Goal: Task Accomplishment & Management: Manage account settings

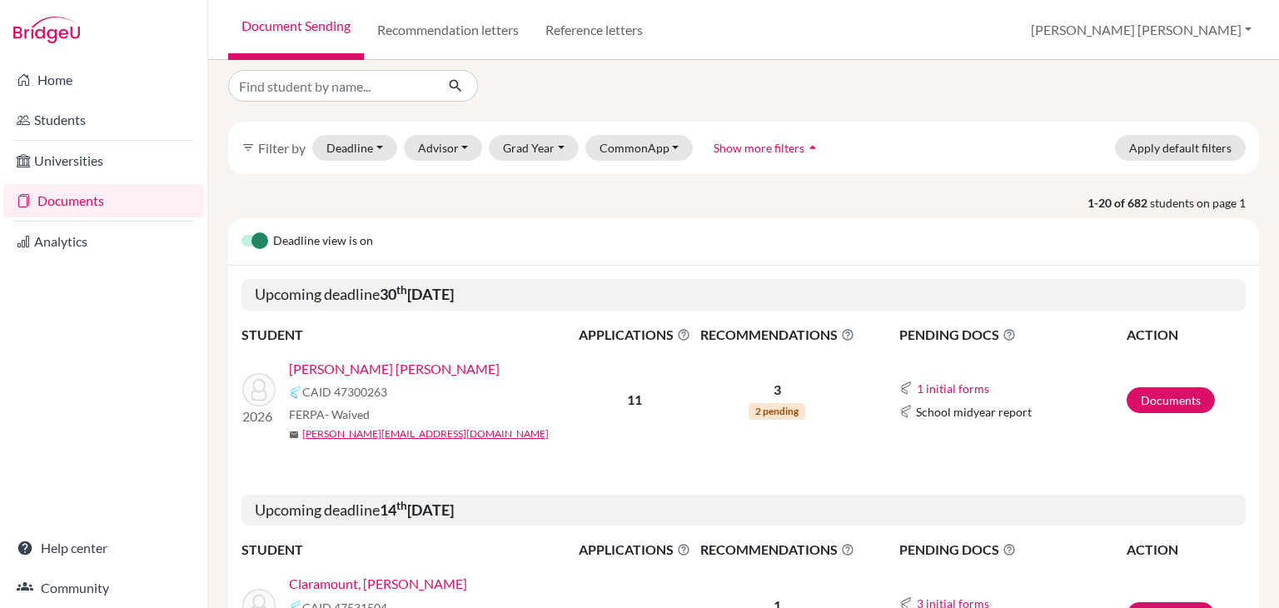
scroll to position [135, 0]
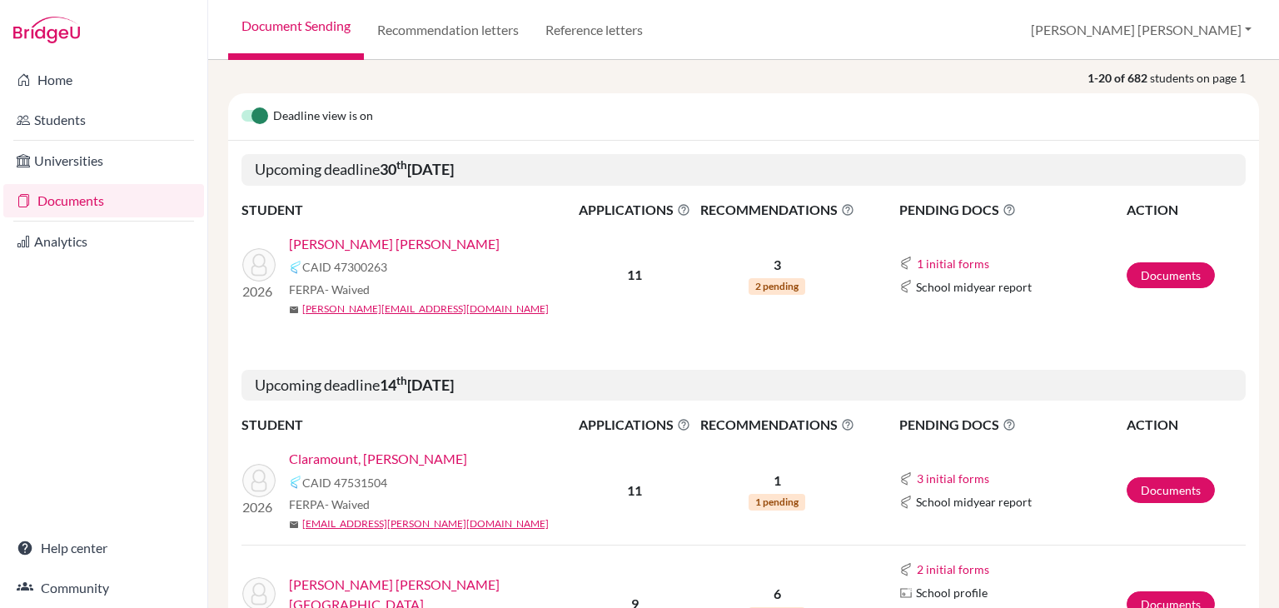
click at [433, 244] on link "Sandoval Cañas Prieto, Mariana" at bounding box center [394, 244] width 211 height 20
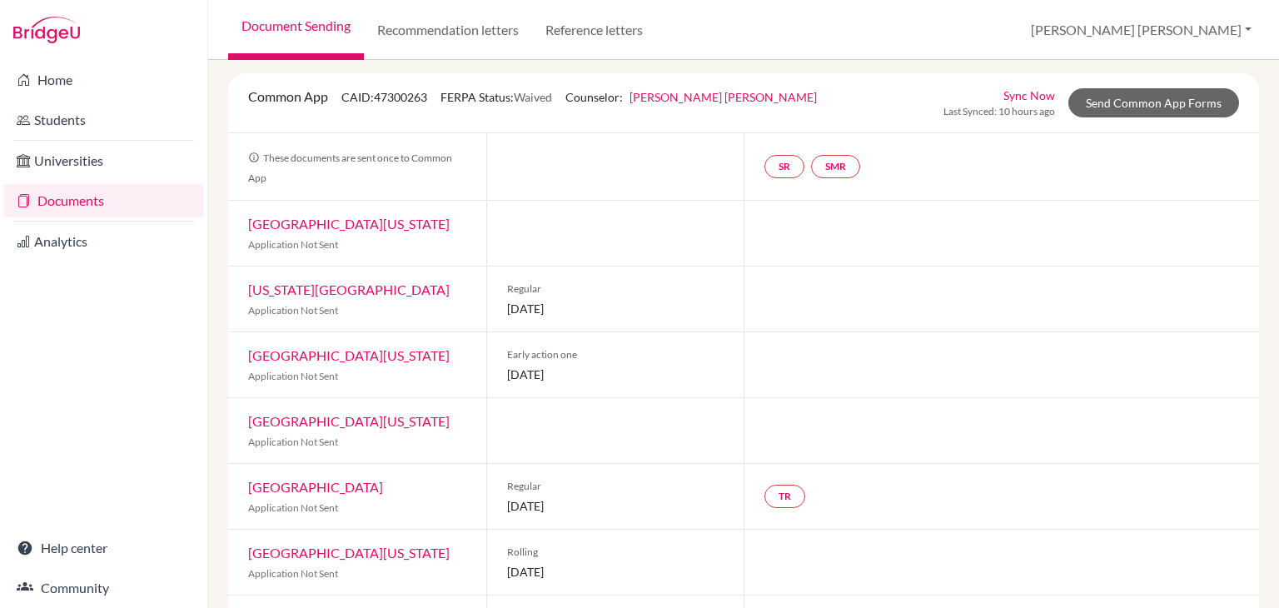
scroll to position [93, 0]
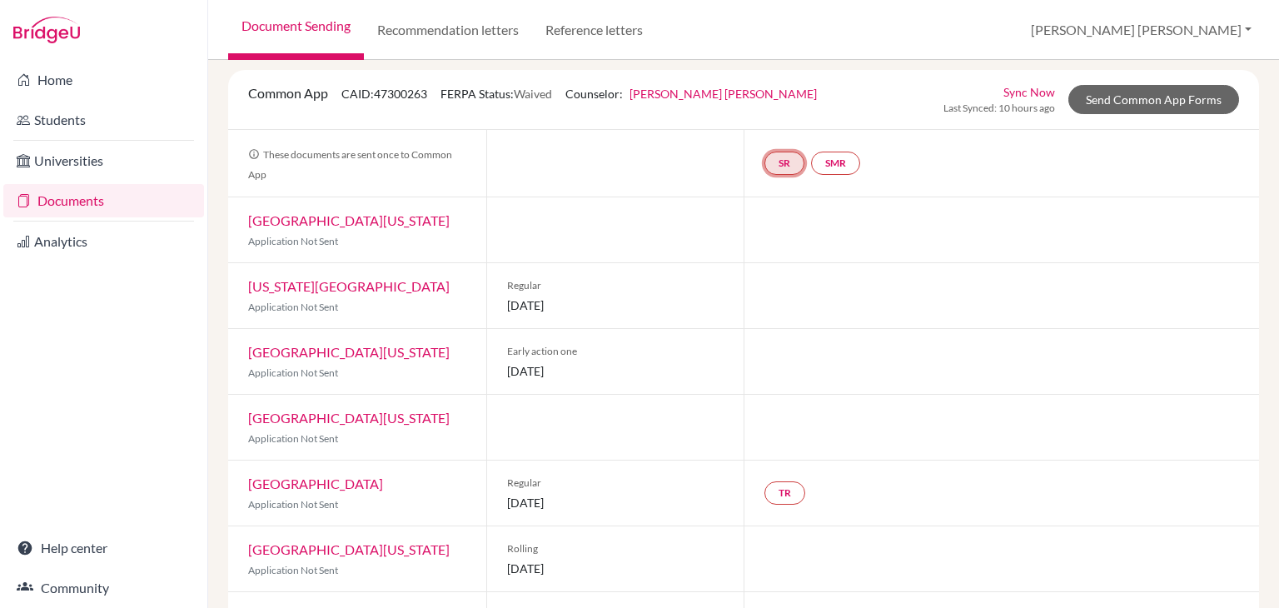
click at [776, 160] on link "SR" at bounding box center [785, 163] width 40 height 23
click at [893, 187] on div "SR School report School report Incomplete SMR" at bounding box center [1002, 163] width 516 height 67
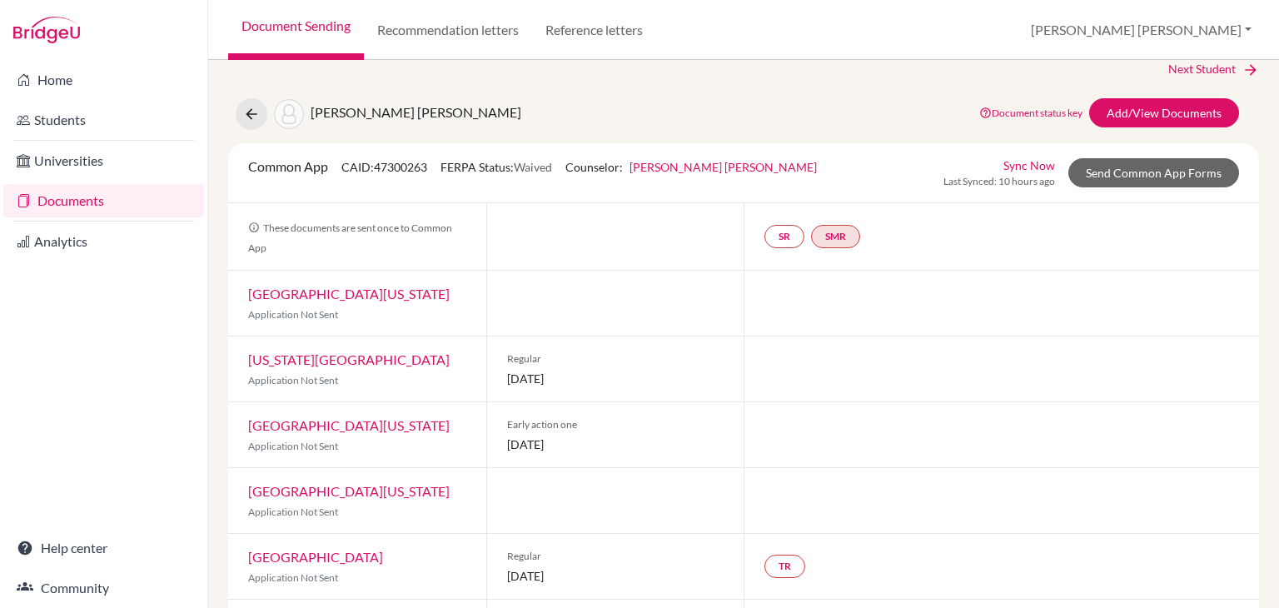
scroll to position [67, 0]
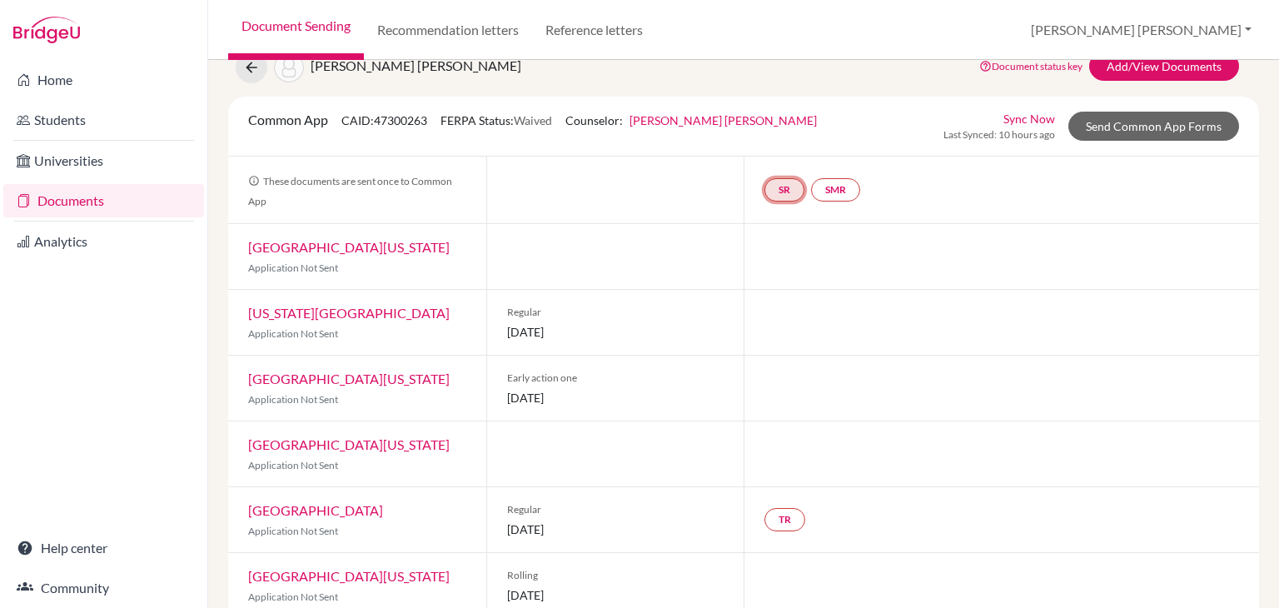
click at [782, 193] on link "SR" at bounding box center [785, 189] width 40 height 23
click at [780, 137] on link "School report" at bounding box center [785, 140] width 71 height 14
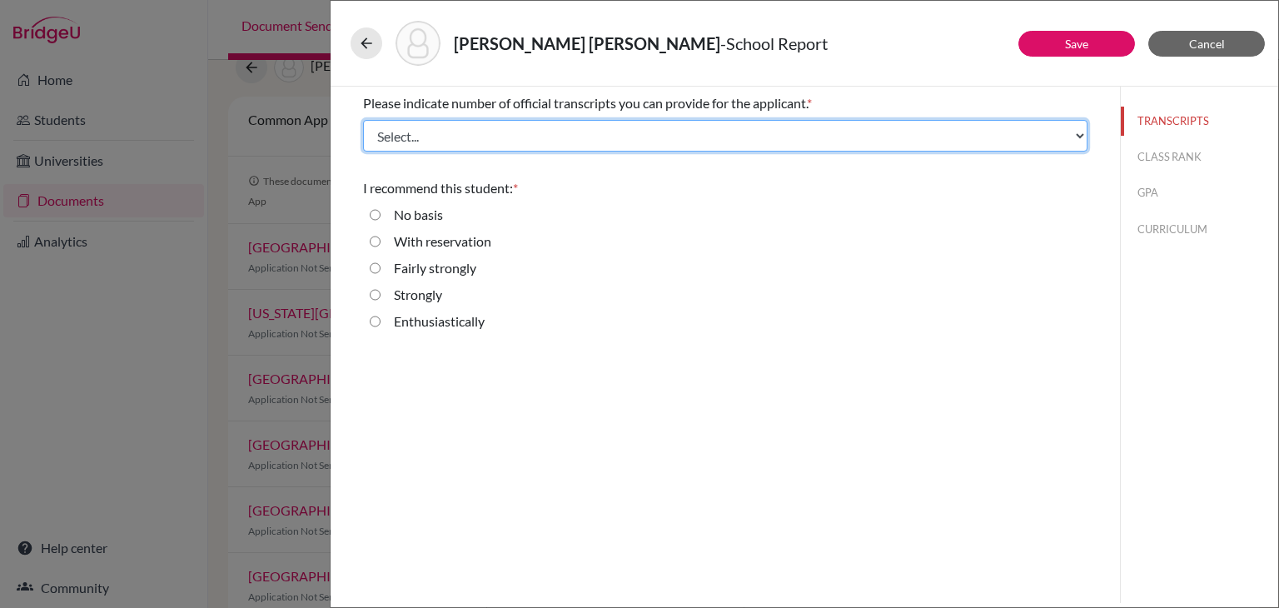
click at [517, 137] on select "Select... 1 2 3 4" at bounding box center [725, 136] width 725 height 32
click at [363, 120] on select "Select... 1 2 3 4" at bounding box center [725, 136] width 725 height 32
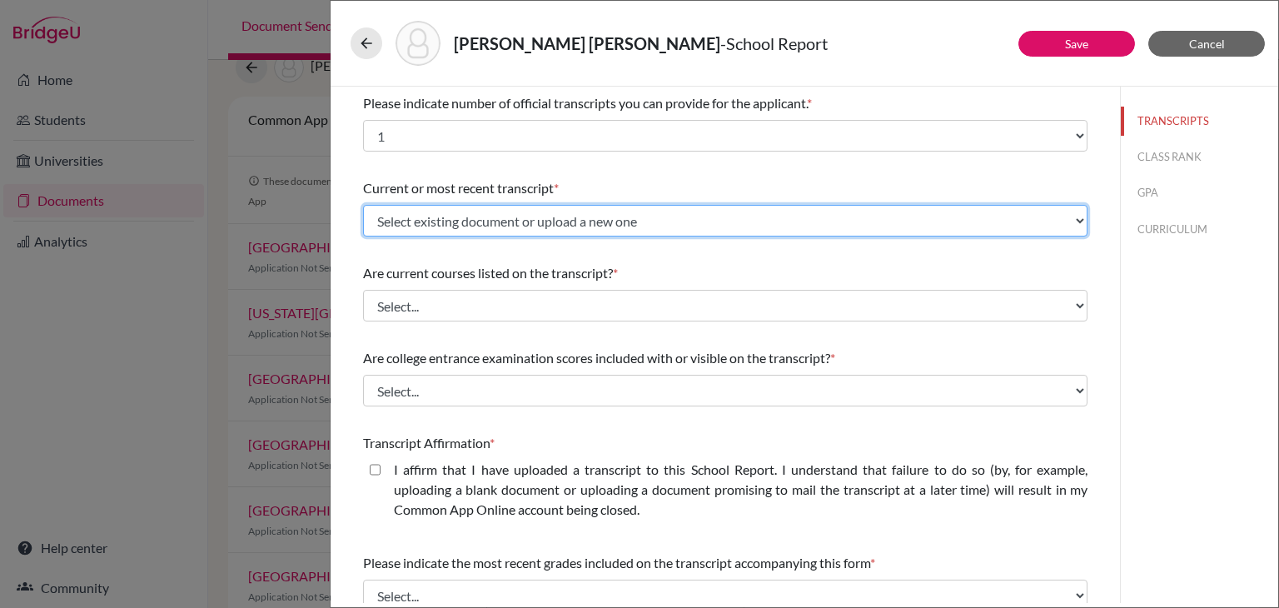
click at [459, 219] on select "Select existing document or upload a new one Initial Transcript Mariana Sandova…" at bounding box center [725, 221] width 725 height 32
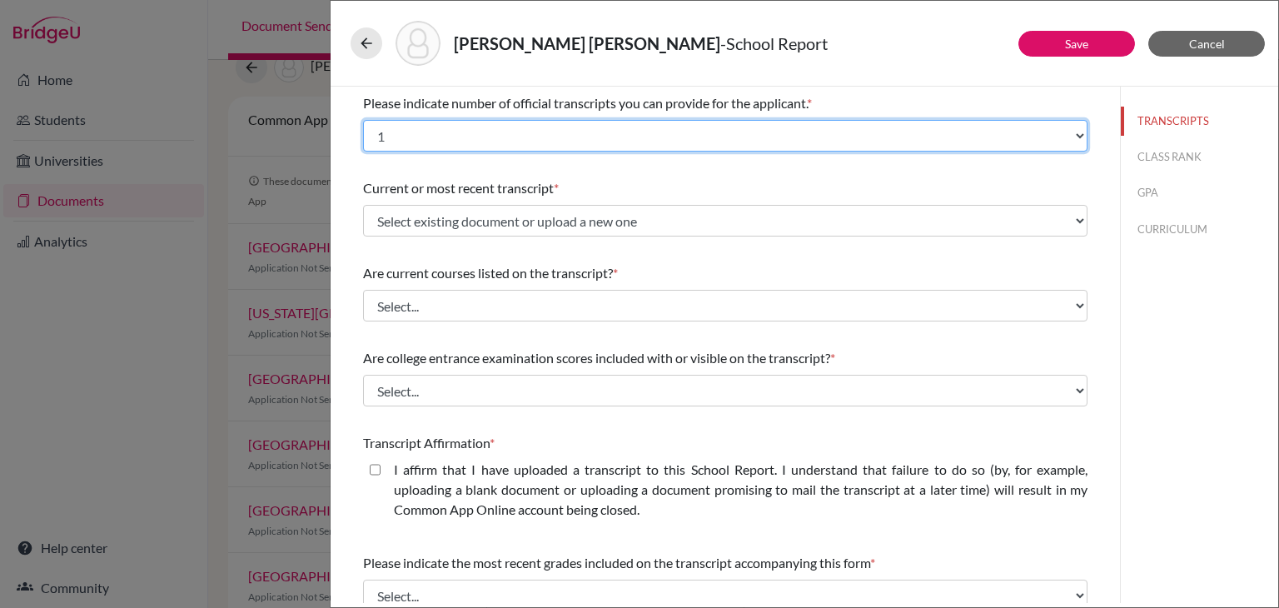
click at [429, 146] on select "Select... 1 2 3 4" at bounding box center [725, 136] width 725 height 32
select select "2"
click at [363, 120] on select "Select... 1 2 3 4" at bounding box center [725, 136] width 725 height 32
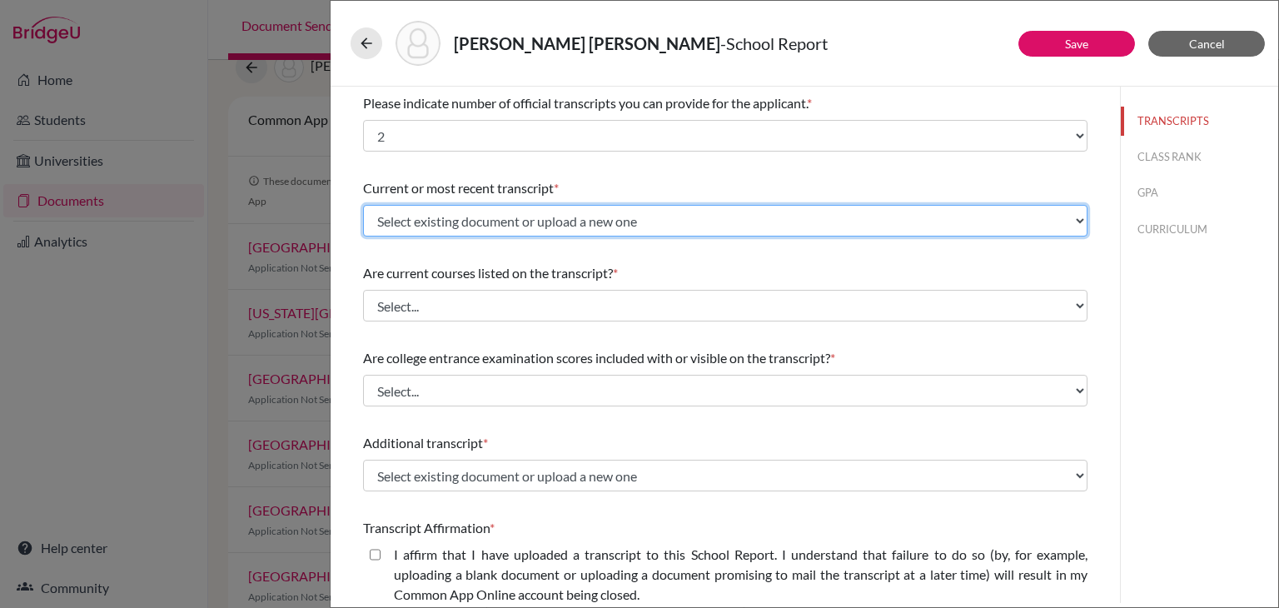
click at [413, 227] on select "Select existing document or upload a new one Initial Transcript Mariana Sandova…" at bounding box center [725, 221] width 725 height 32
select select "665705"
click at [363, 205] on select "Select existing document or upload a new one Initial Transcript Mariana Sandova…" at bounding box center [725, 221] width 725 height 32
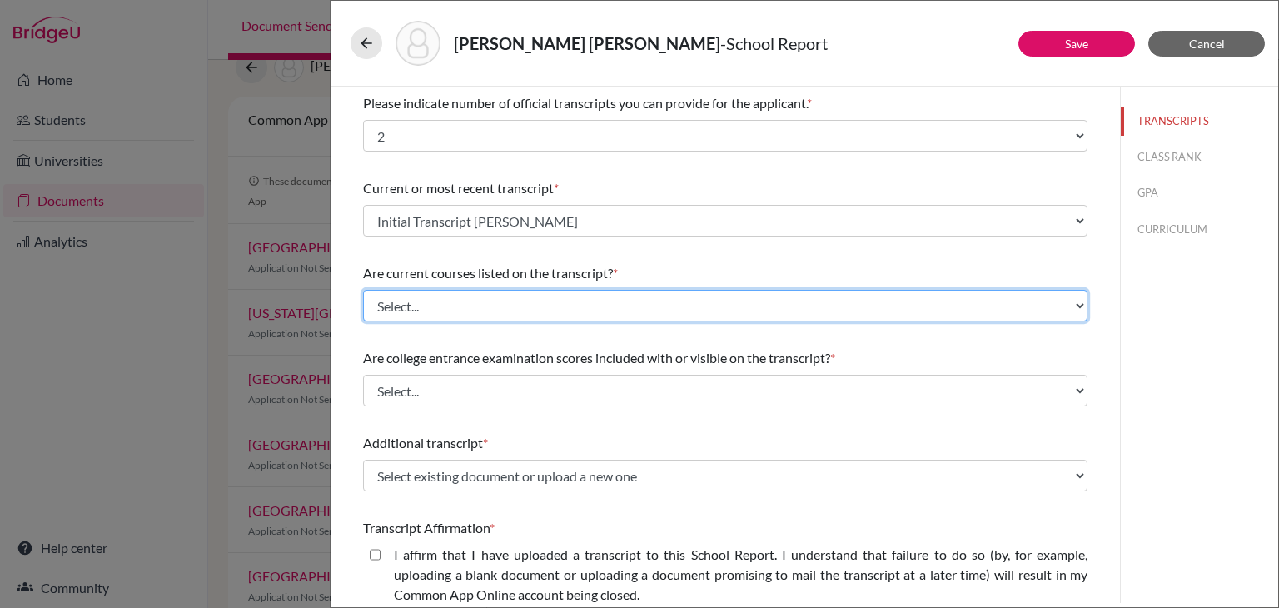
click at [431, 299] on select "Select... Yes No" at bounding box center [725, 306] width 725 height 32
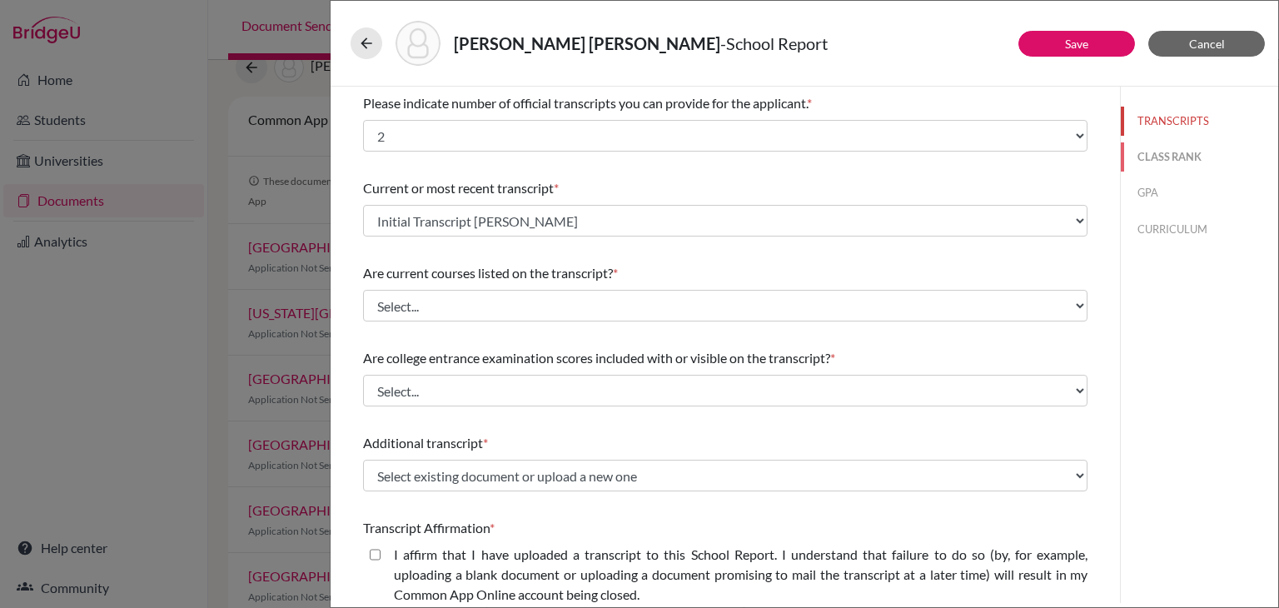
click at [1177, 157] on button "CLASS RANK" at bounding box center [1199, 156] width 157 height 29
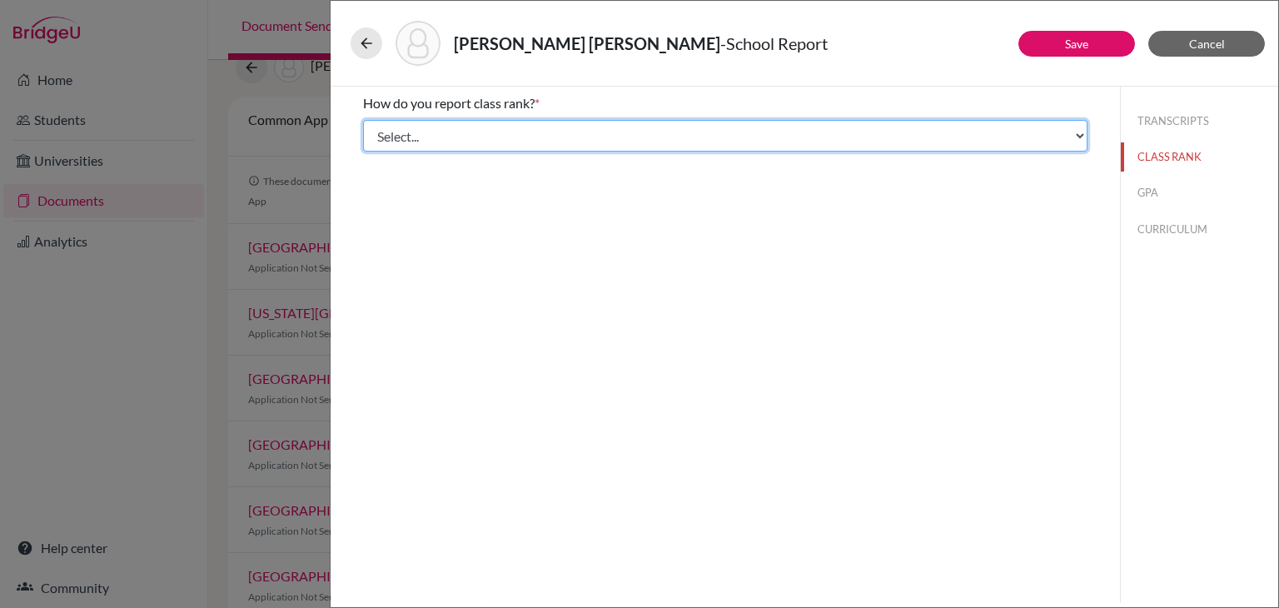
click at [790, 142] on select "Select... Exact Decile Quintile Quartile None" at bounding box center [725, 136] width 725 height 32
select select "2"
click at [363, 120] on select "Select... Exact Decile Quintile Quartile None" at bounding box center [725, 136] width 725 height 32
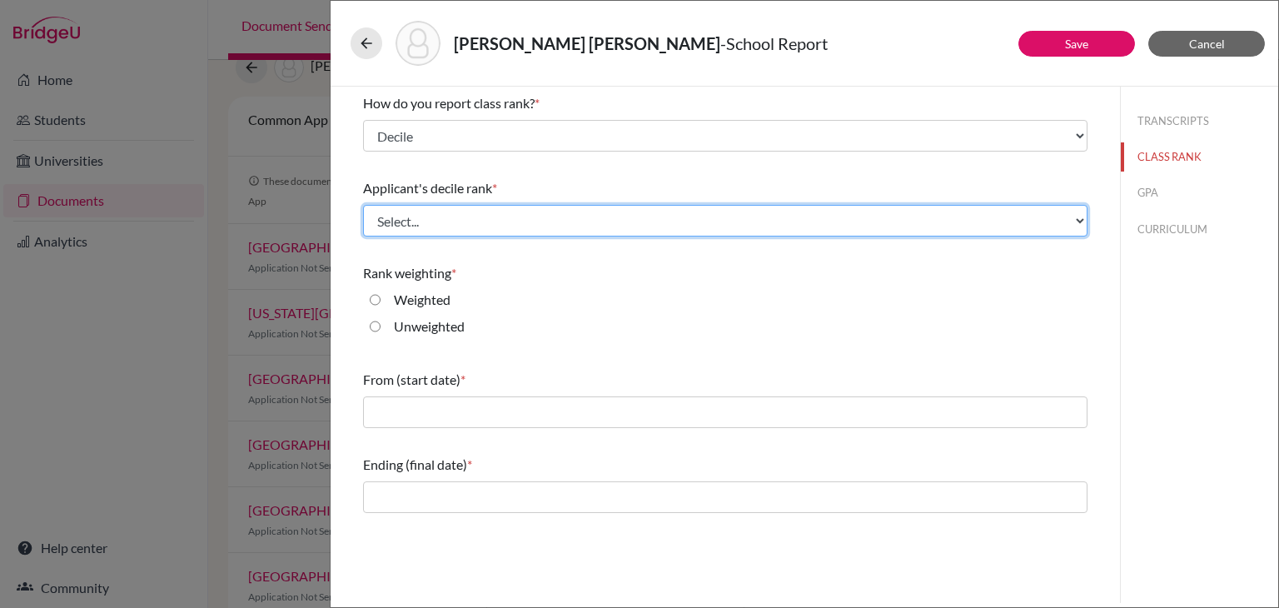
click at [503, 212] on select "Select... Top 10% Top 20% Top 30% Top 40% Top 50% Top 60% Top 70% Top 80% Top 9…" at bounding box center [725, 221] width 725 height 32
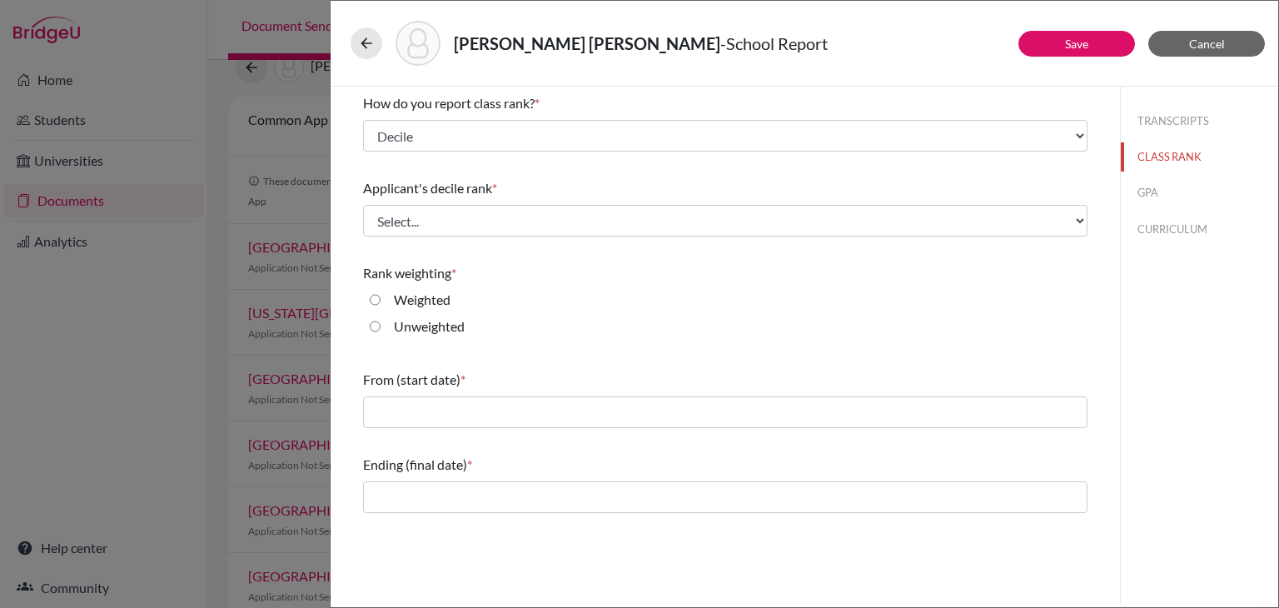
click at [560, 187] on div "Applicant's decile rank *" at bounding box center [725, 188] width 725 height 20
click at [1159, 195] on button "GPA" at bounding box center [1199, 192] width 157 height 29
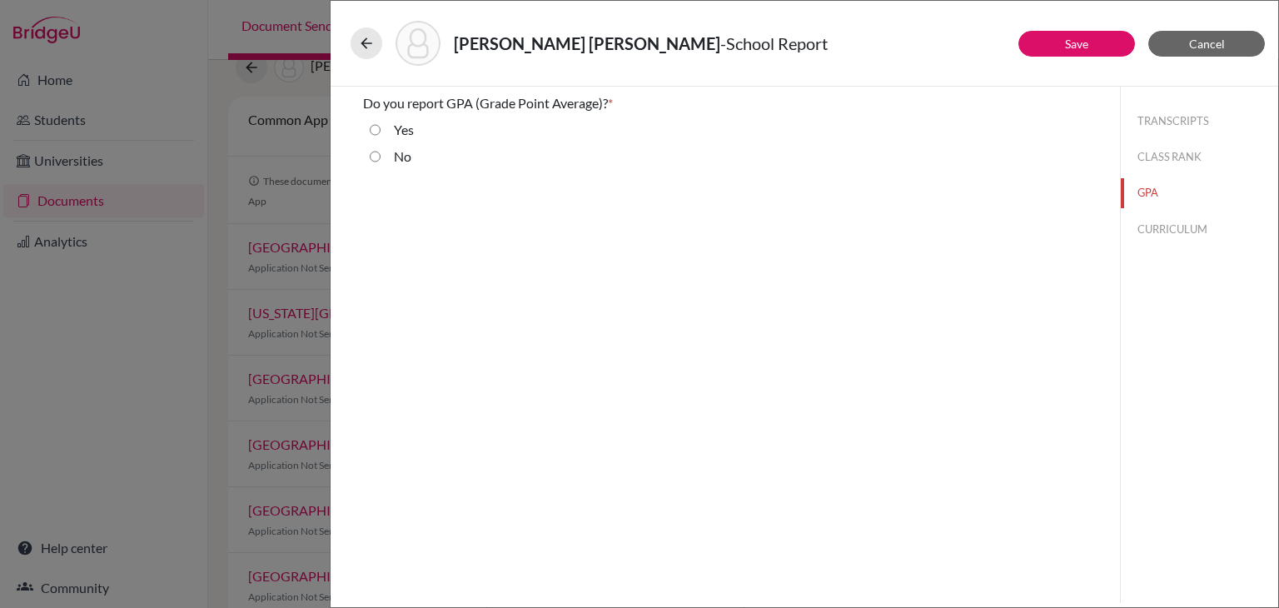
click at [376, 128] on input "Yes" at bounding box center [375, 130] width 11 height 20
radio input "true"
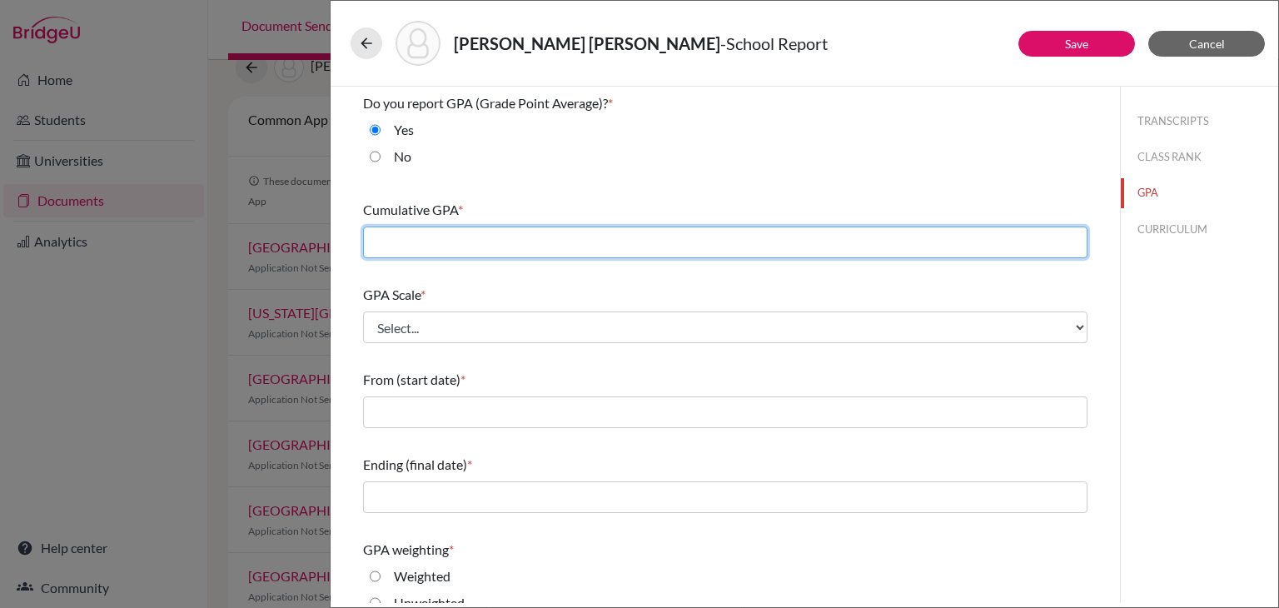
click at [450, 244] on input "text" at bounding box center [725, 243] width 725 height 32
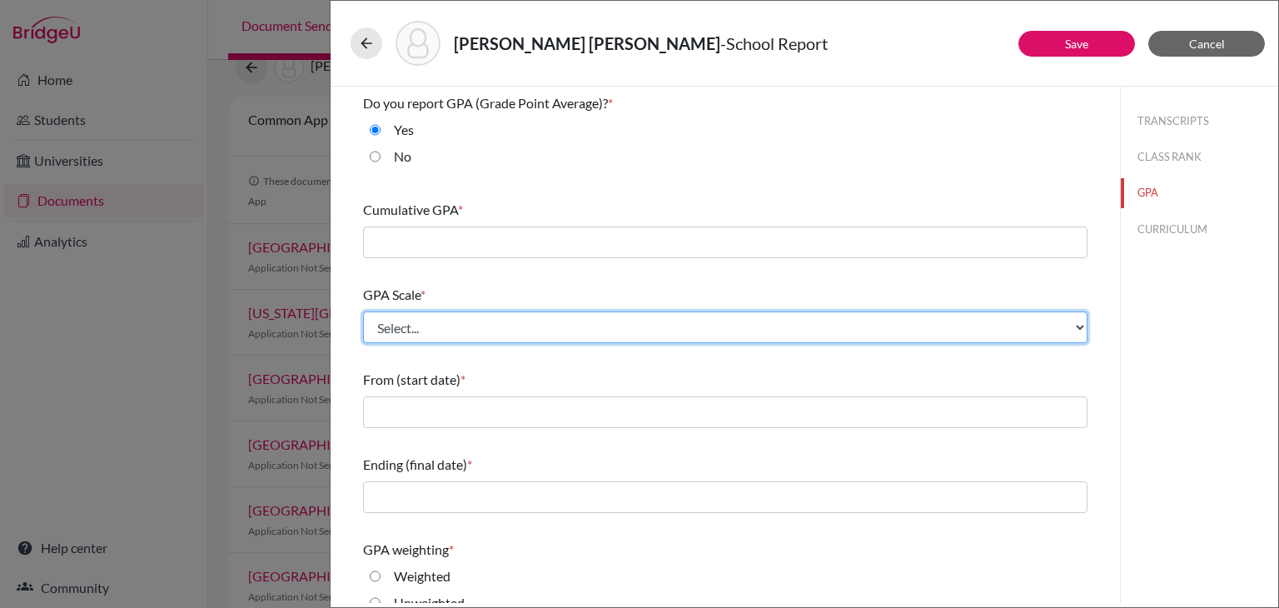
click at [436, 329] on select "Select... 4 5 6 7 8 9 10 11 12 13 14 15 16 17 18 19 20 100" at bounding box center [725, 328] width 725 height 32
select select "100"
click at [363, 312] on select "Select... 4 5 6 7 8 9 10 11 12 13 14 15 16 17 18 19 20 100" at bounding box center [725, 328] width 725 height 32
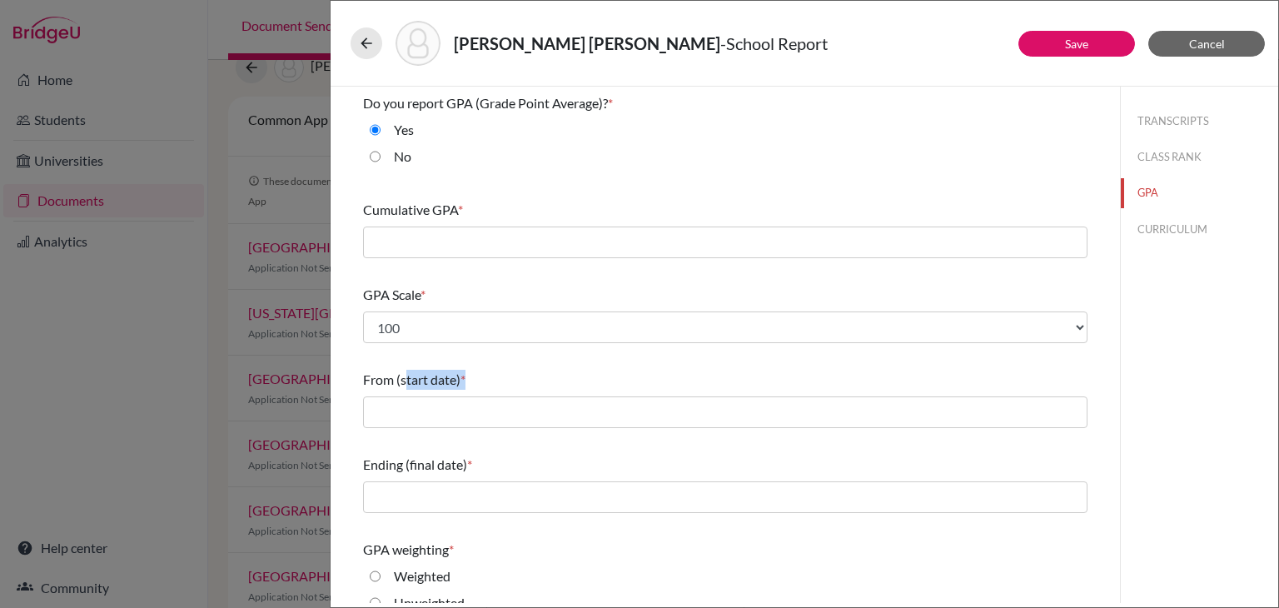
drag, startPoint x: 406, startPoint y: 379, endPoint x: 464, endPoint y: 382, distance: 58.4
click at [464, 382] on div "From (start date) *" at bounding box center [725, 380] width 725 height 20
click at [478, 384] on div "From (start date) *" at bounding box center [725, 380] width 725 height 20
drag, startPoint x: 453, startPoint y: 381, endPoint x: 386, endPoint y: 375, distance: 66.9
click at [386, 375] on span "From (start date)" at bounding box center [411, 379] width 97 height 16
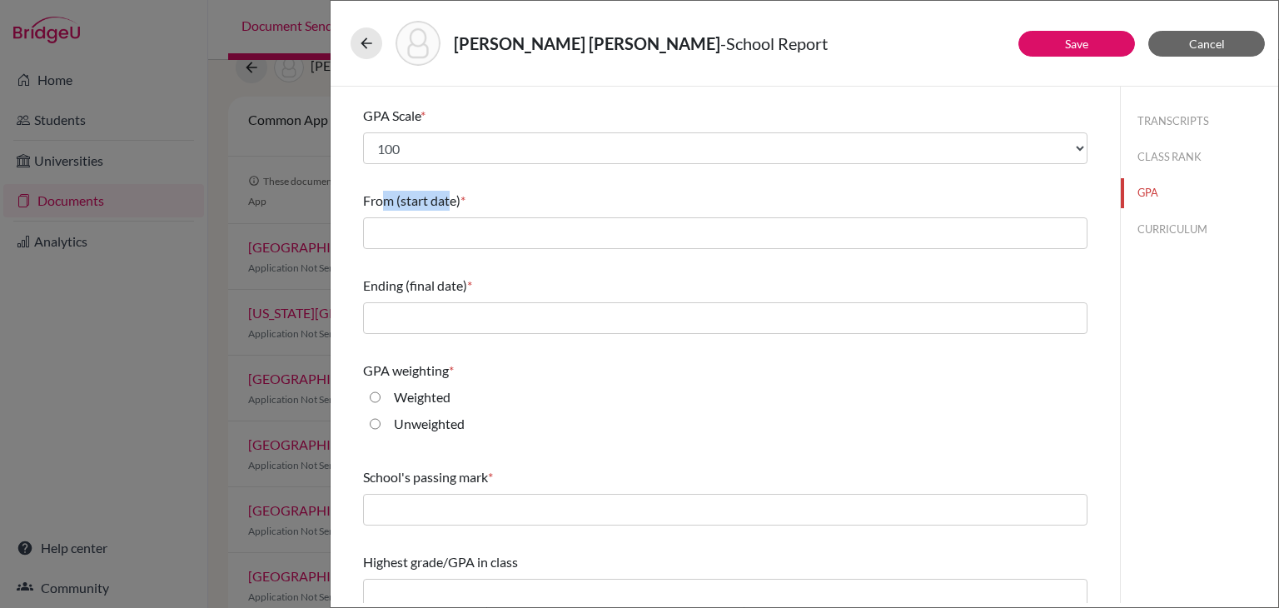
scroll to position [180, 0]
click at [375, 399] on input "Weighted" at bounding box center [375, 396] width 11 height 20
radio input "true"
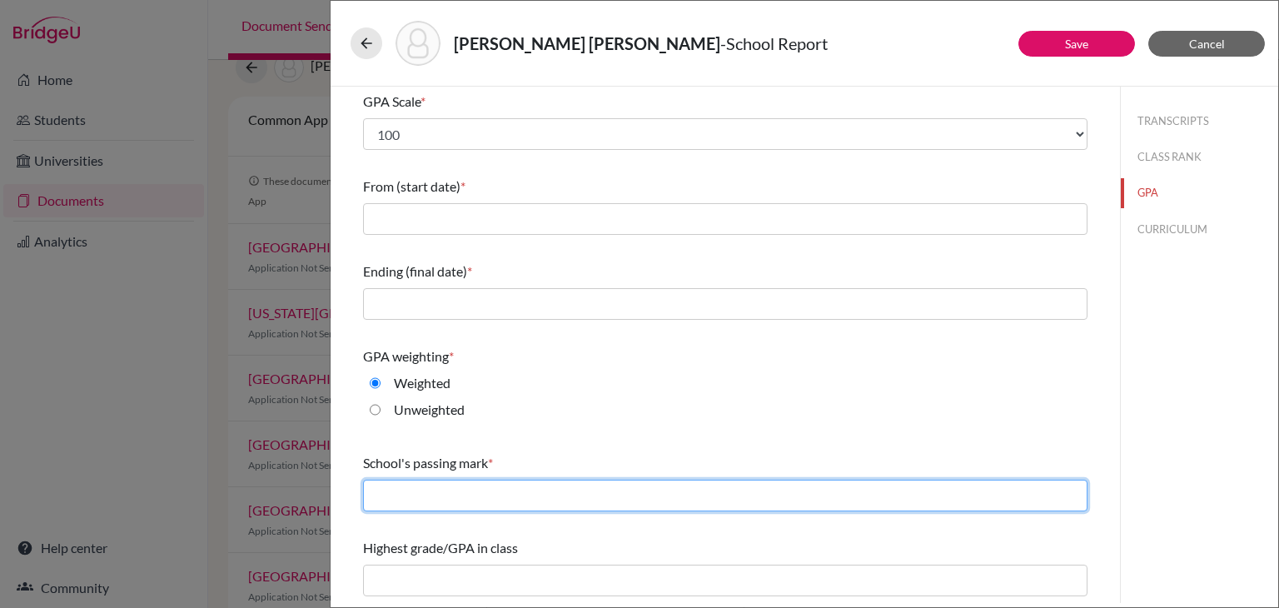
click at [421, 491] on input "text" at bounding box center [725, 496] width 725 height 32
type input "65"
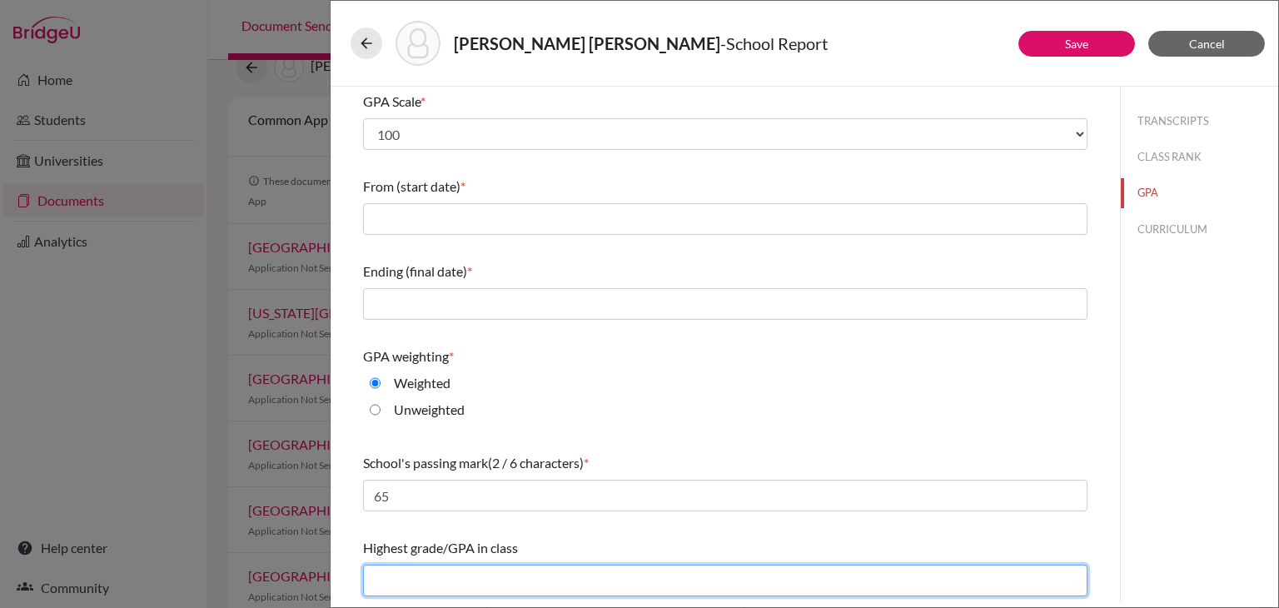
click at [386, 578] on input "text" at bounding box center [725, 581] width 725 height 32
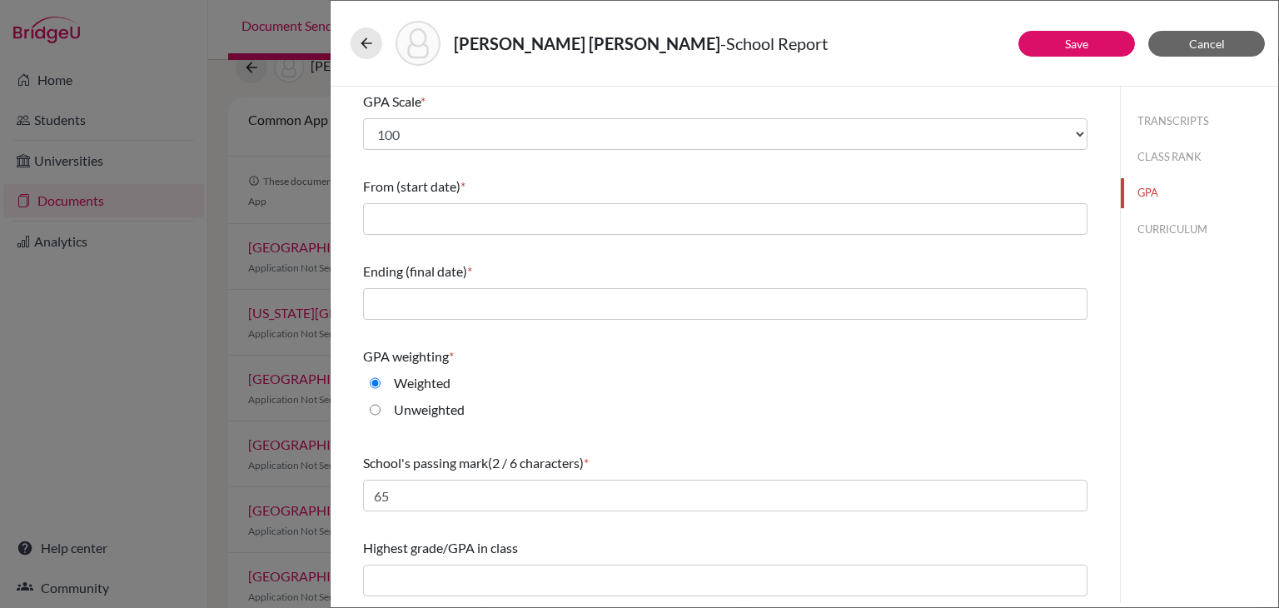
click at [593, 543] on div "Highest grade/GPA in class" at bounding box center [725, 548] width 725 height 20
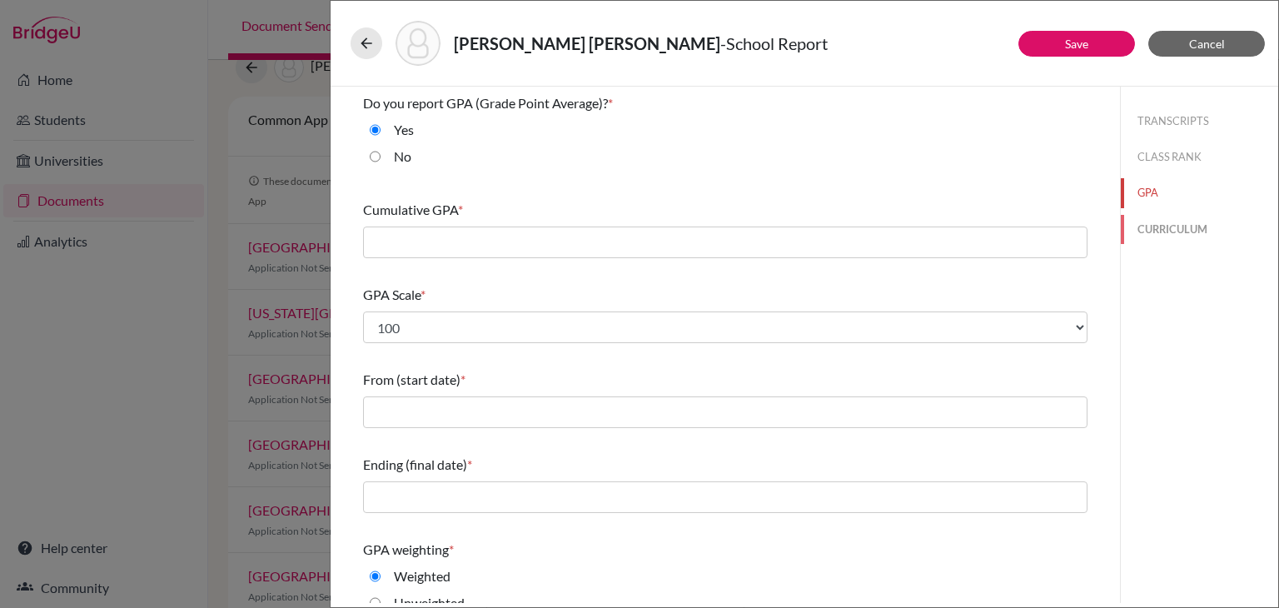
click at [1159, 227] on button "CURRICULUM" at bounding box center [1199, 229] width 157 height 29
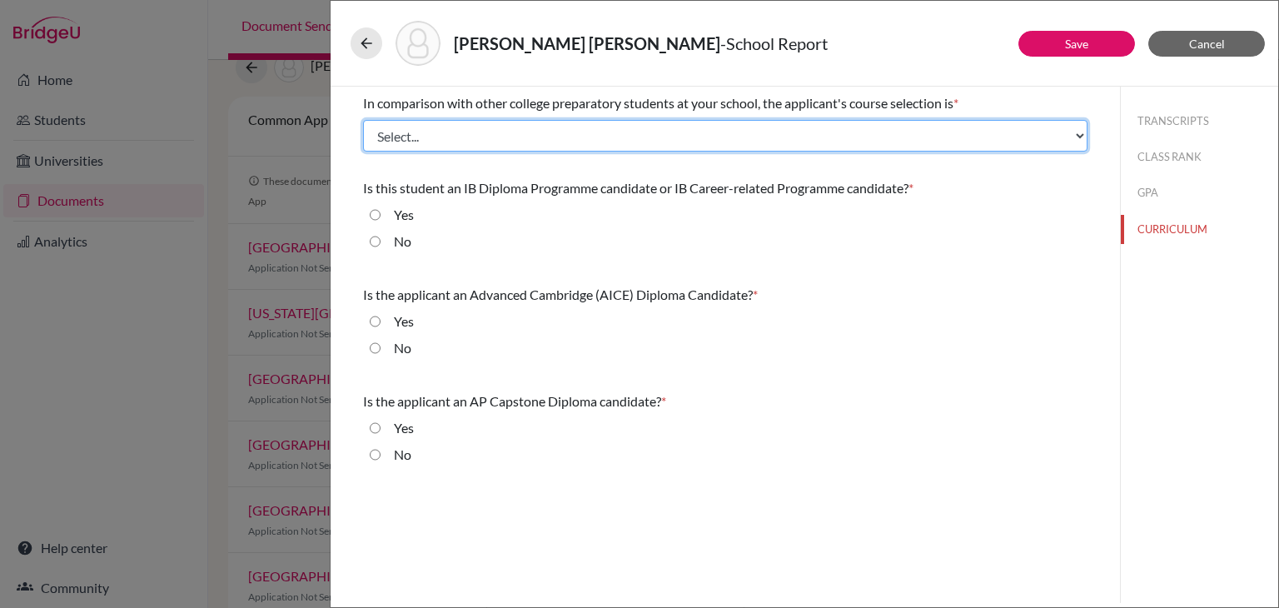
click at [399, 147] on select "Select... Less than demanding Average Demanding Very demanding Most demanding P…" at bounding box center [725, 136] width 725 height 32
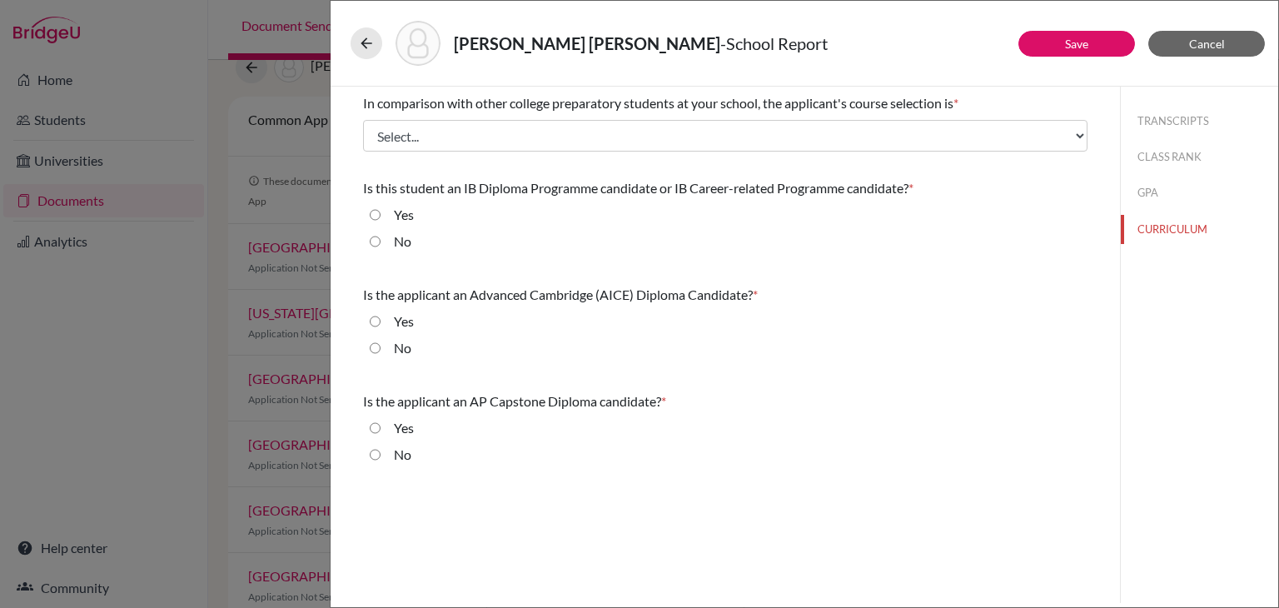
click at [499, 334] on div "Yes" at bounding box center [725, 325] width 725 height 27
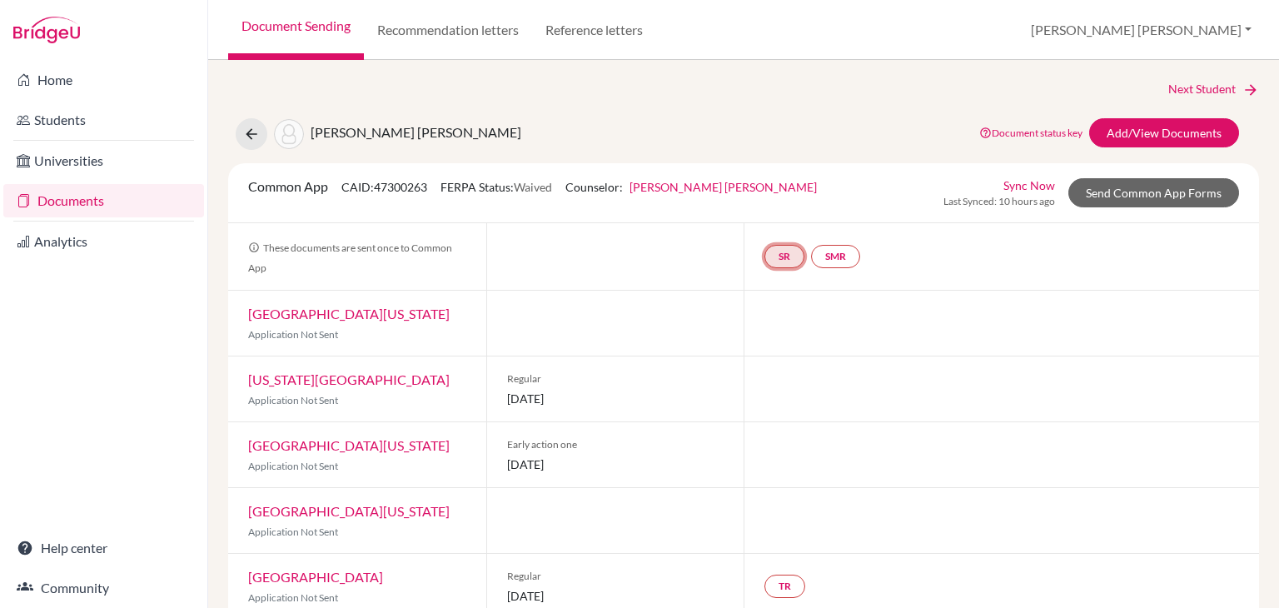
click at [791, 257] on link "SR" at bounding box center [785, 256] width 40 height 23
click at [785, 207] on link "School report" at bounding box center [785, 207] width 71 height 14
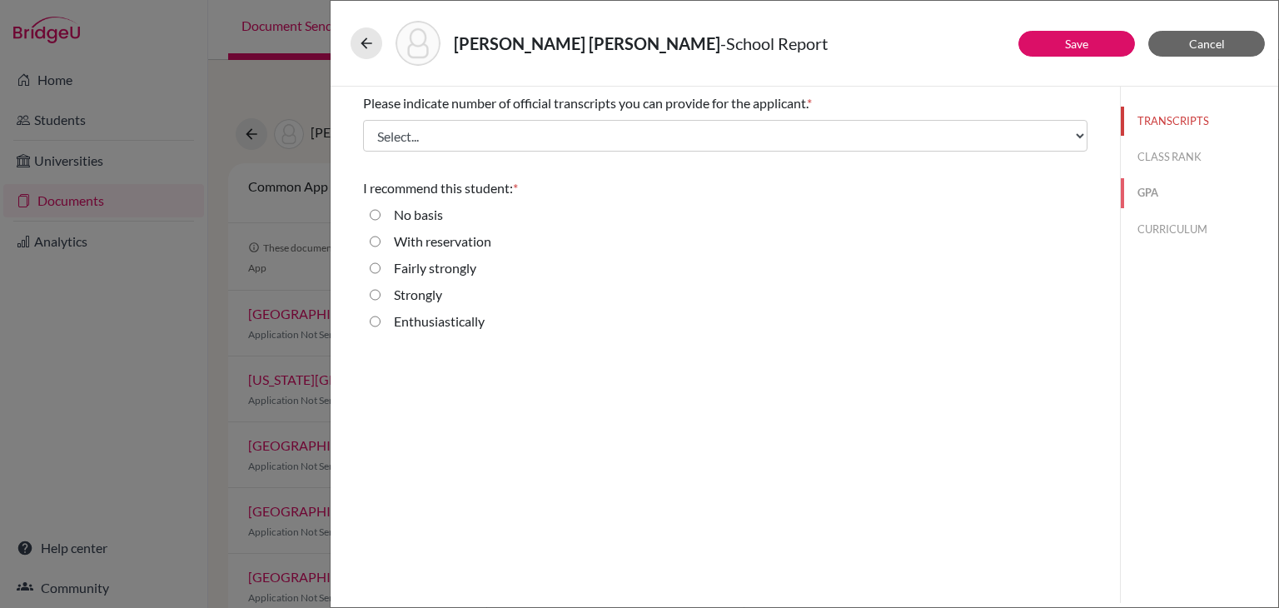
click at [1154, 197] on button "GPA" at bounding box center [1199, 192] width 157 height 29
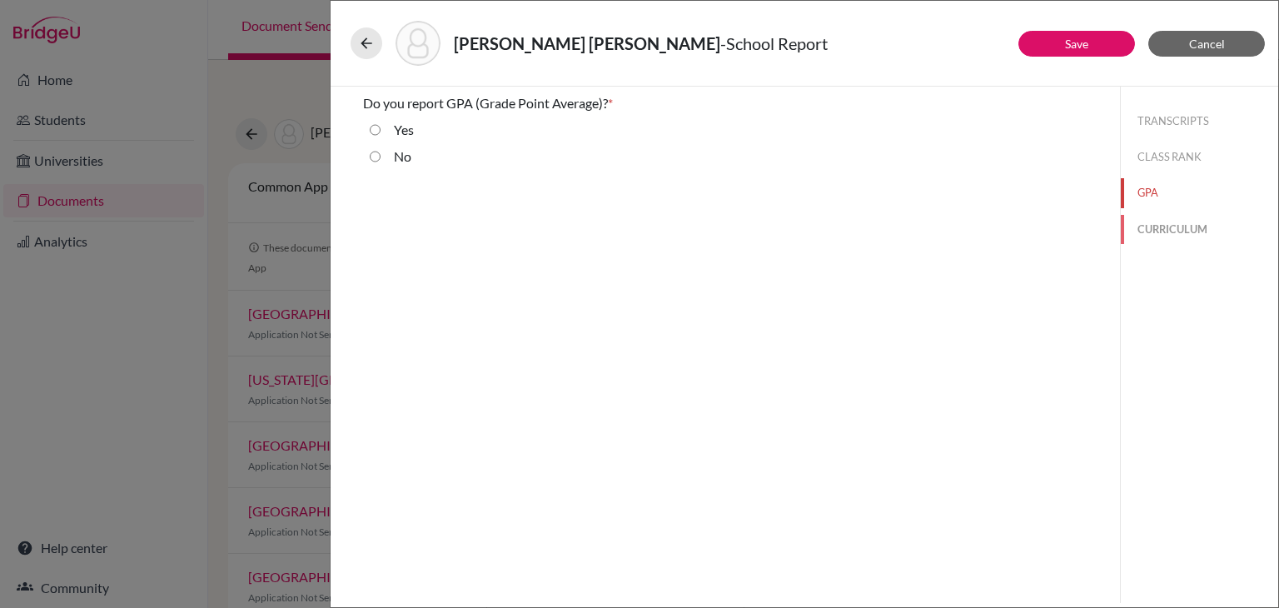
click at [1163, 224] on button "CURRICULUM" at bounding box center [1199, 229] width 157 height 29
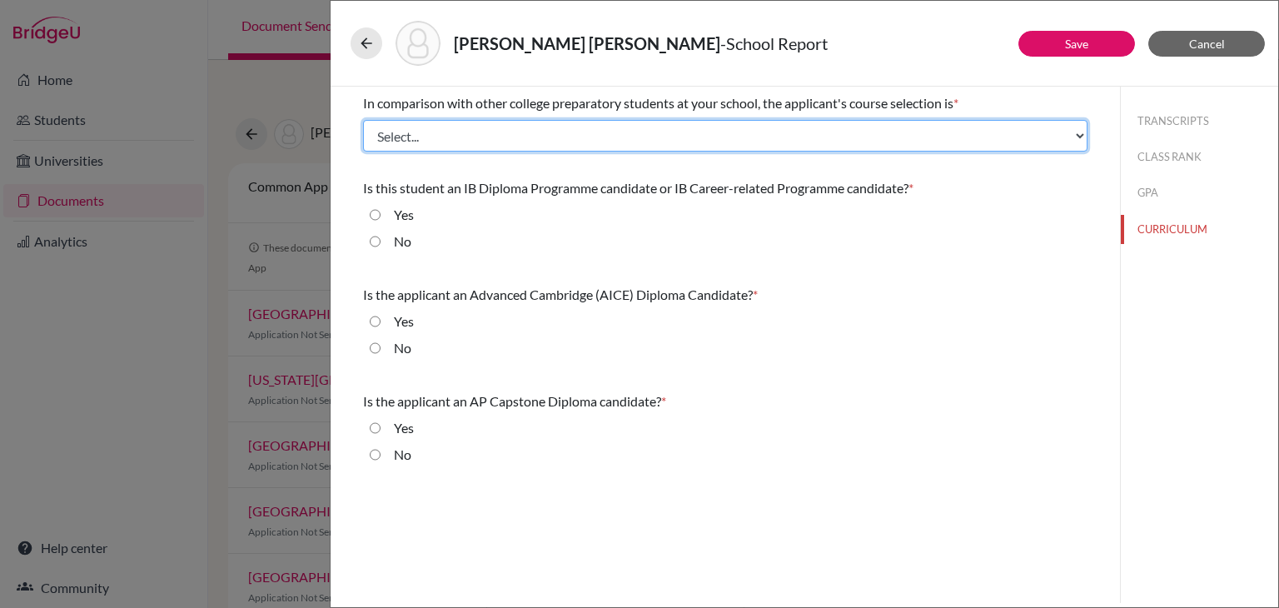
click at [569, 144] on select "Select... Less than demanding Average Demanding Very demanding Most demanding P…" at bounding box center [725, 136] width 725 height 32
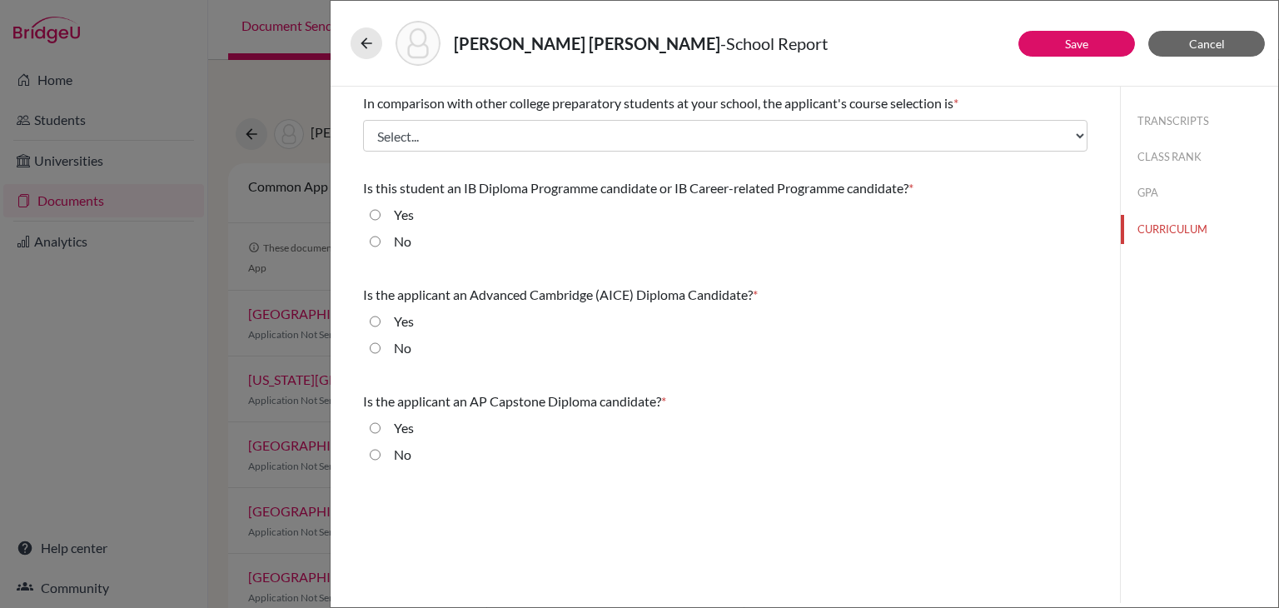
click at [841, 404] on div "Is the applicant an AP Capstone Diploma candidate? *" at bounding box center [725, 401] width 725 height 20
click at [1184, 124] on button "TRANSCRIPTS" at bounding box center [1199, 121] width 157 height 29
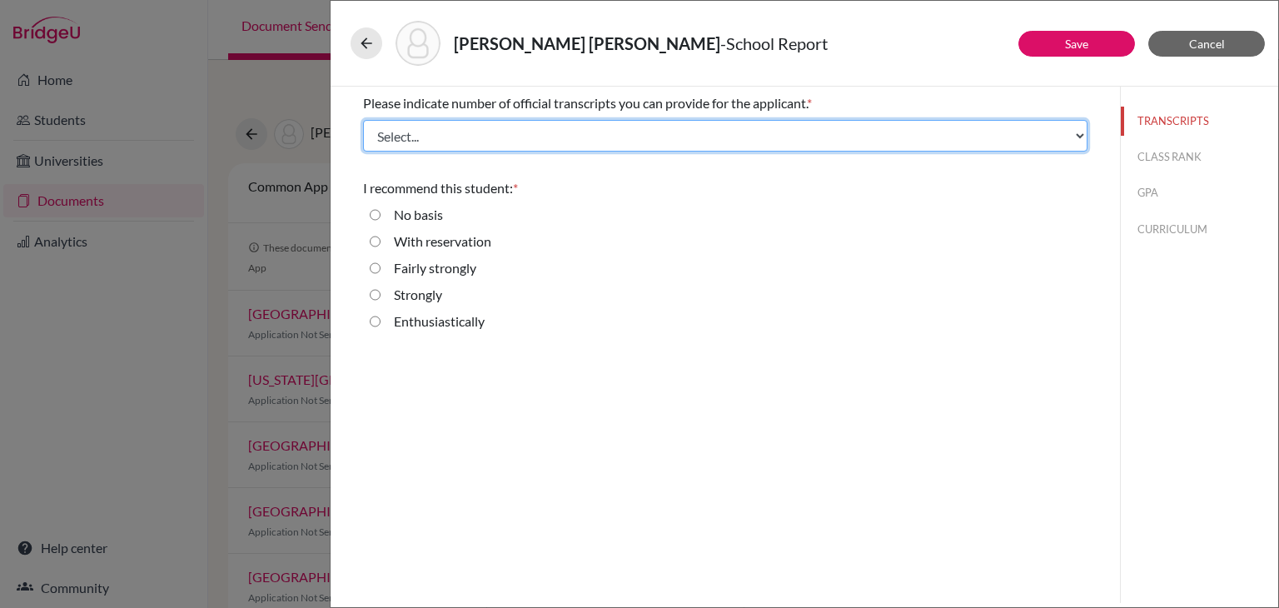
click at [611, 127] on select "Select... 1 2 3 4" at bounding box center [725, 136] width 725 height 32
select select "1"
click at [363, 120] on select "Select... 1 2 3 4" at bounding box center [725, 136] width 725 height 32
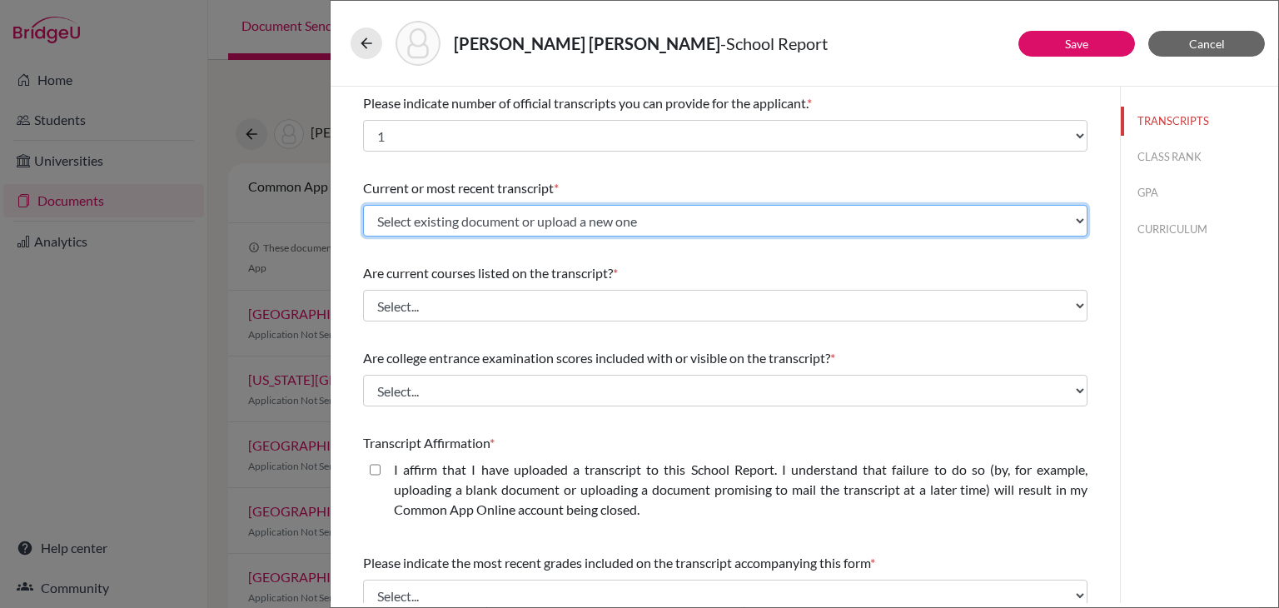
click at [510, 216] on select "Select existing document or upload a new one Initial Transcript Mariana Sandova…" at bounding box center [725, 221] width 725 height 32
select select "665705"
click at [363, 205] on select "Select existing document or upload a new one Initial Transcript Mariana Sandova…" at bounding box center [725, 221] width 725 height 32
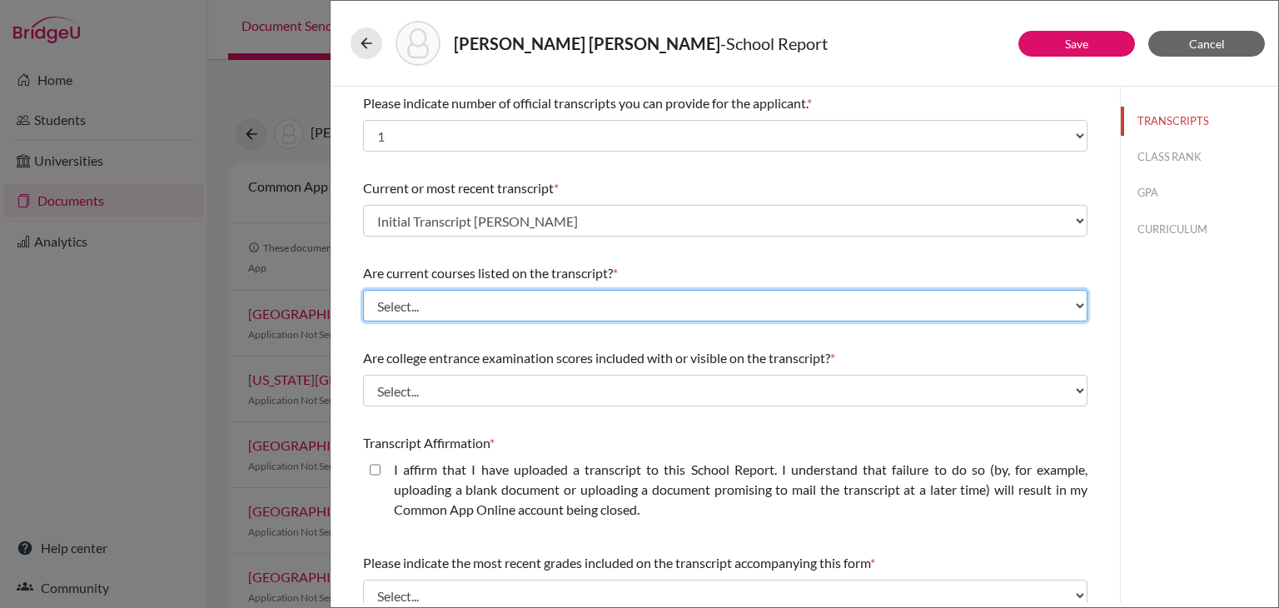
click at [450, 308] on select "Select... Yes No" at bounding box center [725, 306] width 725 height 32
select select "0"
click at [363, 290] on select "Select... Yes No" at bounding box center [725, 306] width 725 height 32
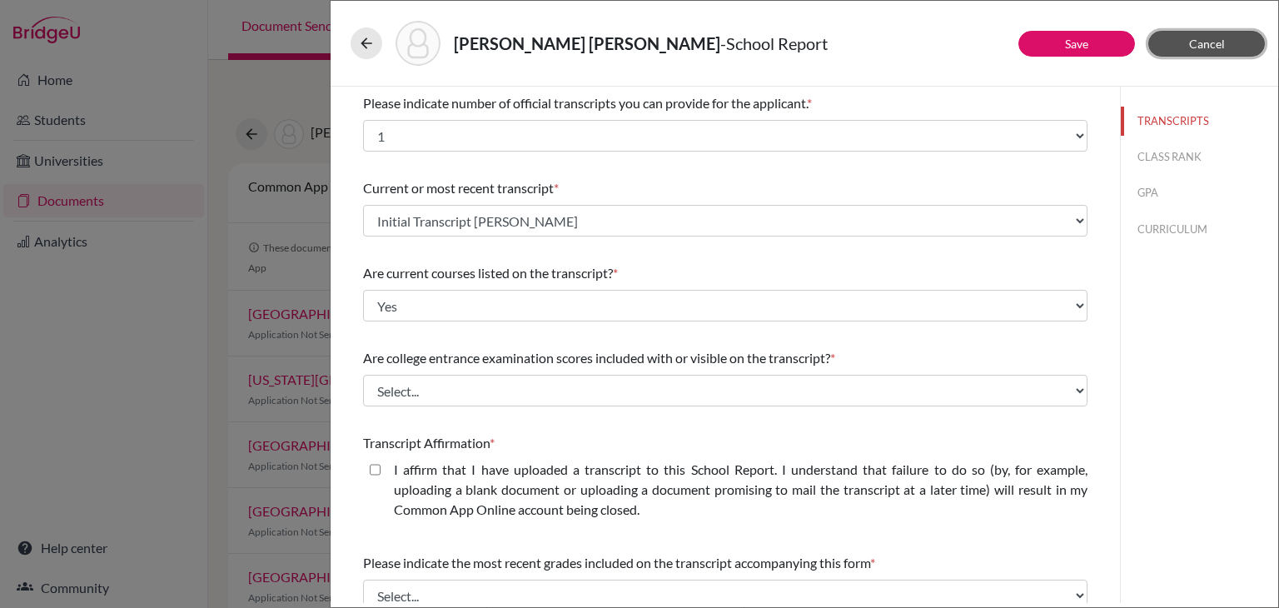
click at [1209, 48] on span "Cancel" at bounding box center [1207, 44] width 36 height 14
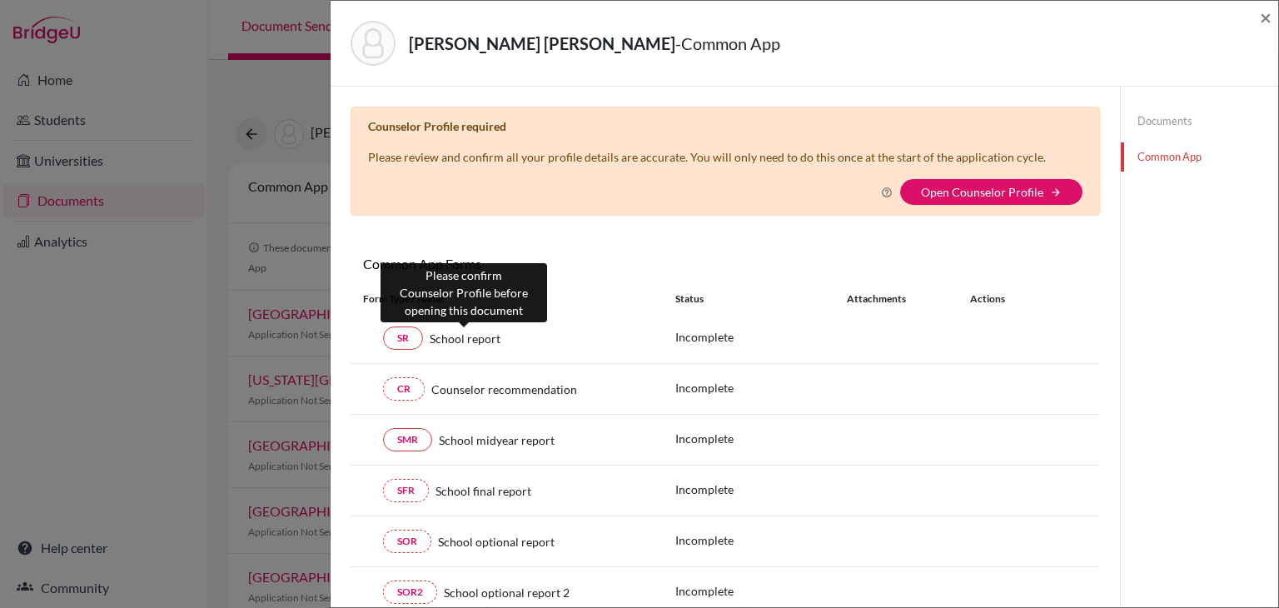
click at [476, 339] on span "School report" at bounding box center [465, 338] width 71 height 17
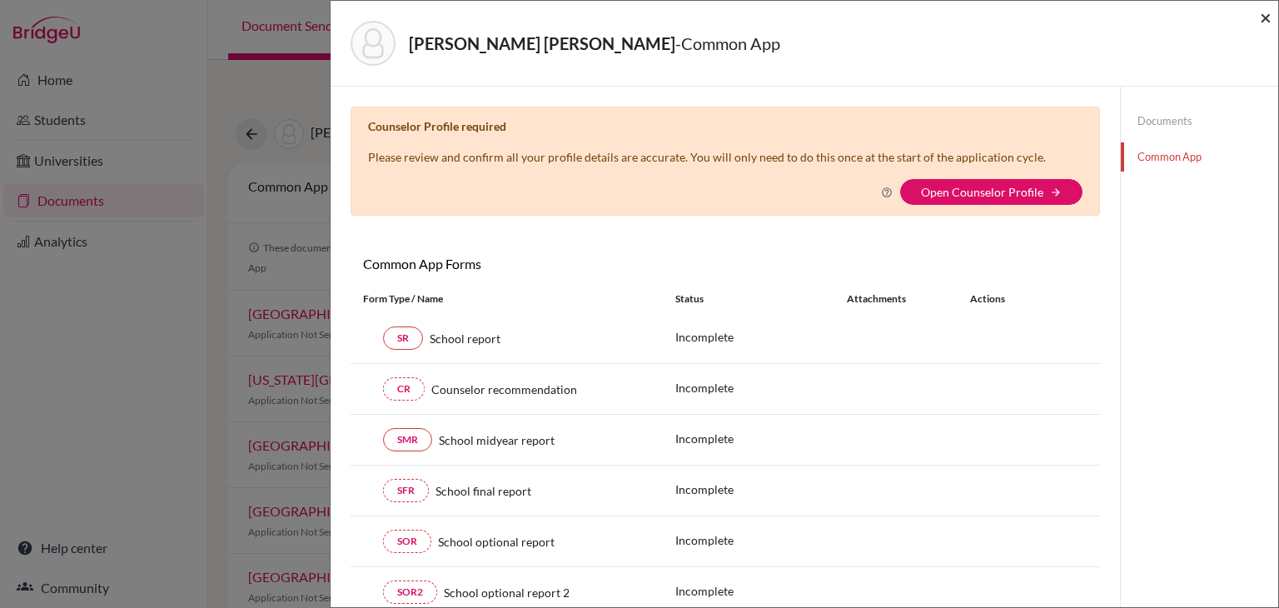
click at [1263, 16] on span "×" at bounding box center [1266, 17] width 12 height 24
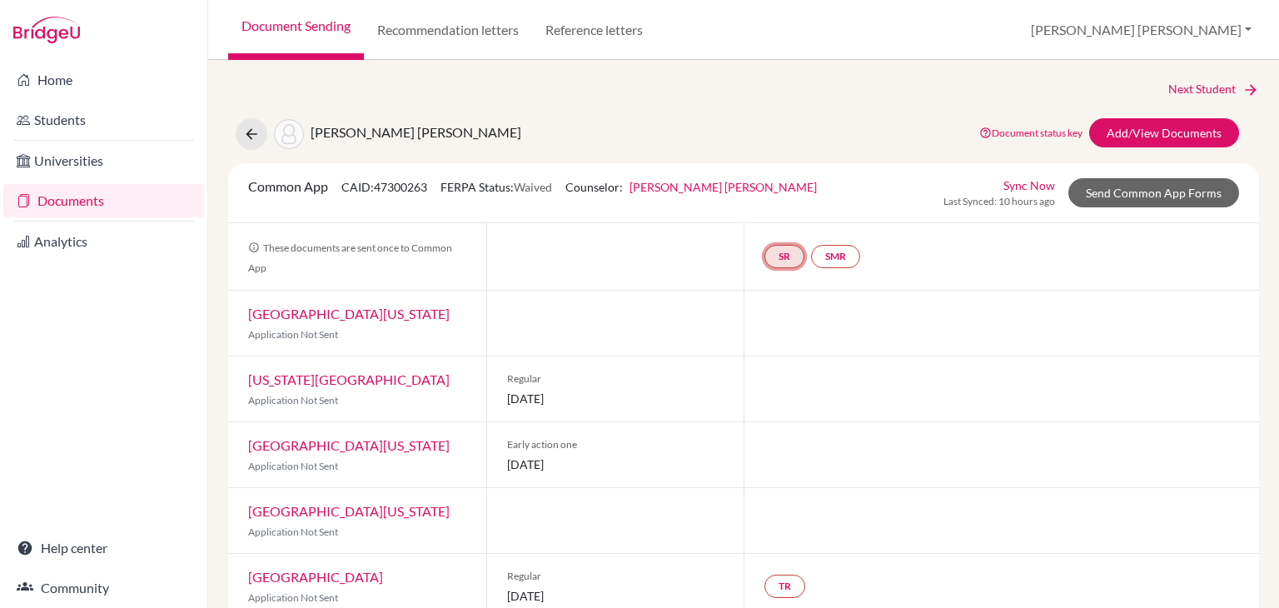
click at [783, 251] on link "SR" at bounding box center [785, 256] width 40 height 23
click at [780, 204] on link "School report" at bounding box center [785, 207] width 71 height 14
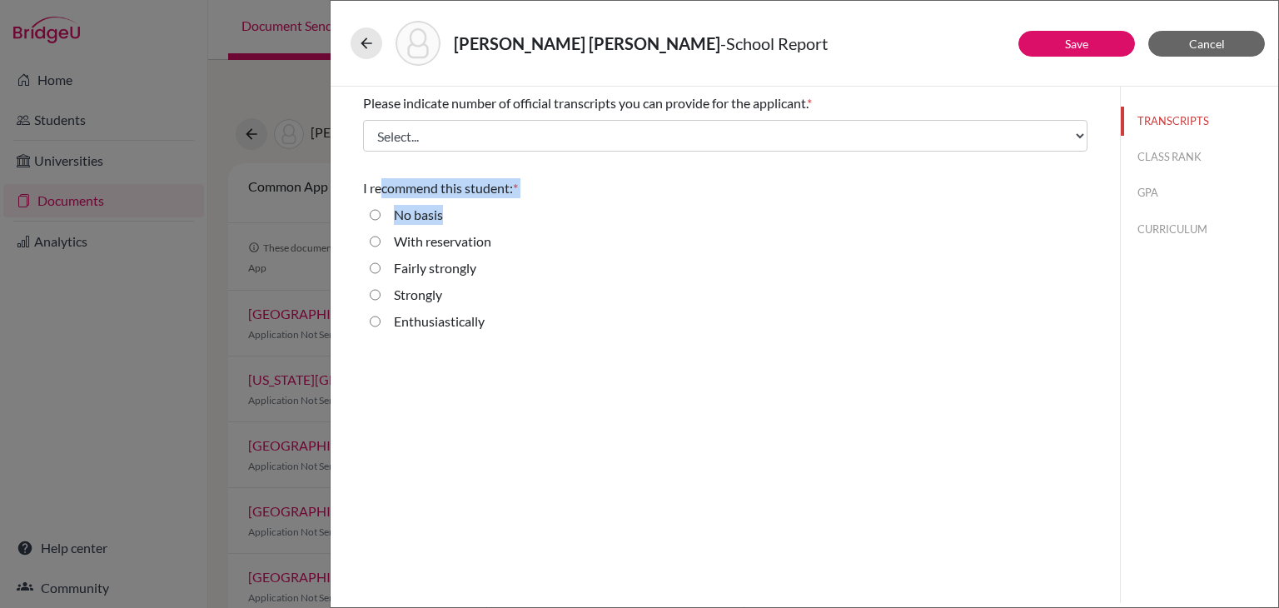
drag, startPoint x: 380, startPoint y: 189, endPoint x: 523, endPoint y: 197, distance: 143.5
click at [523, 197] on div "I recommend this student: * No basis With reservation Fairly strongly Strongly …" at bounding box center [725, 258] width 725 height 173
click at [523, 212] on div "No basis" at bounding box center [725, 218] width 725 height 27
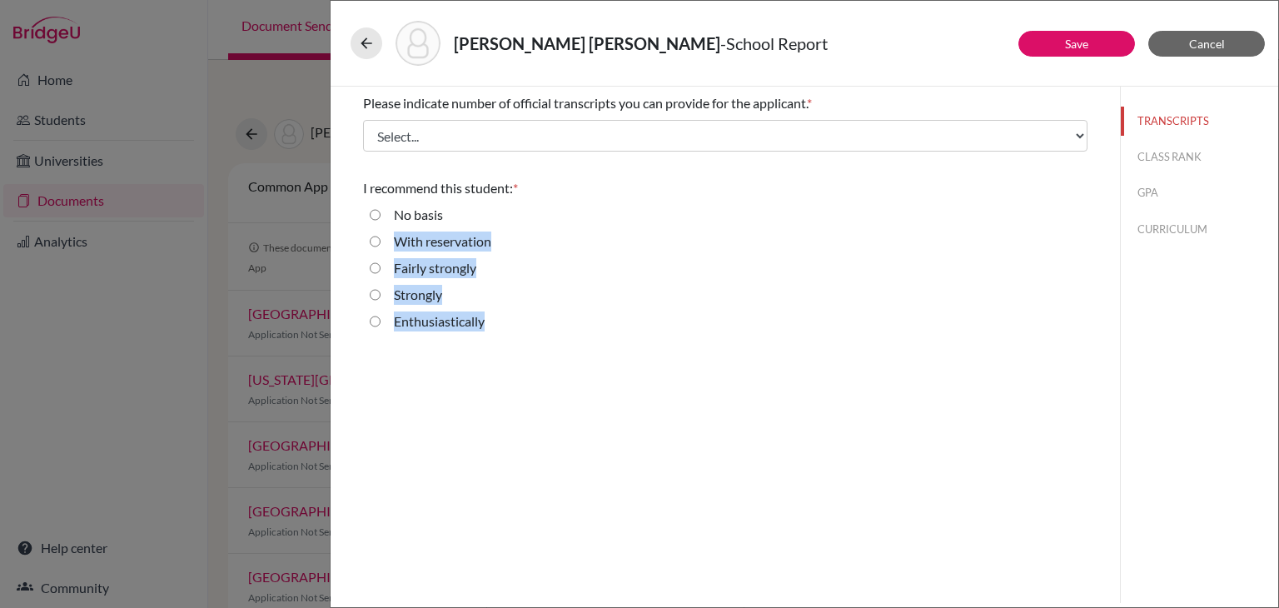
drag, startPoint x: 410, startPoint y: 225, endPoint x: 501, endPoint y: 327, distance: 136.8
click at [501, 327] on fieldset "No basis With reservation Fairly strongly Strongly Enthusiastically" at bounding box center [725, 271] width 725 height 133
click at [528, 318] on div "Enthusiastically" at bounding box center [725, 325] width 725 height 27
drag, startPoint x: 393, startPoint y: 292, endPoint x: 452, endPoint y: 292, distance: 59.1
click at [452, 292] on div "Strongly" at bounding box center [725, 298] width 725 height 27
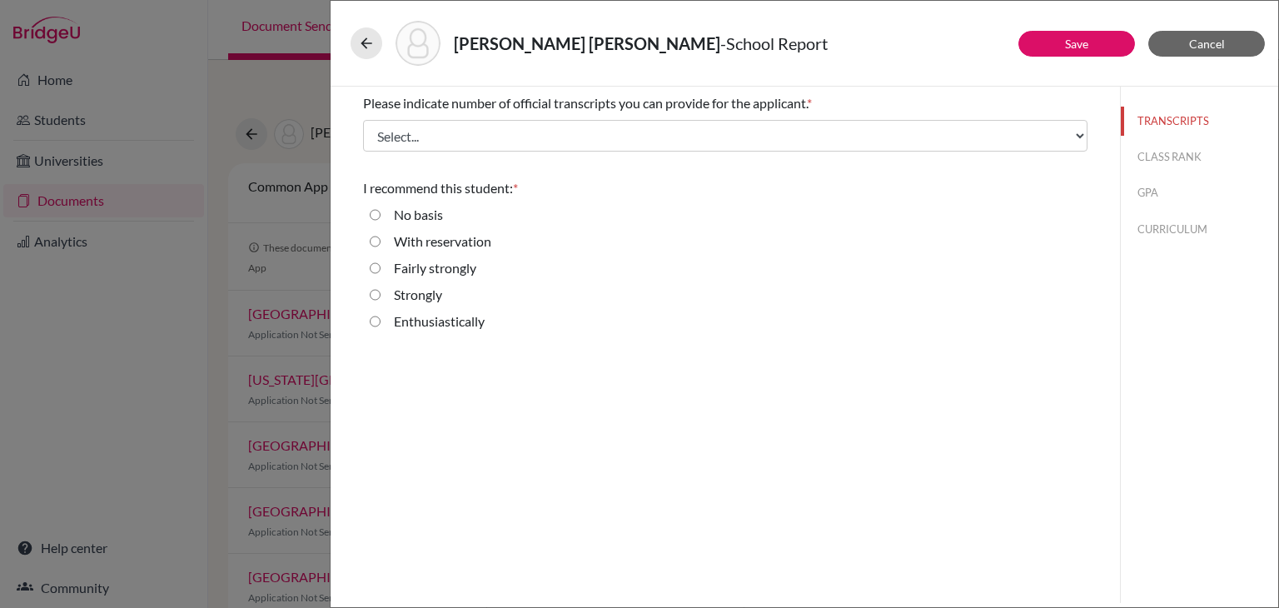
click at [460, 291] on div "Strongly" at bounding box center [725, 298] width 725 height 27
drag, startPoint x: 493, startPoint y: 271, endPoint x: 390, endPoint y: 267, distance: 103.3
click at [390, 267] on div "Fairly strongly" at bounding box center [725, 271] width 725 height 27
click at [1157, 160] on button "CLASS RANK" at bounding box center [1199, 156] width 157 height 29
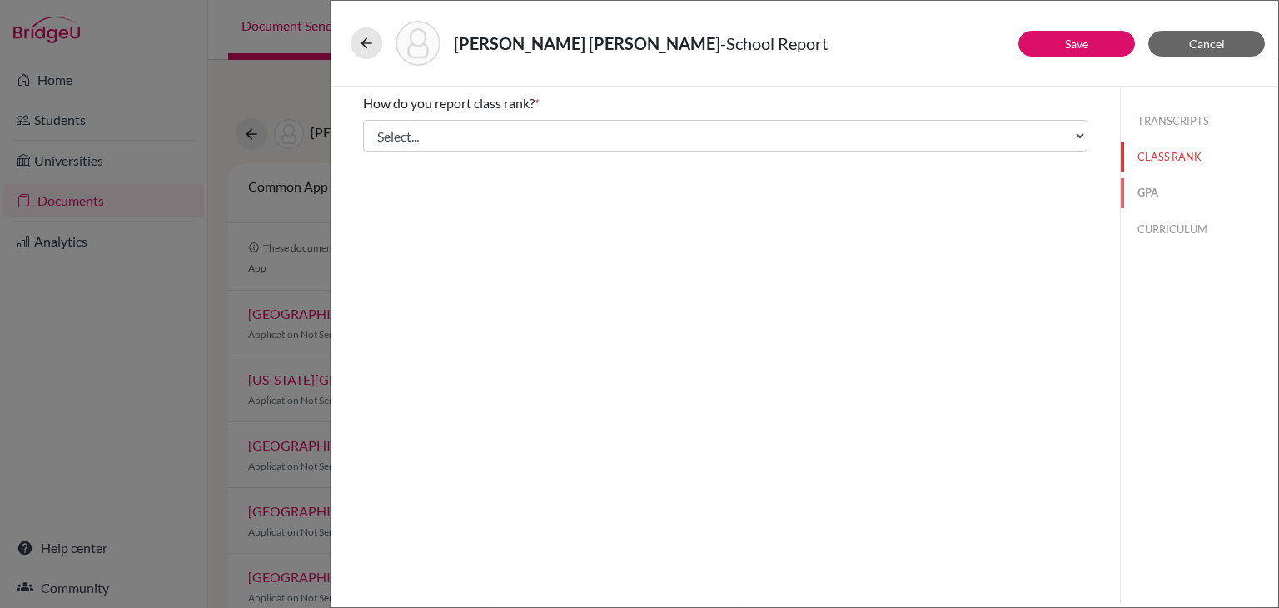
click at [1159, 195] on button "GPA" at bounding box center [1199, 192] width 157 height 29
click at [1176, 232] on button "CURRICULUM" at bounding box center [1199, 229] width 157 height 29
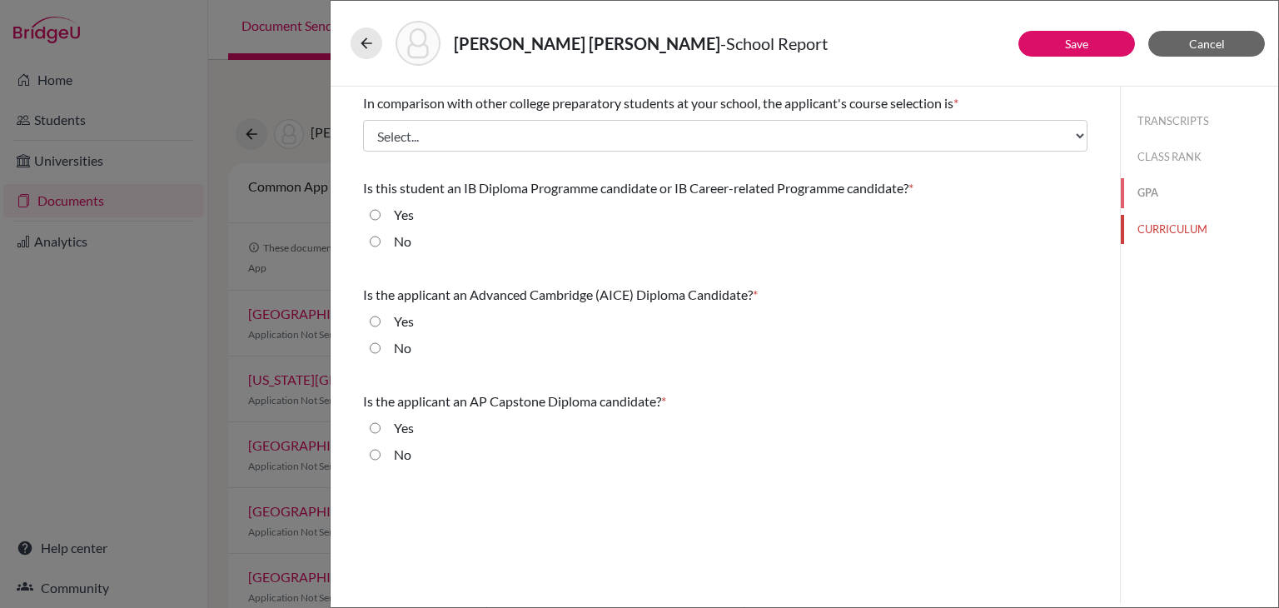
click at [1159, 197] on button "GPA" at bounding box center [1199, 192] width 157 height 29
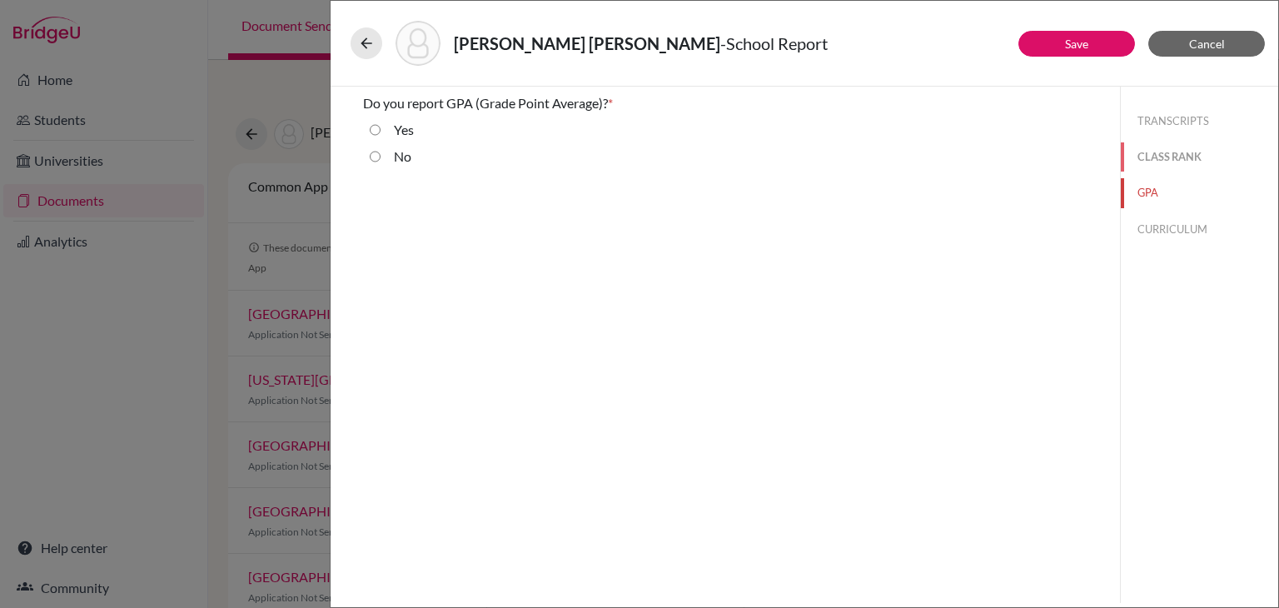
click at [1176, 148] on button "CLASS RANK" at bounding box center [1199, 156] width 157 height 29
click at [1179, 224] on button "CURRICULUM" at bounding box center [1199, 229] width 157 height 29
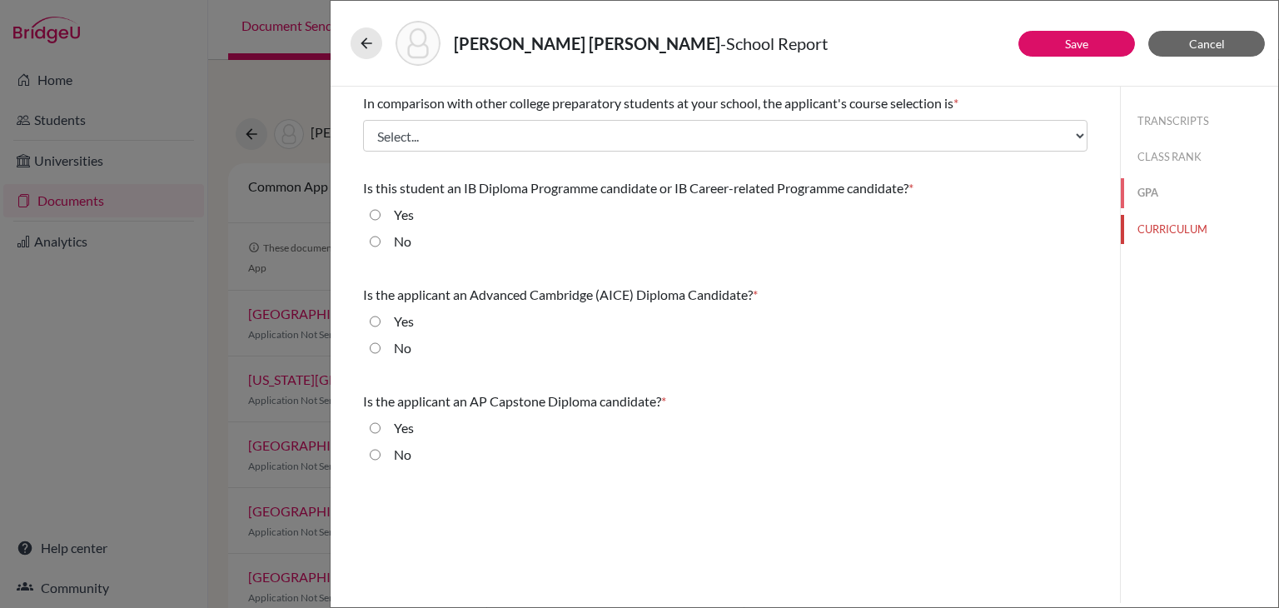
click at [1159, 200] on button "GPA" at bounding box center [1199, 192] width 157 height 29
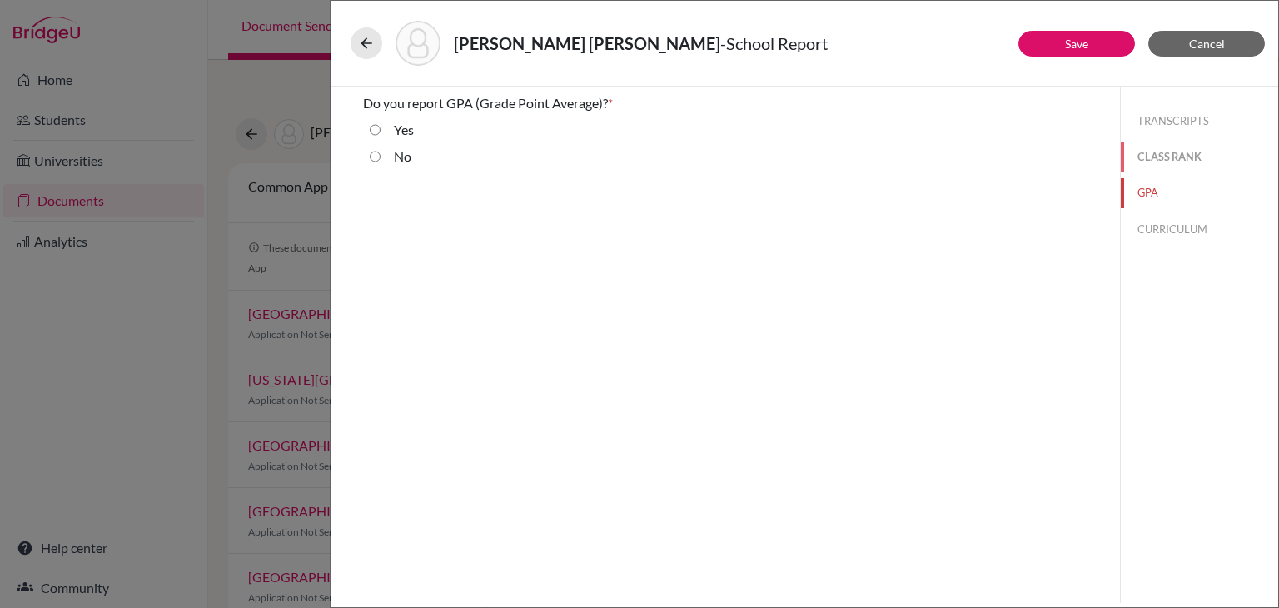
click at [1169, 150] on button "CLASS RANK" at bounding box center [1199, 156] width 157 height 29
click at [1159, 119] on button "TRANSCRIPTS" at bounding box center [1199, 121] width 157 height 29
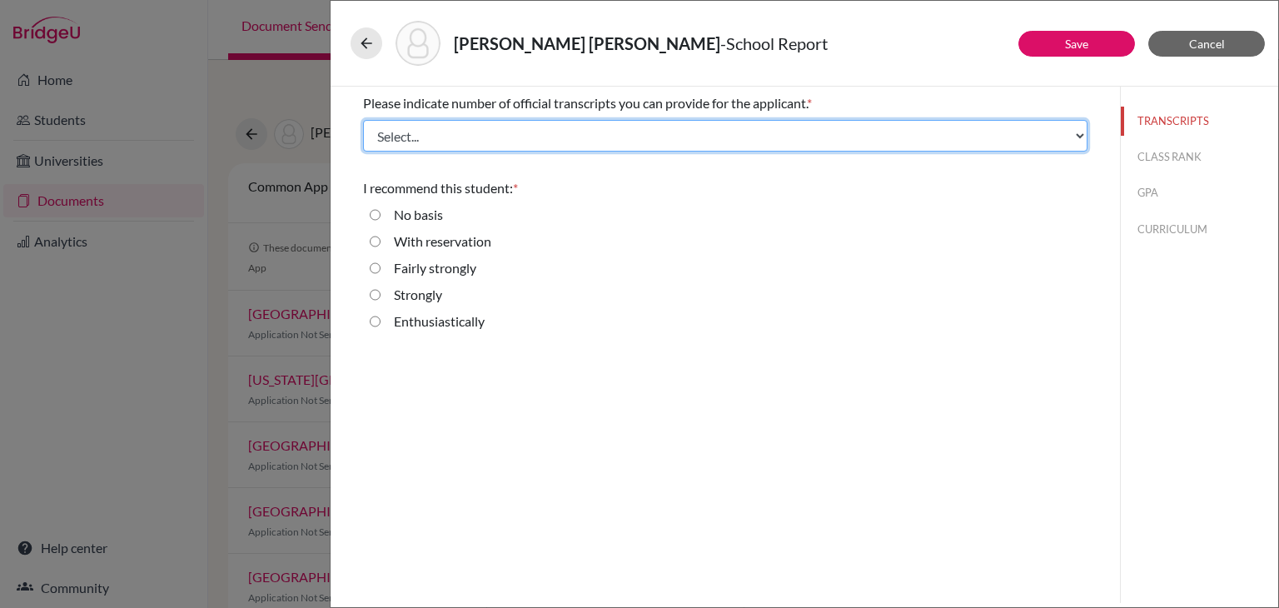
click at [453, 133] on select "Select... 1 2 3 4" at bounding box center [725, 136] width 725 height 32
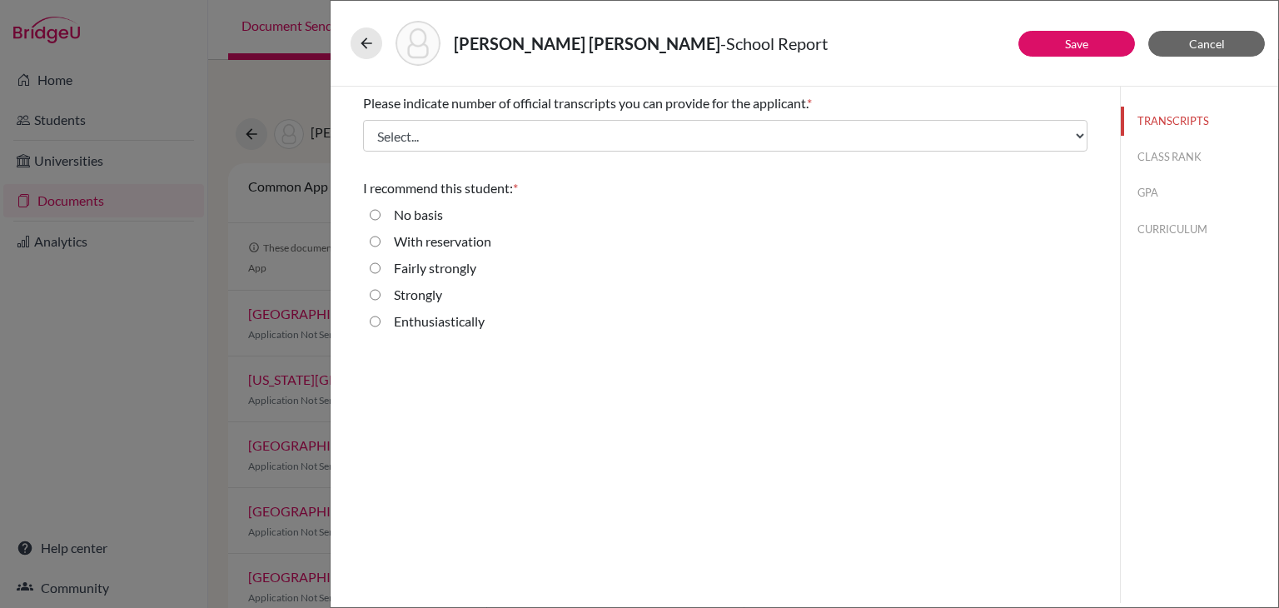
click at [561, 312] on div "Enthusiastically" at bounding box center [725, 325] width 725 height 27
click at [1177, 162] on button "CLASS RANK" at bounding box center [1199, 156] width 157 height 29
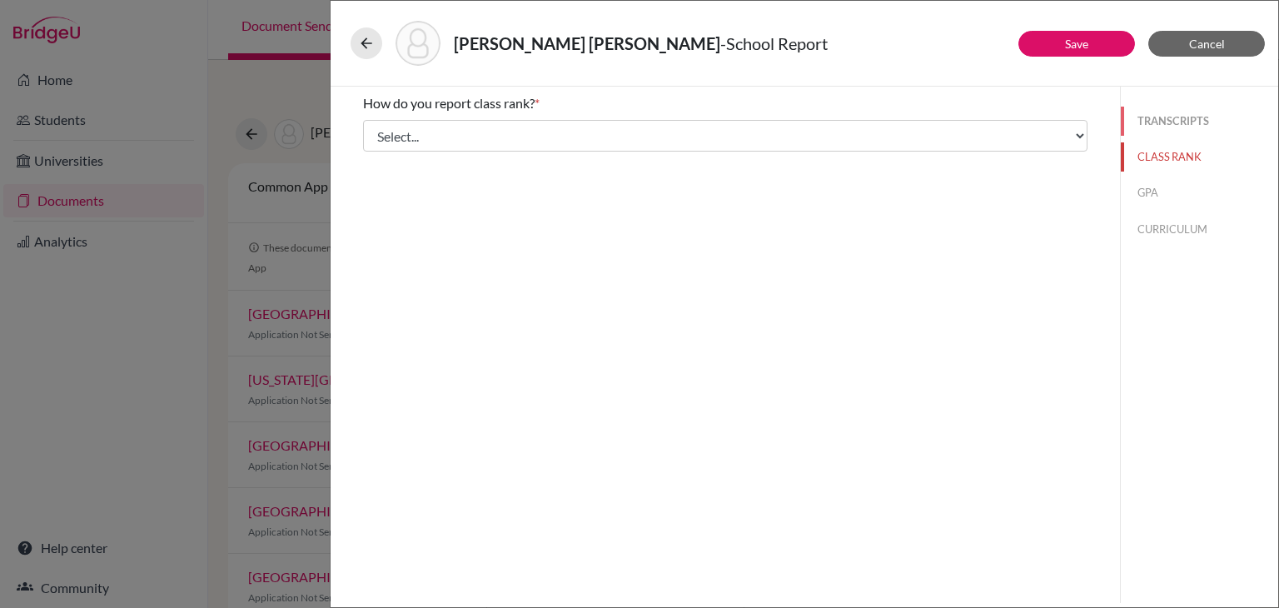
click at [1177, 120] on button "TRANSCRIPTS" at bounding box center [1199, 121] width 157 height 29
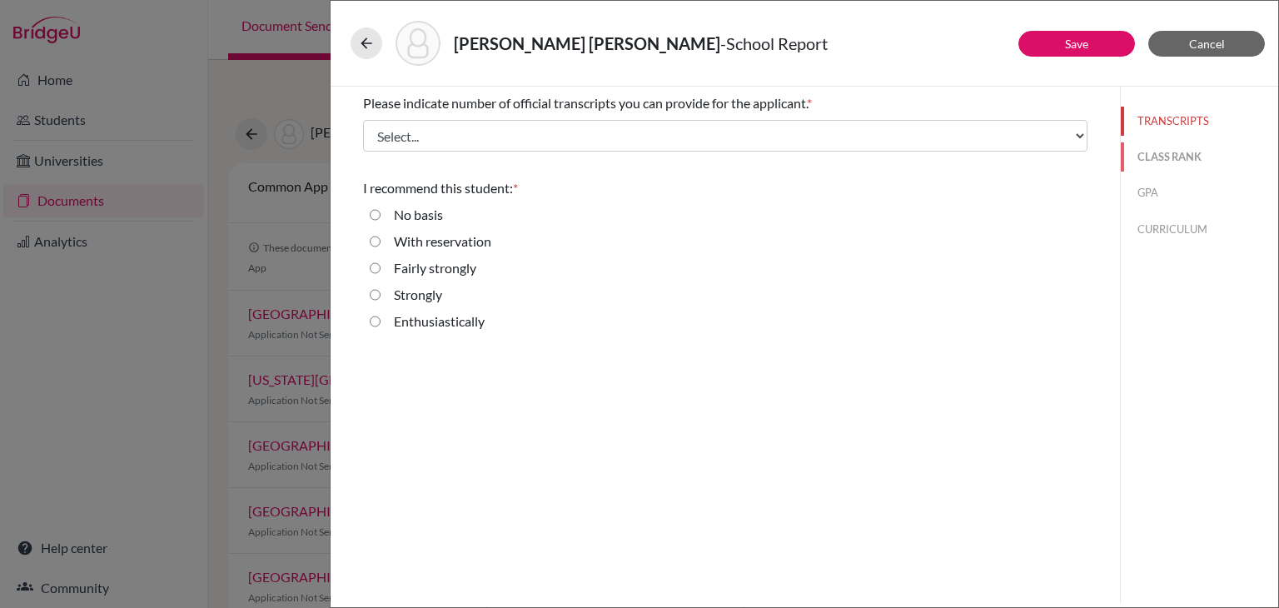
click at [1194, 164] on button "CLASS RANK" at bounding box center [1199, 156] width 157 height 29
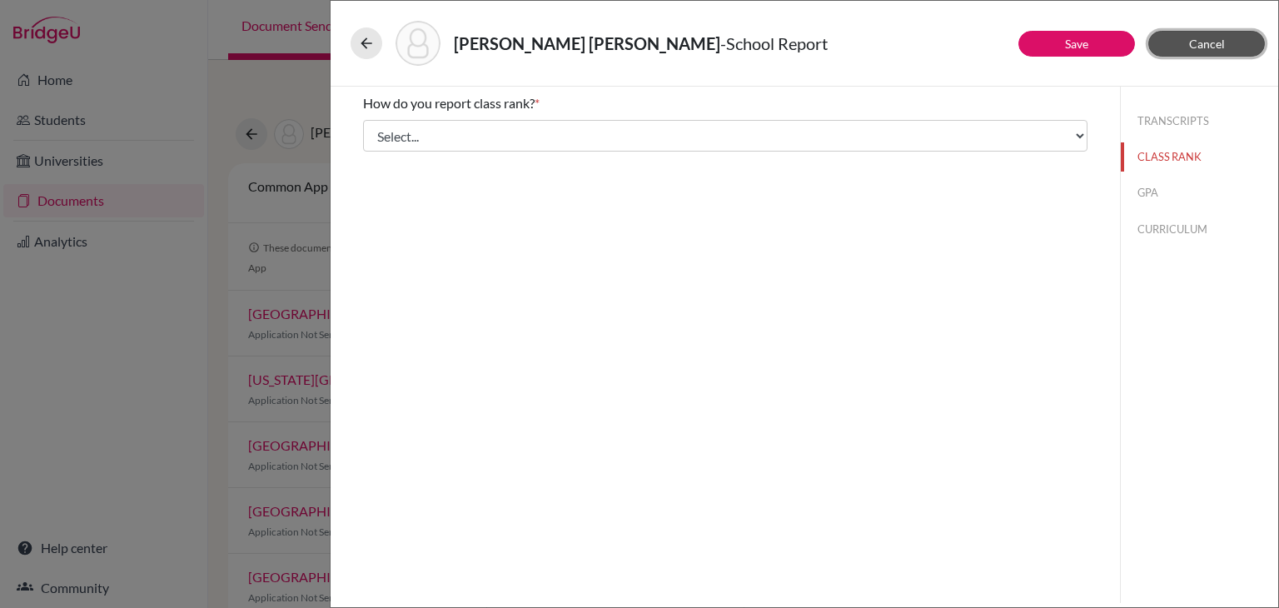
click at [1215, 47] on span "Cancel" at bounding box center [1207, 44] width 36 height 14
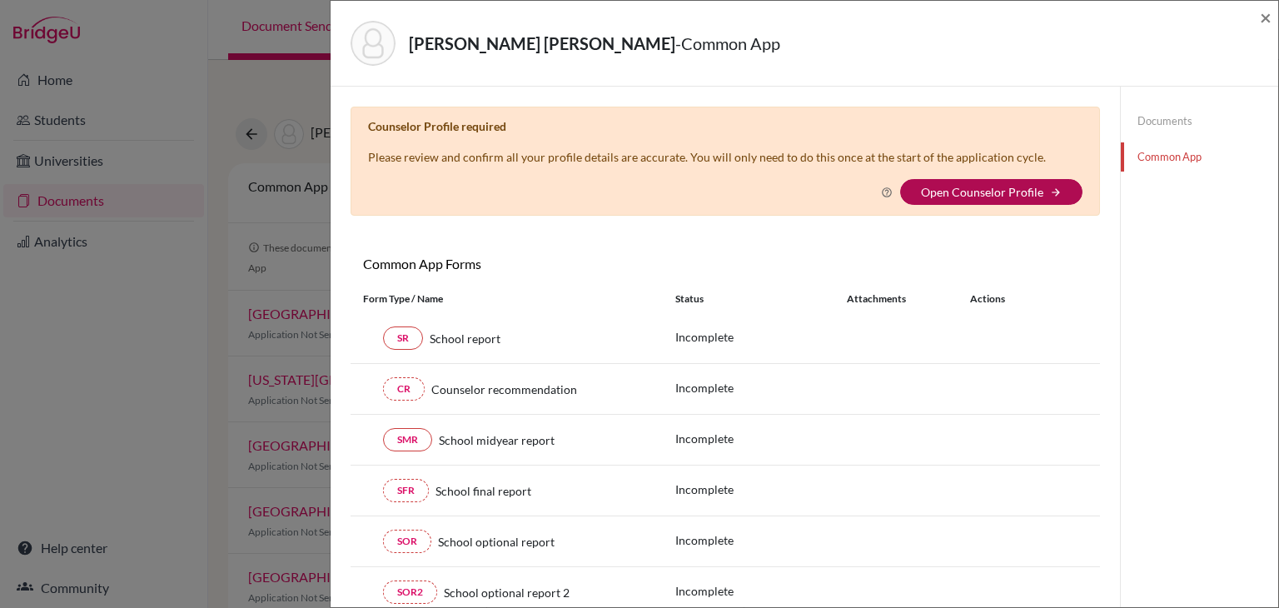
click at [970, 192] on link "Open Counselor Profile" at bounding box center [982, 192] width 122 height 14
click at [976, 192] on link "Open Counselor Profile" at bounding box center [982, 192] width 122 height 14
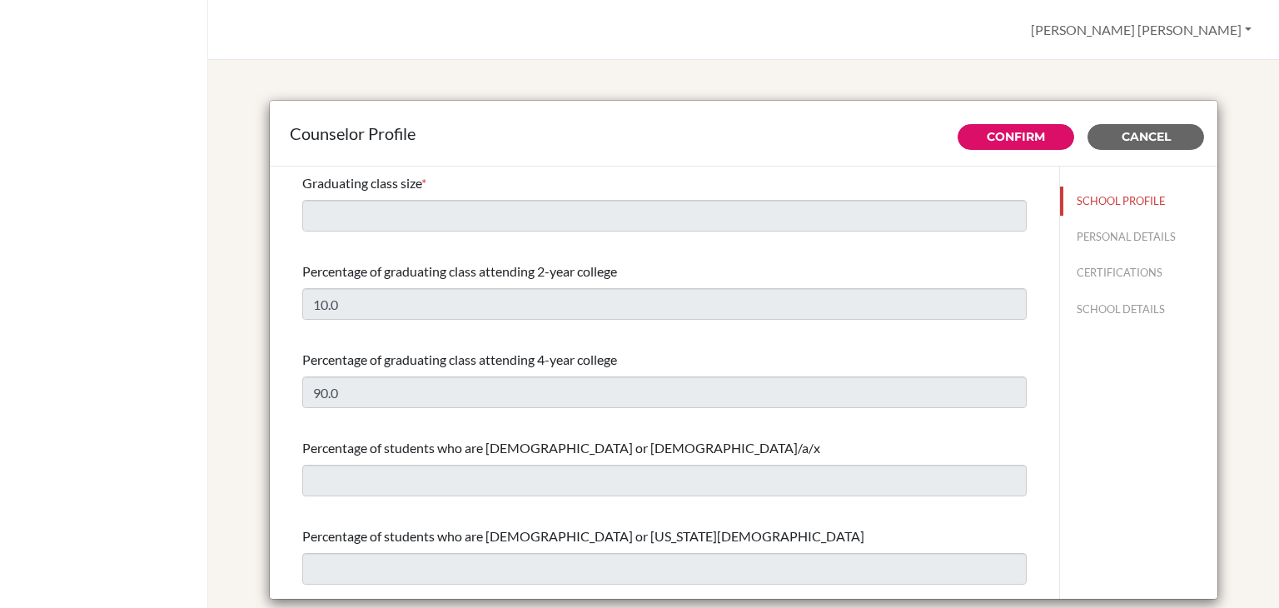
select select "1"
select select "350349"
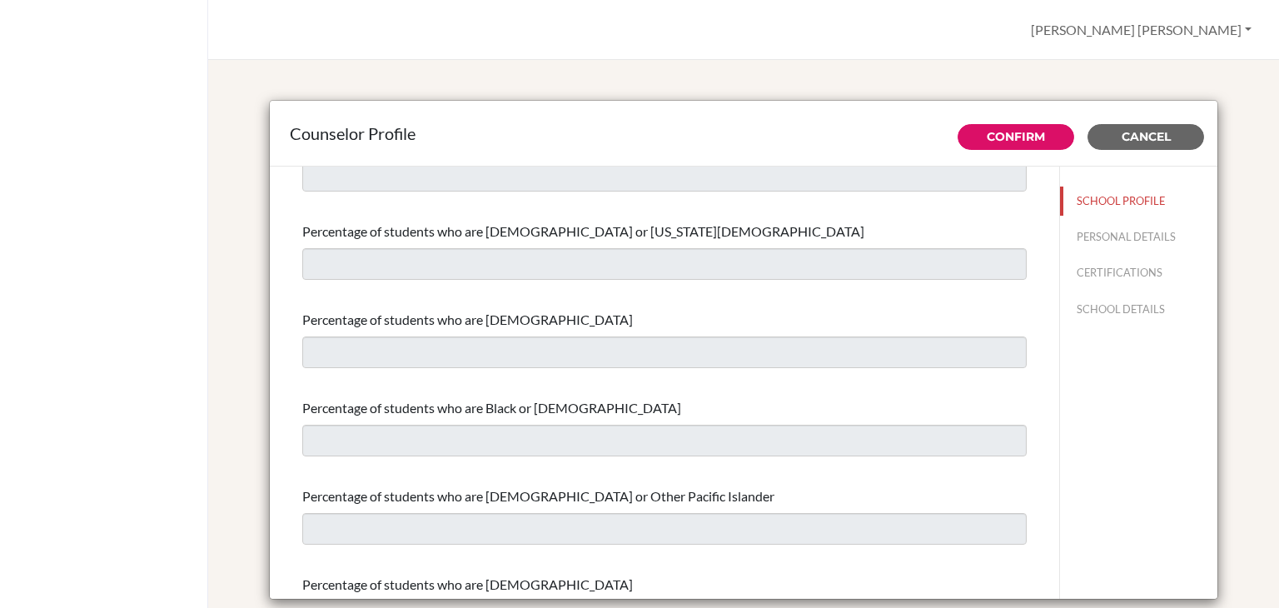
scroll to position [306, 0]
click at [1116, 243] on button "PERSONAL DETAILS" at bounding box center [1138, 236] width 157 height 29
type input "[PERSON_NAME] [PERSON_NAME]"
type input "[PERSON_NAME]"
type input "Advisor"
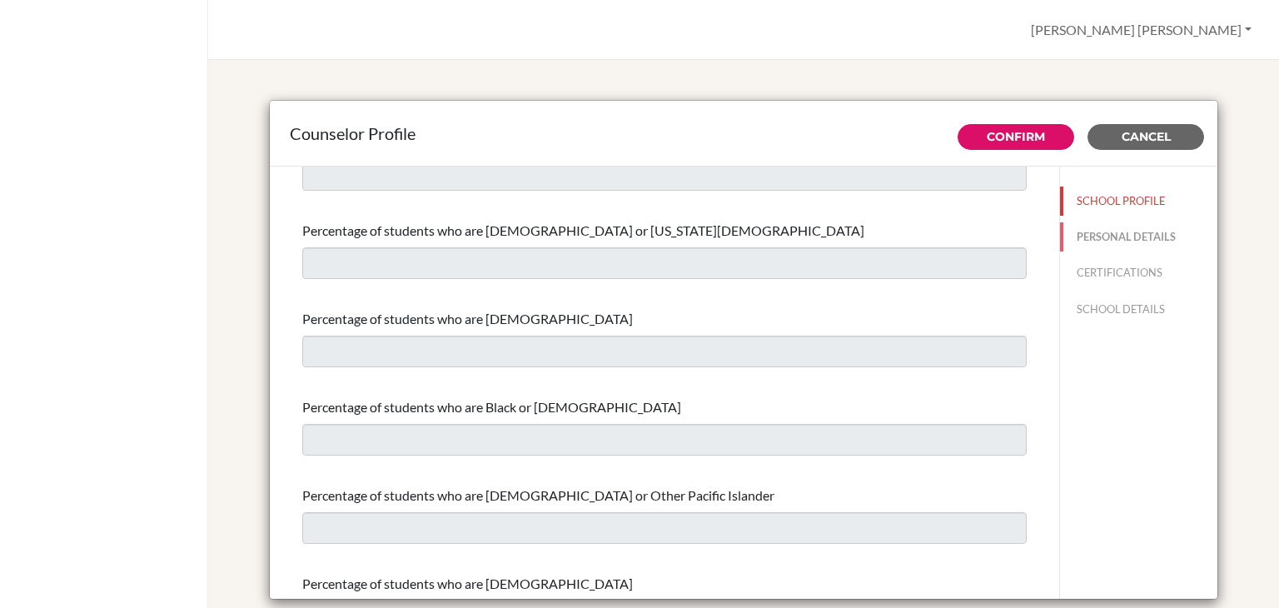
type input "503.252-883-00"
type input "[PERSON_NAME][EMAIL_ADDRESS][PERSON_NAME][DOMAIN_NAME]"
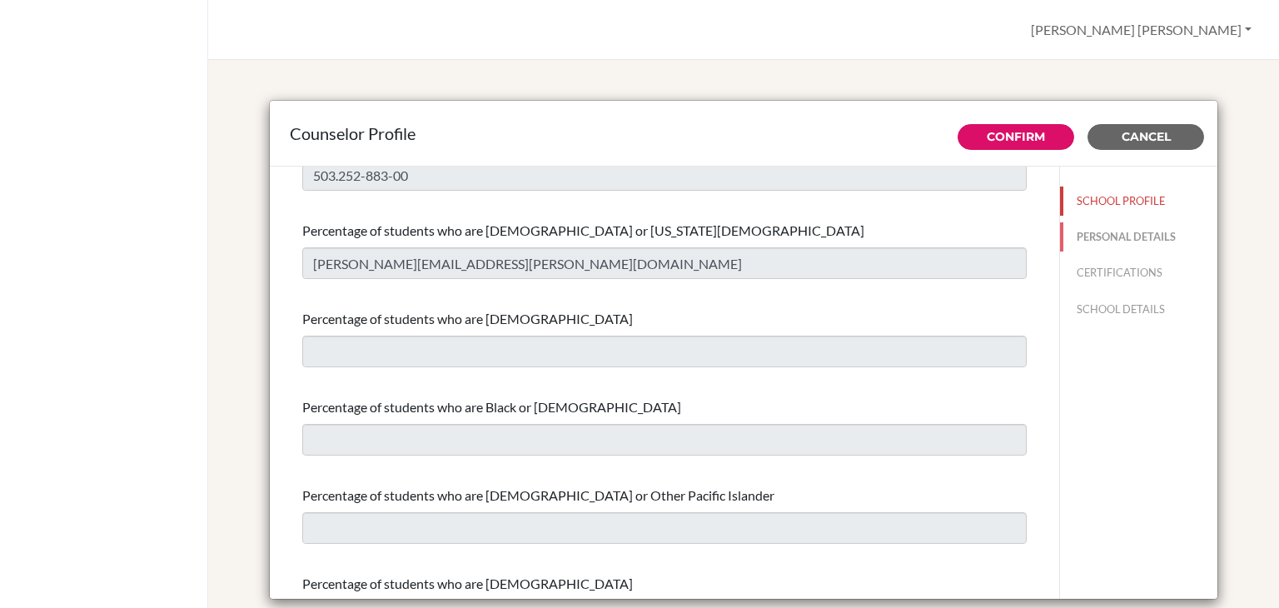
scroll to position [0, 0]
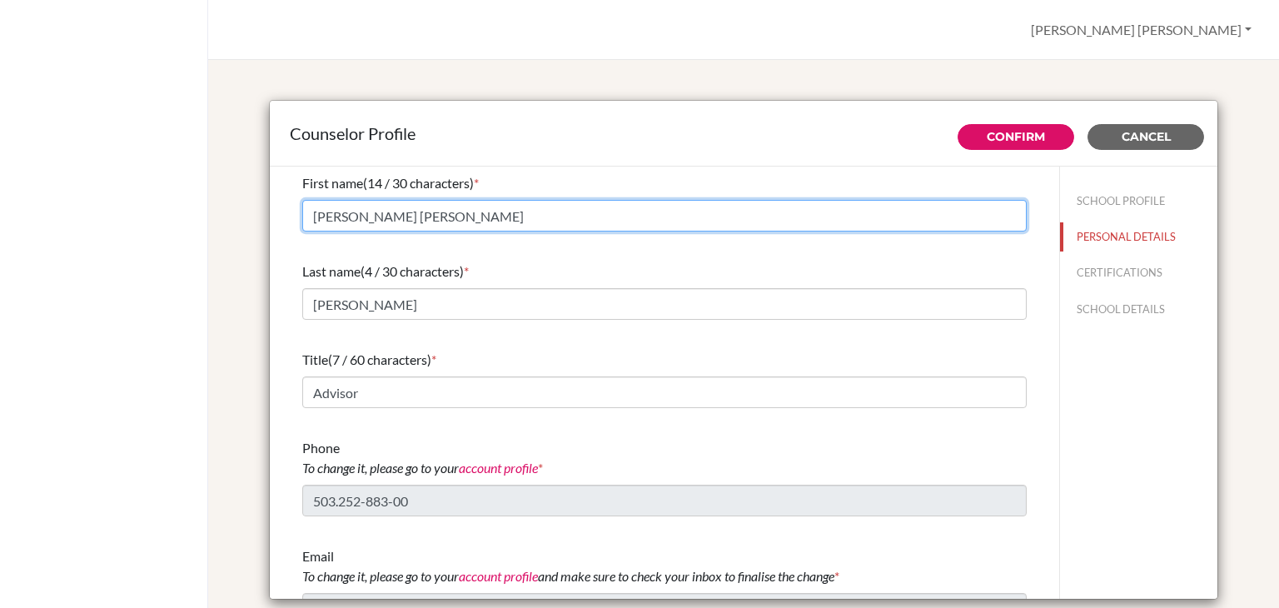
drag, startPoint x: 411, startPoint y: 209, endPoint x: 290, endPoint y: 214, distance: 121.7
click at [290, 214] on div "First name (14 / 30 characters) * Maria Fernanda Last name (4 / 30 characters) …" at bounding box center [664, 399] width 765 height 465
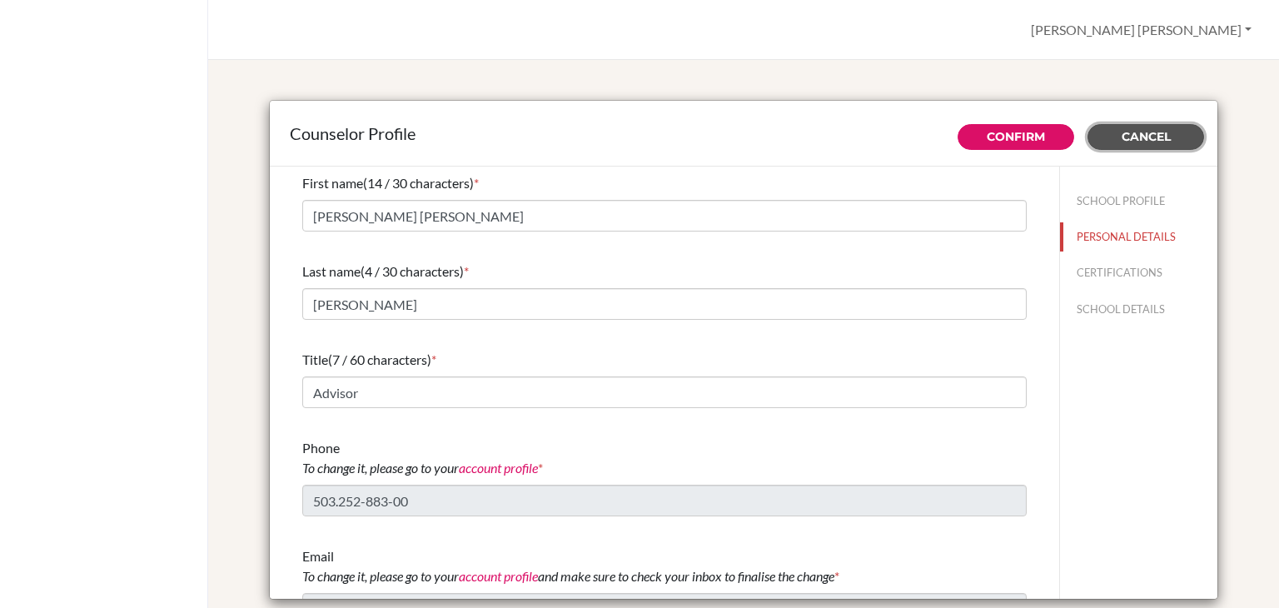
click at [1149, 139] on span "Cancel" at bounding box center [1146, 136] width 49 height 15
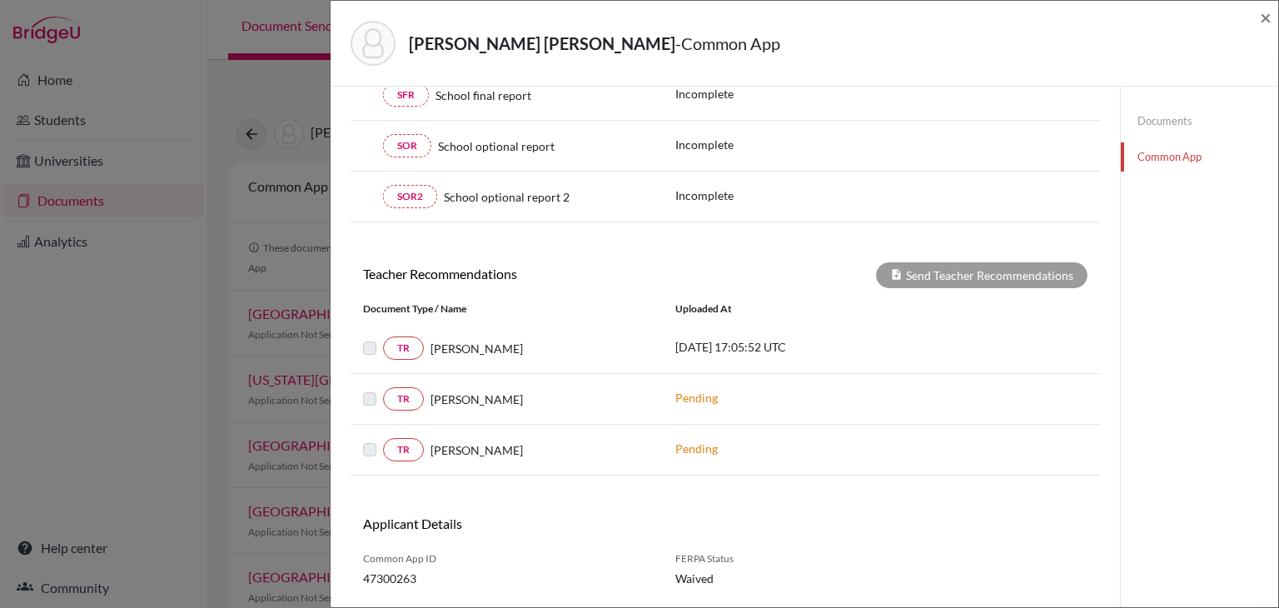
scroll to position [319, 0]
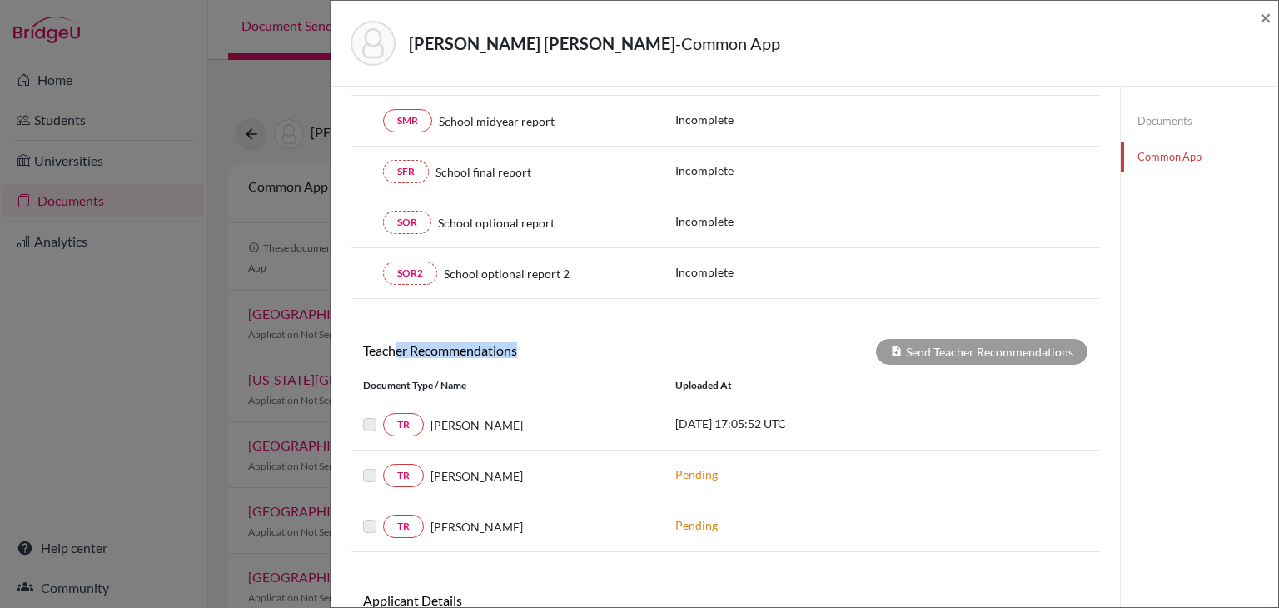
drag, startPoint x: 399, startPoint y: 342, endPoint x: 533, endPoint y: 346, distance: 134.1
click at [533, 346] on h6 "Teacher Recommendations" at bounding box center [538, 350] width 375 height 16
click at [1266, 22] on span "×" at bounding box center [1266, 17] width 12 height 24
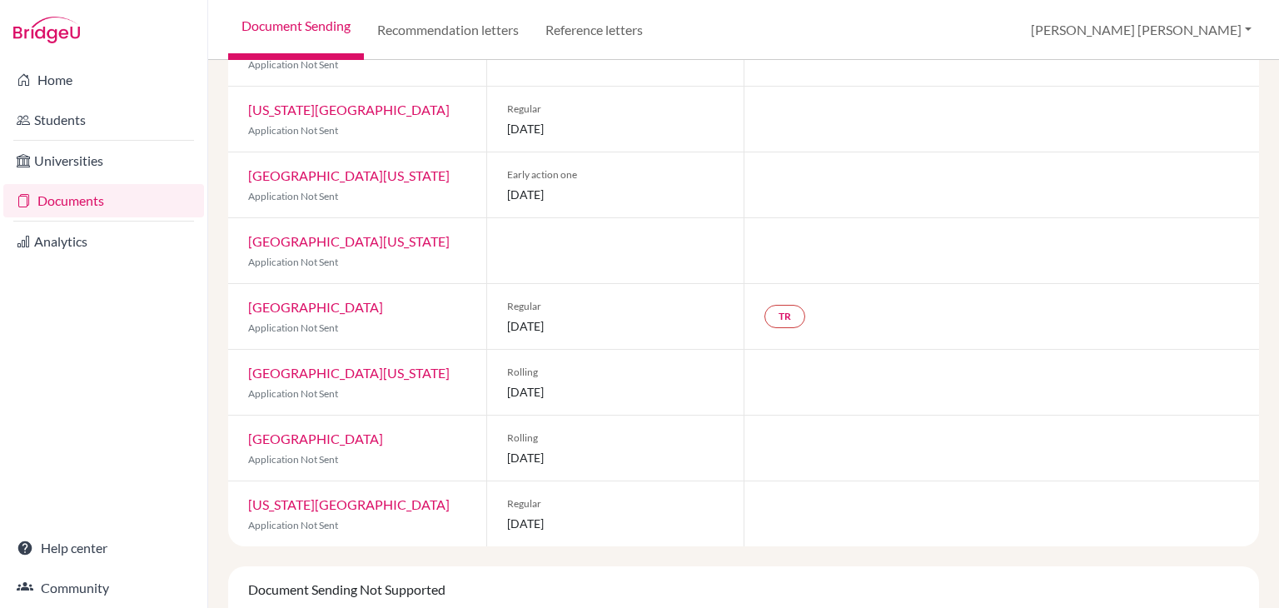
scroll to position [359, 0]
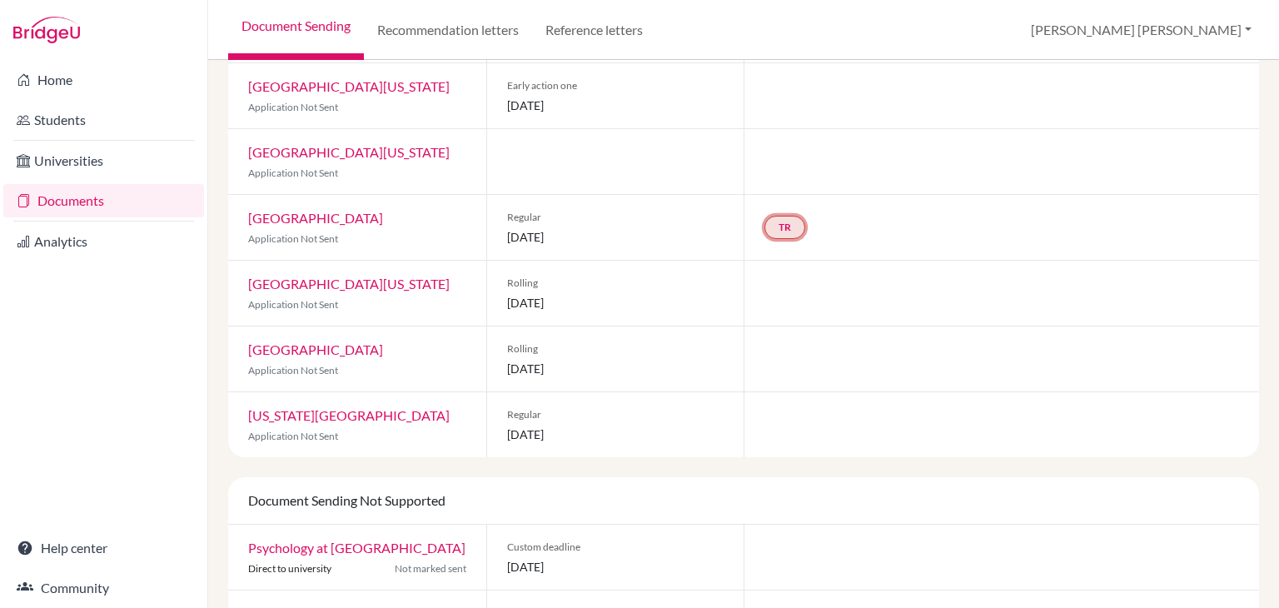
click at [785, 228] on link "TR" at bounding box center [785, 227] width 41 height 23
click at [785, 197] on small "Incomplete" at bounding box center [783, 194] width 145 height 15
click at [787, 188] on small "Incomplete" at bounding box center [783, 194] width 145 height 15
click at [343, 219] on link "American University" at bounding box center [315, 218] width 135 height 16
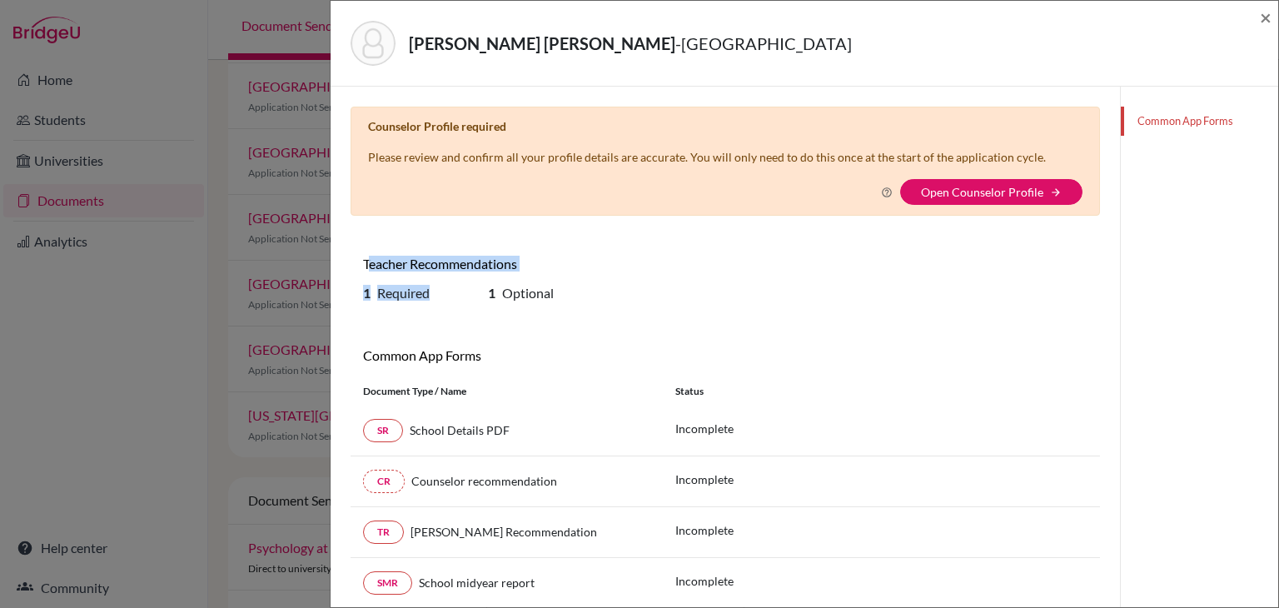
drag, startPoint x: 370, startPoint y: 270, endPoint x: 436, endPoint y: 287, distance: 68.9
click at [436, 287] on div "Teacher Recommendations 1 Required 1 Optional" at bounding box center [726, 282] width 750 height 52
drag, startPoint x: 485, startPoint y: 287, endPoint x: 573, endPoint y: 292, distance: 88.4
click at [573, 292] on div "1 Optional" at bounding box center [538, 296] width 125 height 22
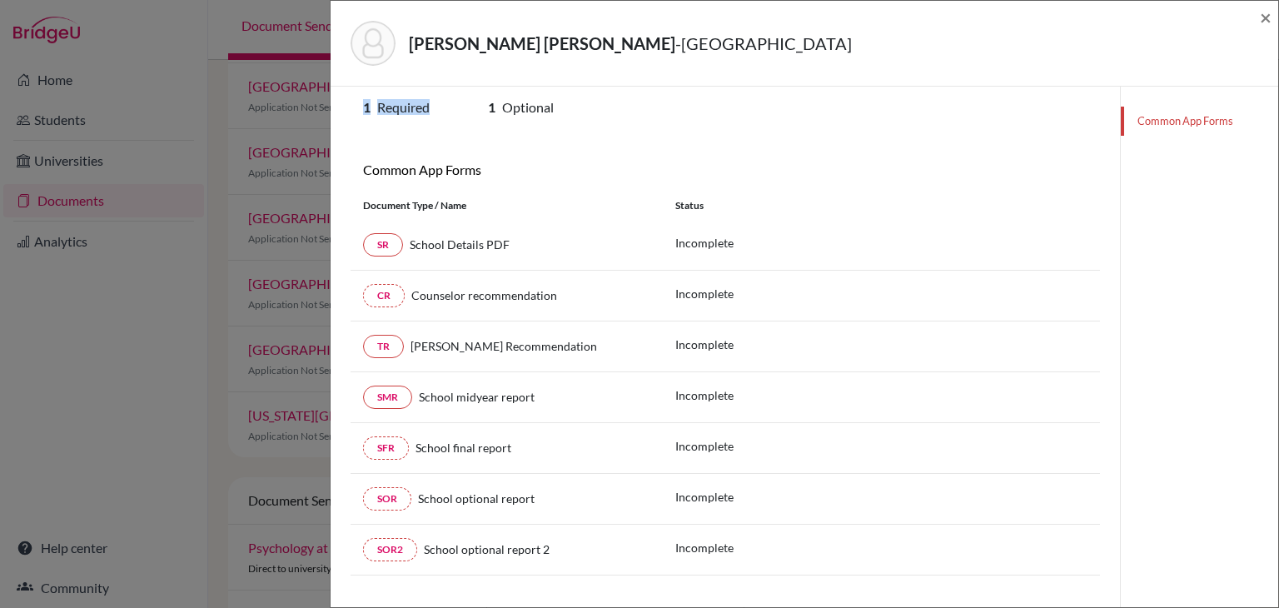
scroll to position [209, 0]
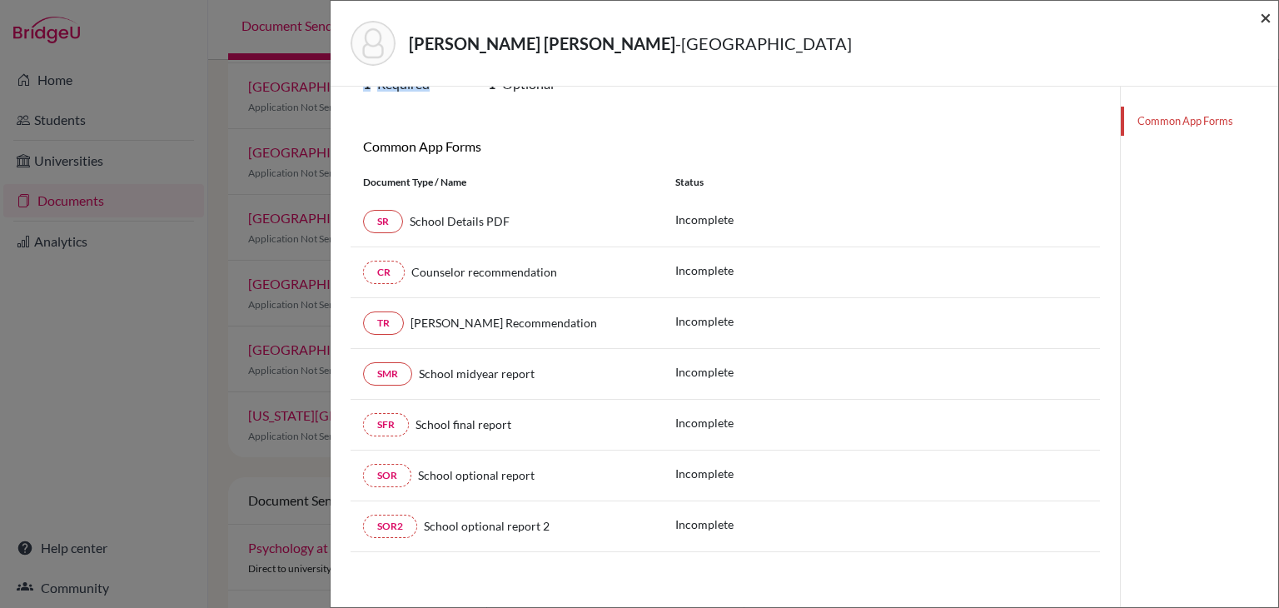
click at [1263, 17] on span "×" at bounding box center [1266, 17] width 12 height 24
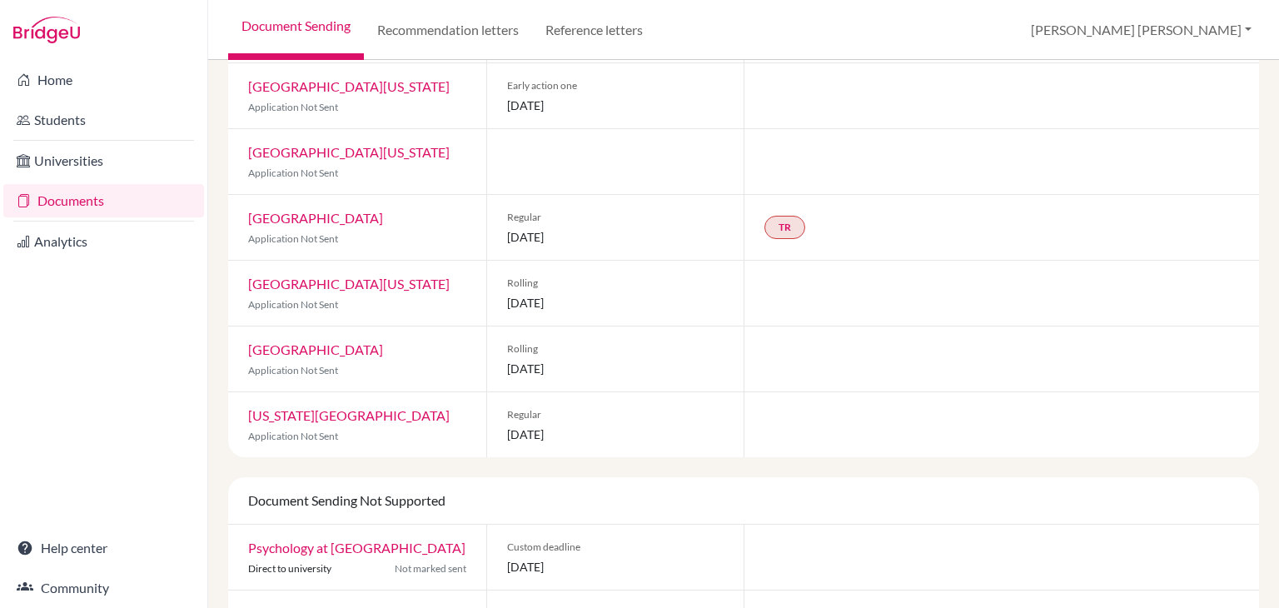
scroll to position [386, 0]
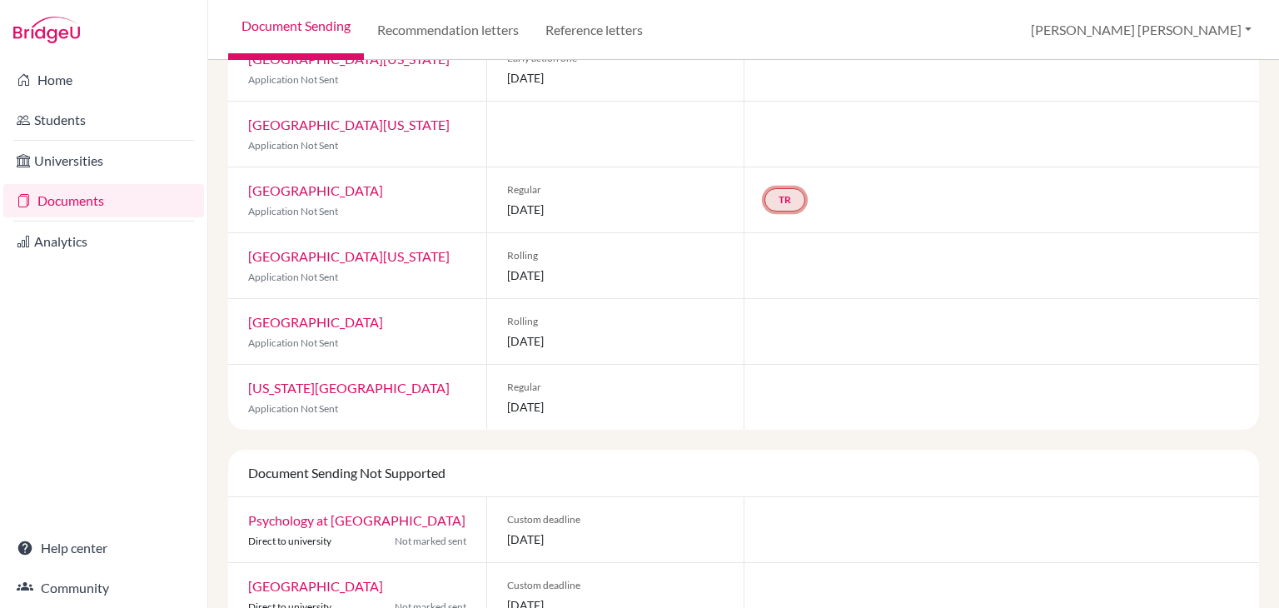
click at [777, 201] on link "TR" at bounding box center [785, 199] width 41 height 23
click at [783, 166] on small "Incomplete" at bounding box center [783, 166] width 145 height 15
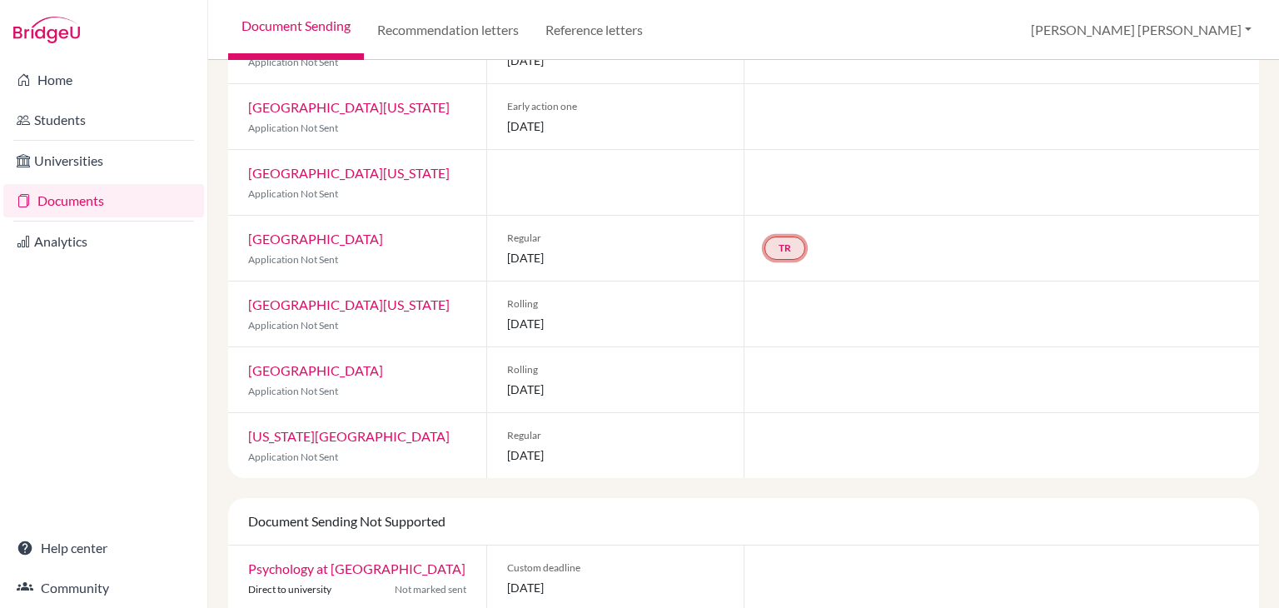
scroll to position [336, 0]
click at [773, 243] on link "TR" at bounding box center [785, 249] width 41 height 23
click at [780, 217] on small "Incomplete" at bounding box center [783, 216] width 145 height 15
click at [771, 254] on link "TR" at bounding box center [785, 249] width 41 height 23
click at [800, 184] on h3 "Teacher recommendation" at bounding box center [783, 187] width 165 height 30
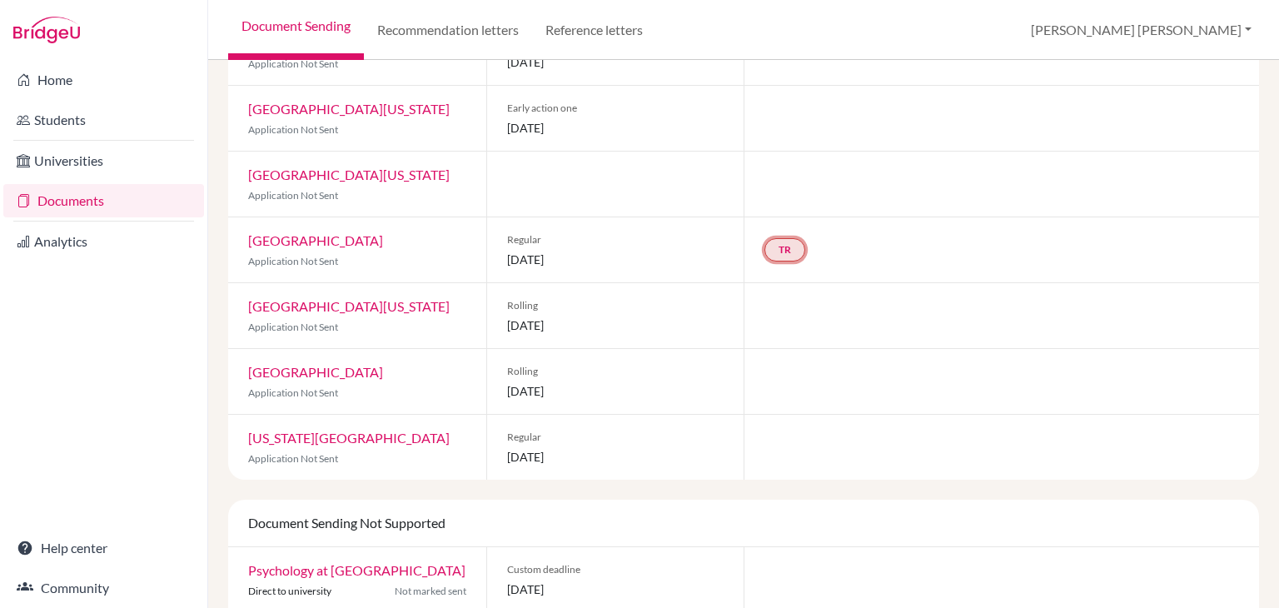
click at [783, 250] on link "TR" at bounding box center [785, 249] width 41 height 23
click at [784, 206] on div "Incomplete" at bounding box center [783, 216] width 165 height 28
click at [784, 242] on link "TR" at bounding box center [785, 249] width 41 height 23
click at [789, 217] on small "Incomplete" at bounding box center [783, 216] width 145 height 15
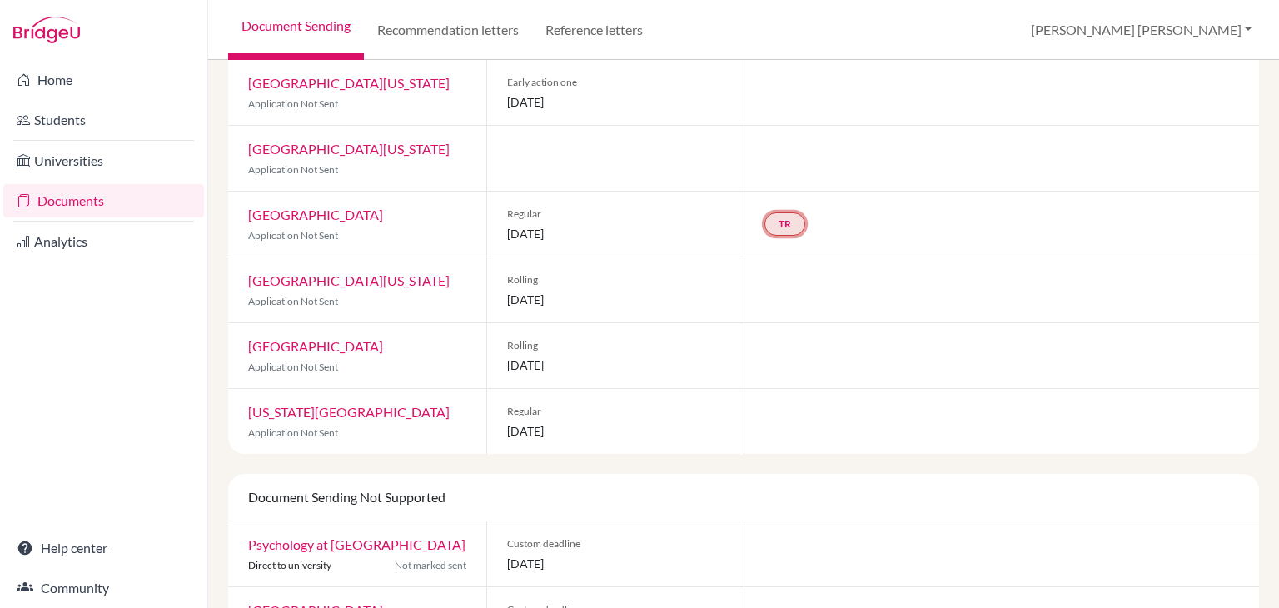
scroll to position [307, 0]
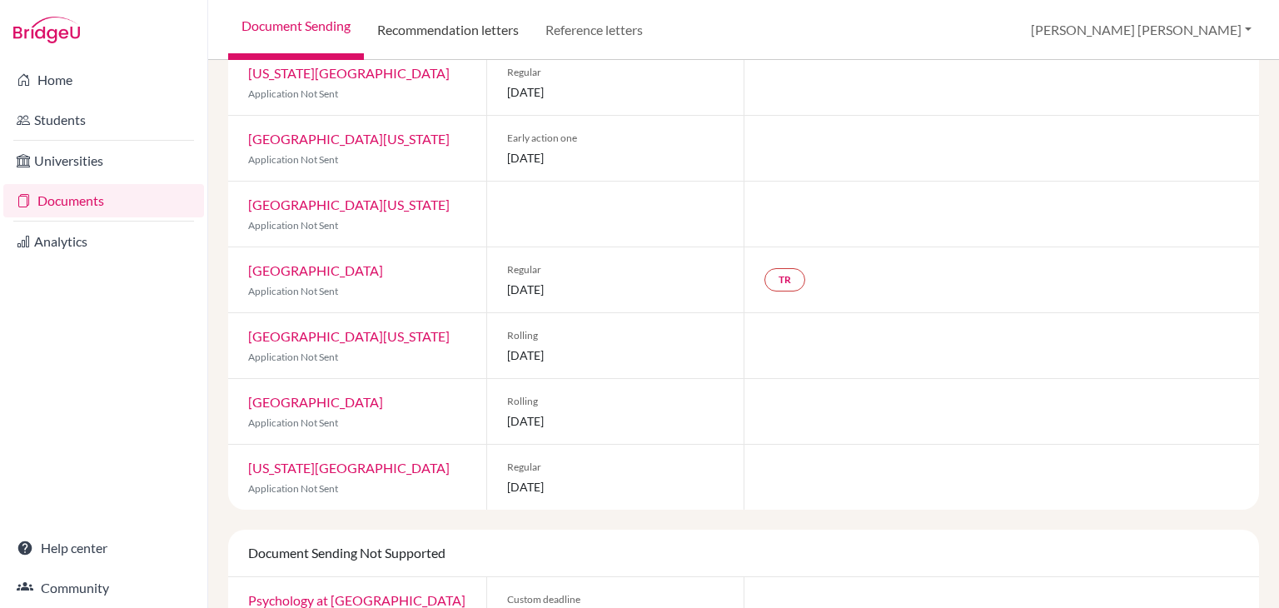
click at [456, 37] on link "Recommendation letters" at bounding box center [448, 30] width 168 height 60
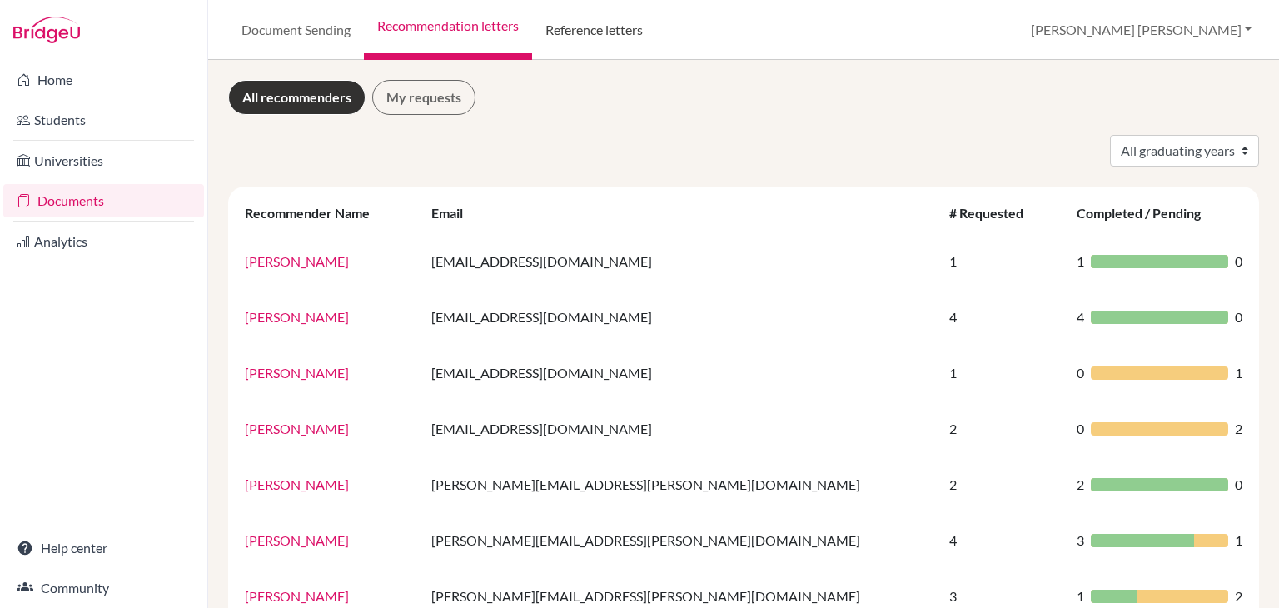
click at [601, 27] on link "Reference letters" at bounding box center [594, 30] width 124 height 60
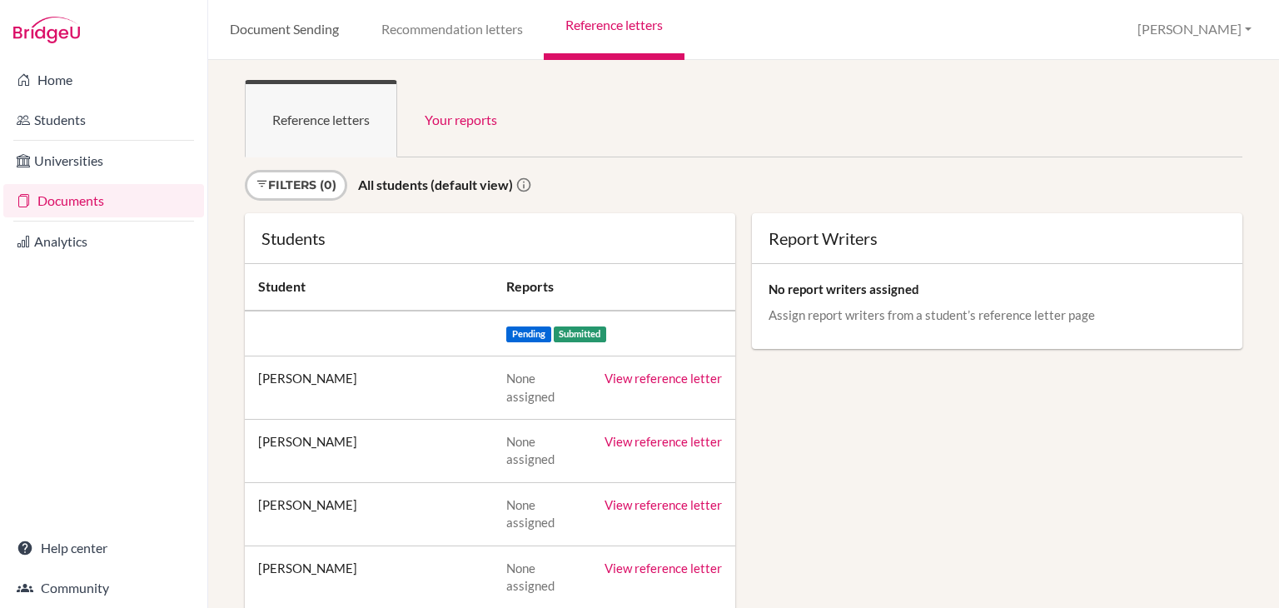
click at [301, 29] on link "Document Sending" at bounding box center [284, 30] width 152 height 60
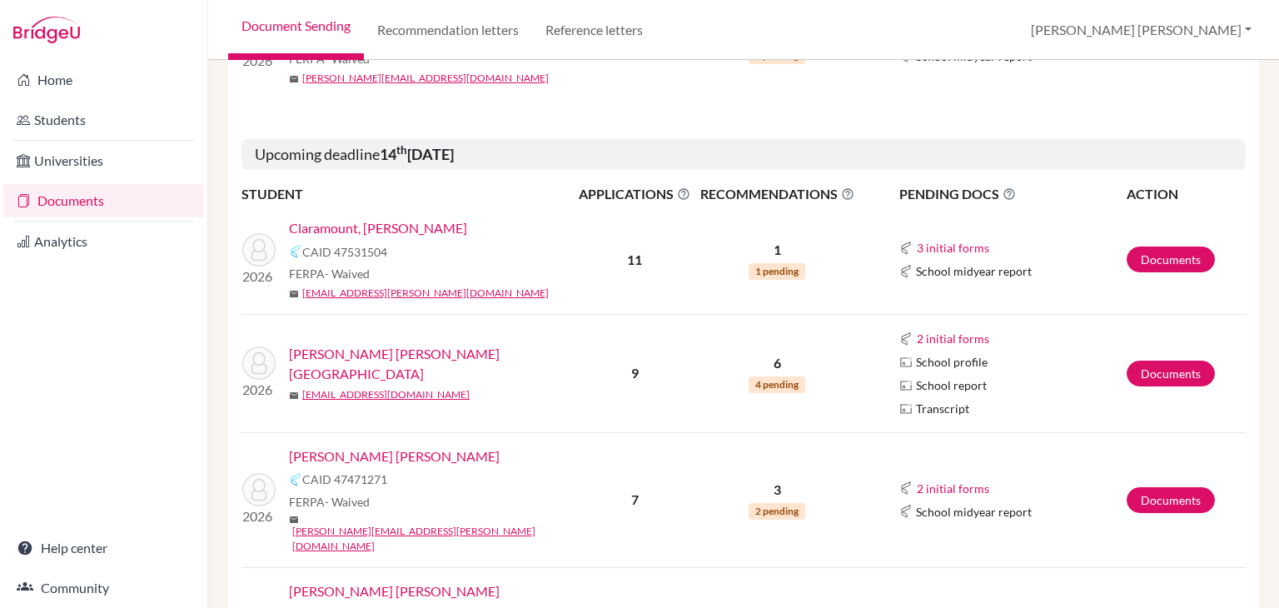
scroll to position [458, 0]
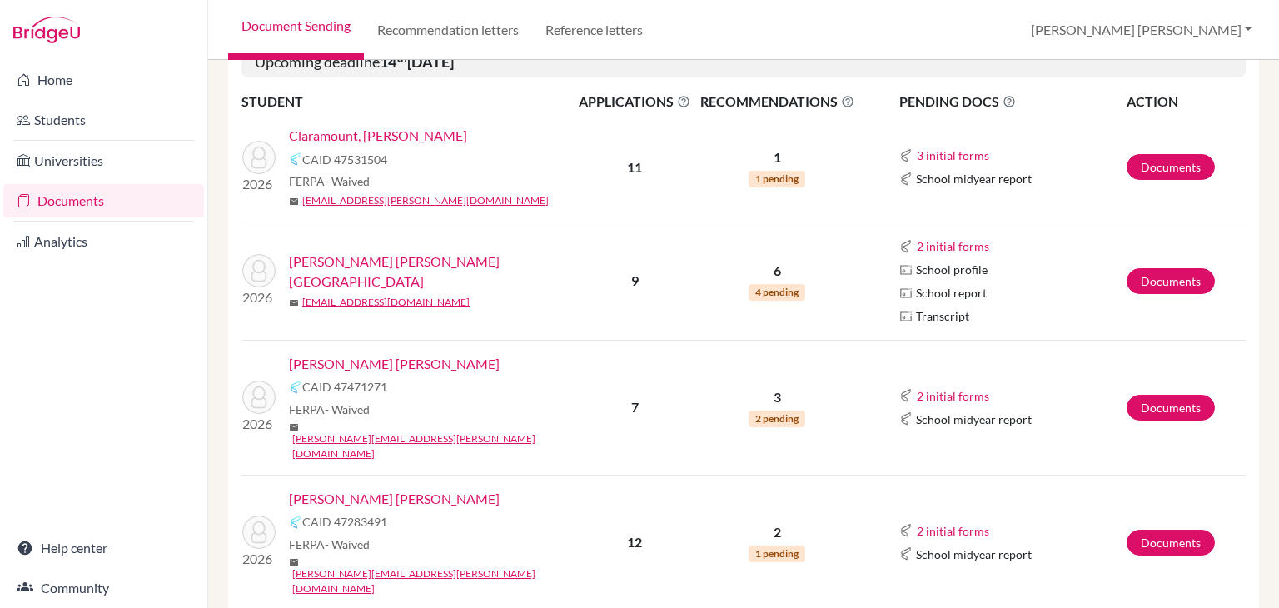
click at [369, 489] on link "[PERSON_NAME] [PERSON_NAME]" at bounding box center [394, 499] width 211 height 20
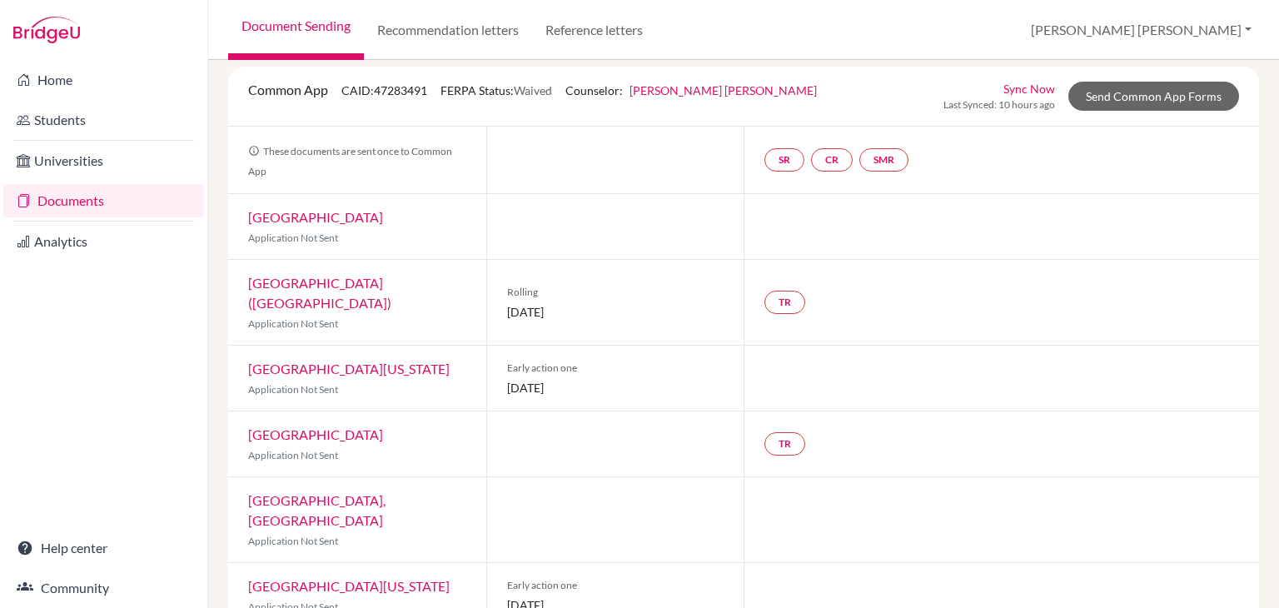
scroll to position [87, 0]
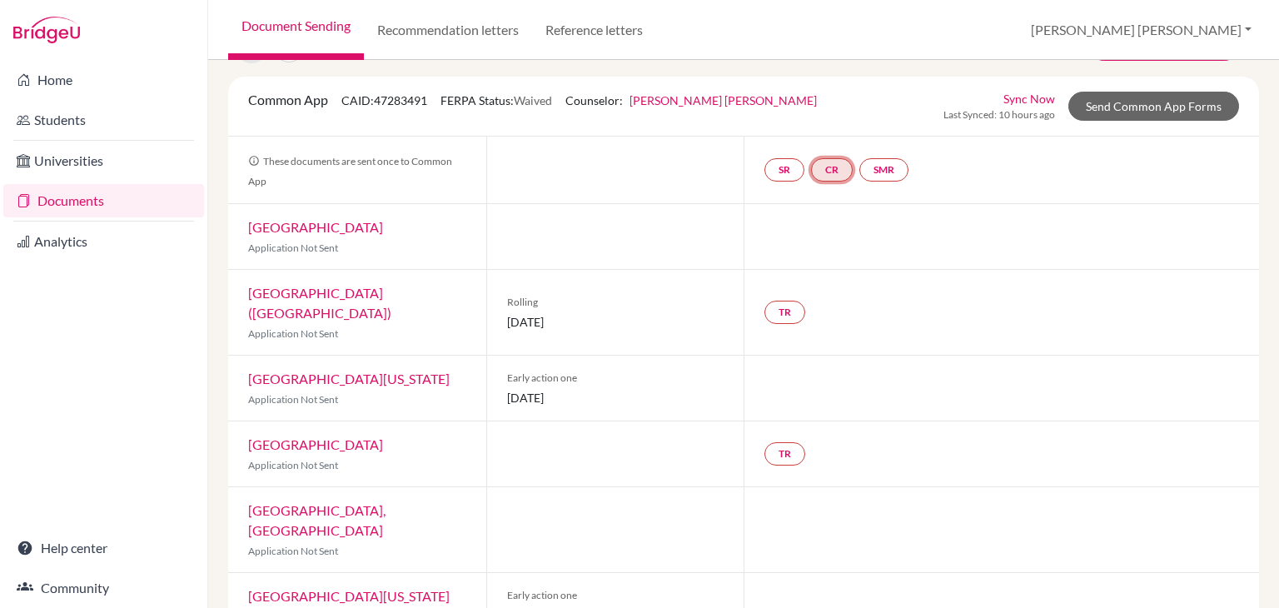
click at [832, 167] on link "CR" at bounding box center [832, 169] width 42 height 23
click at [865, 115] on link "Counselor recommendation" at bounding box center [833, 120] width 146 height 14
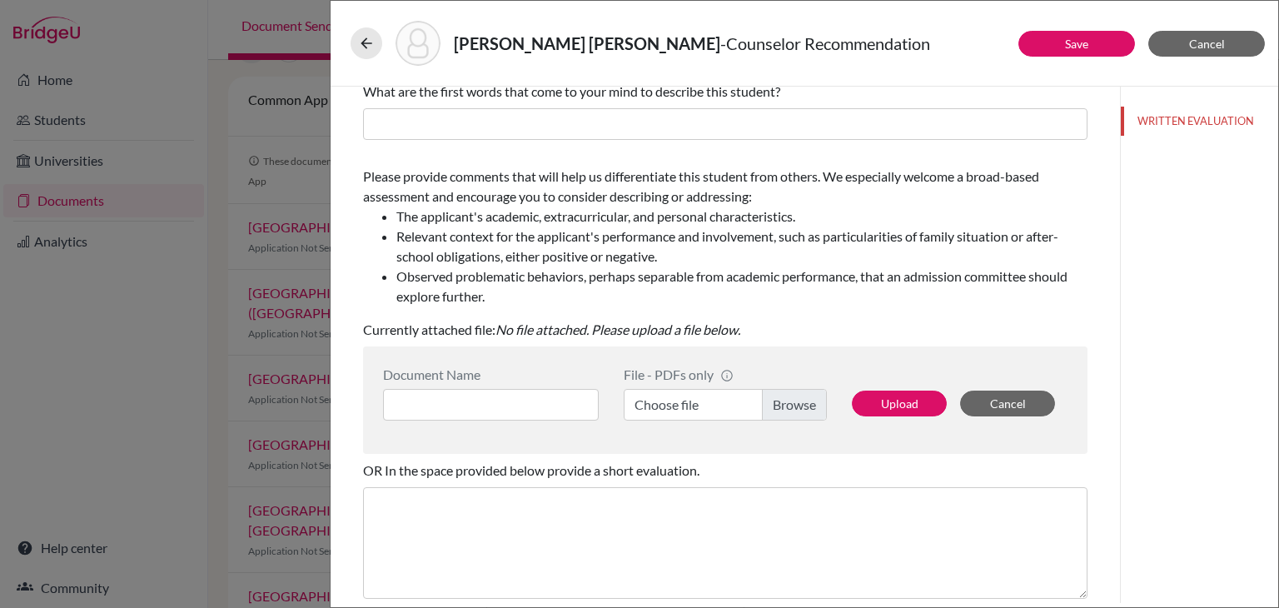
scroll to position [82, 0]
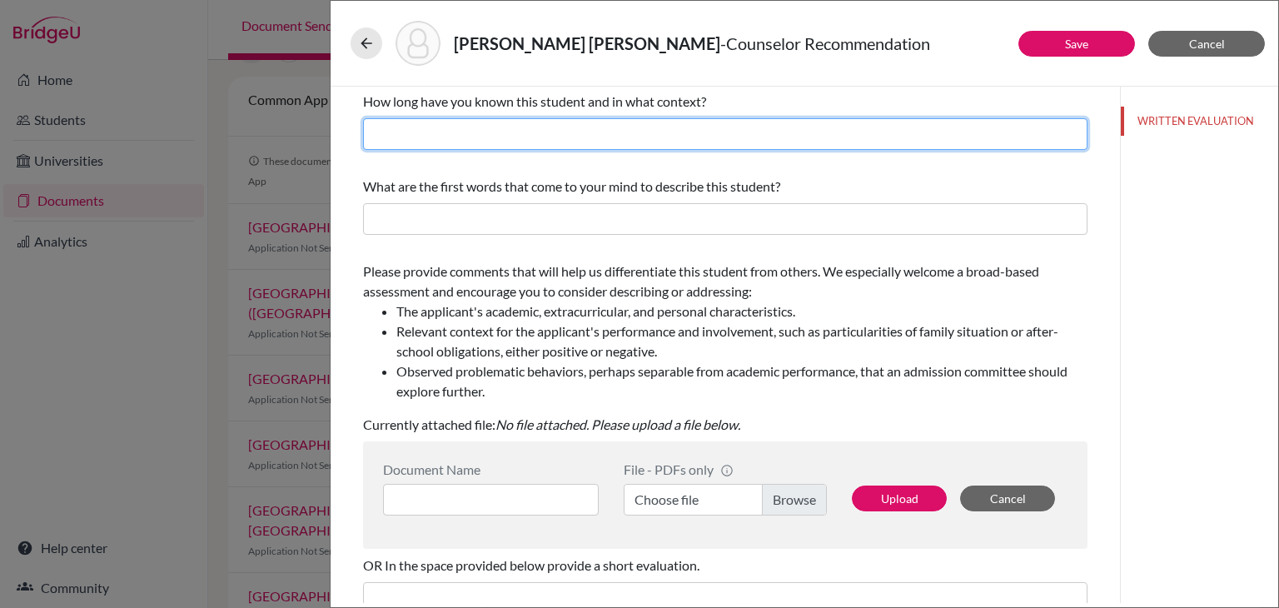
click at [595, 135] on input "text" at bounding box center [725, 134] width 725 height 32
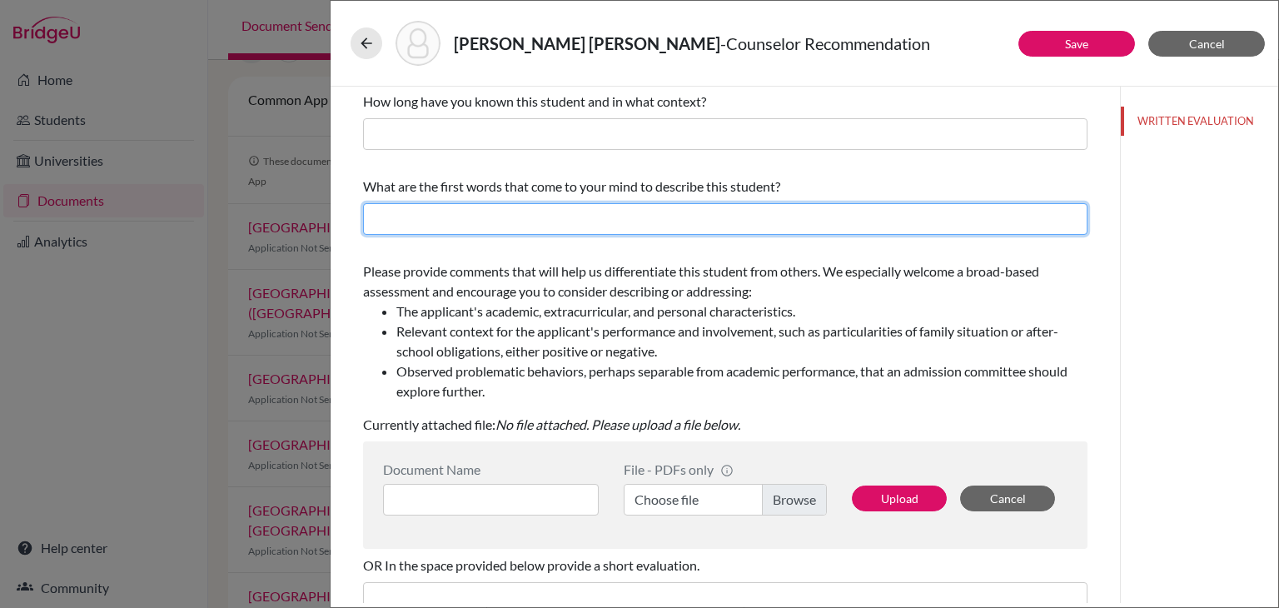
click at [409, 230] on input "text" at bounding box center [725, 219] width 725 height 32
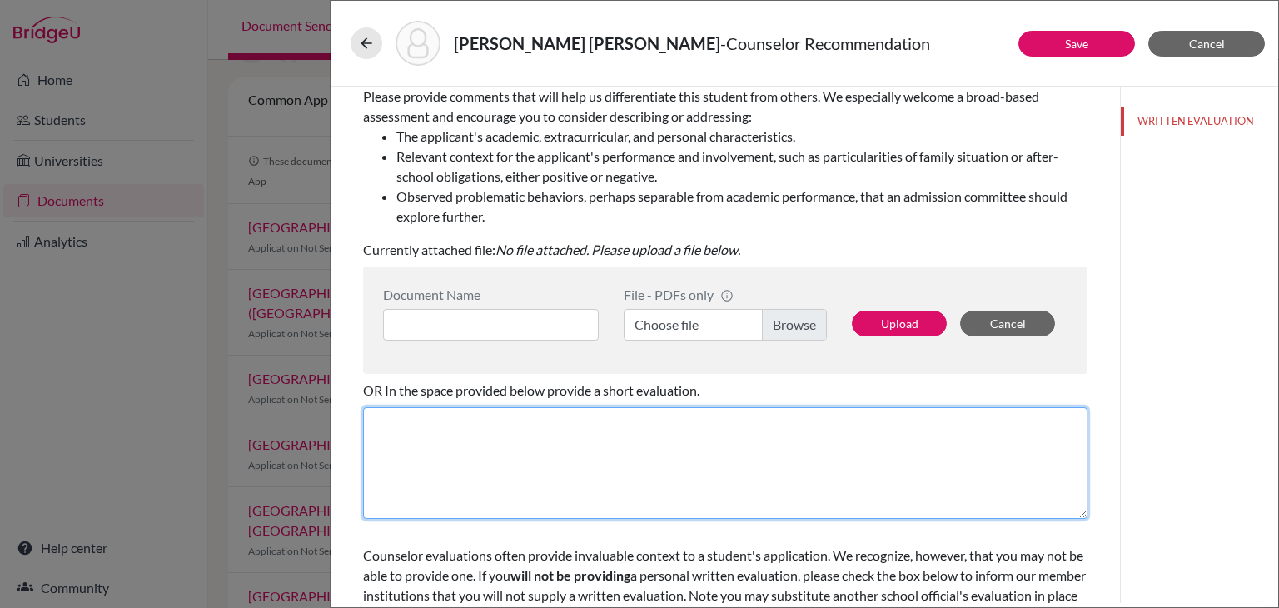
click at [465, 431] on textarea at bounding box center [725, 463] width 725 height 112
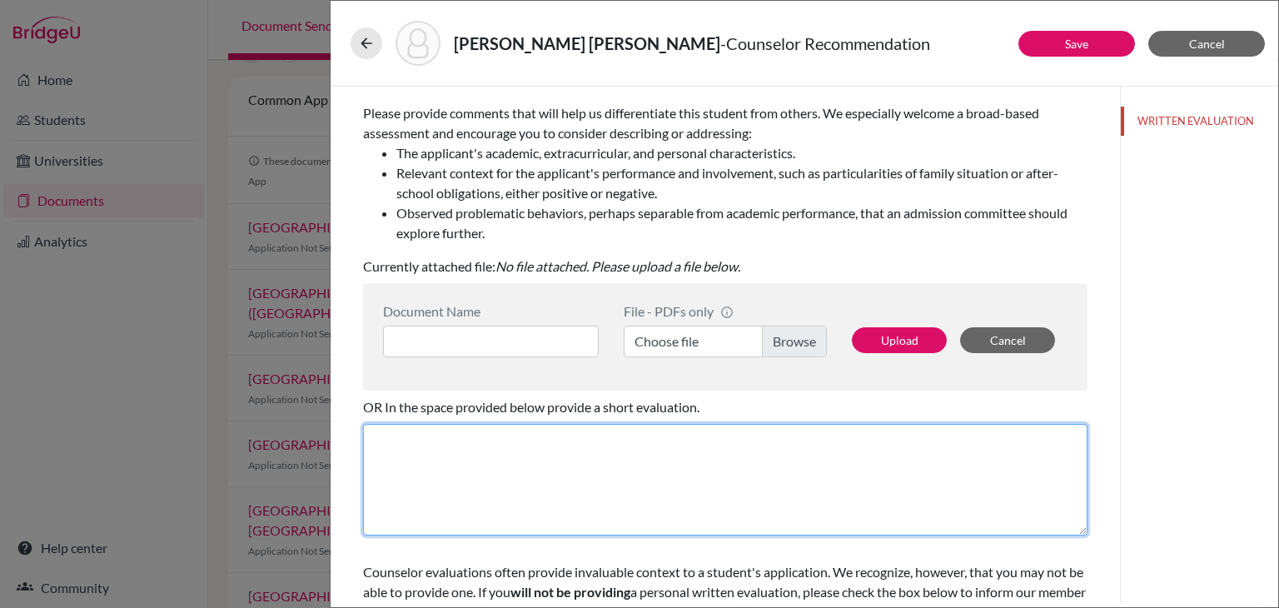
scroll to position [0, 0]
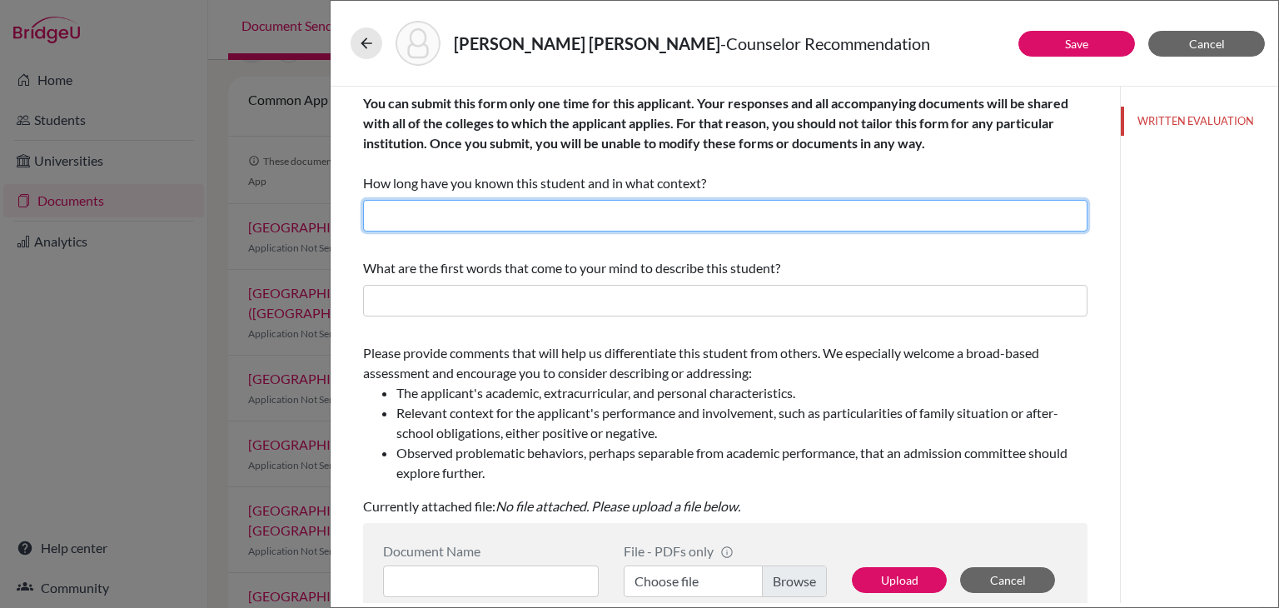
click at [758, 227] on input "text" at bounding box center [725, 216] width 725 height 32
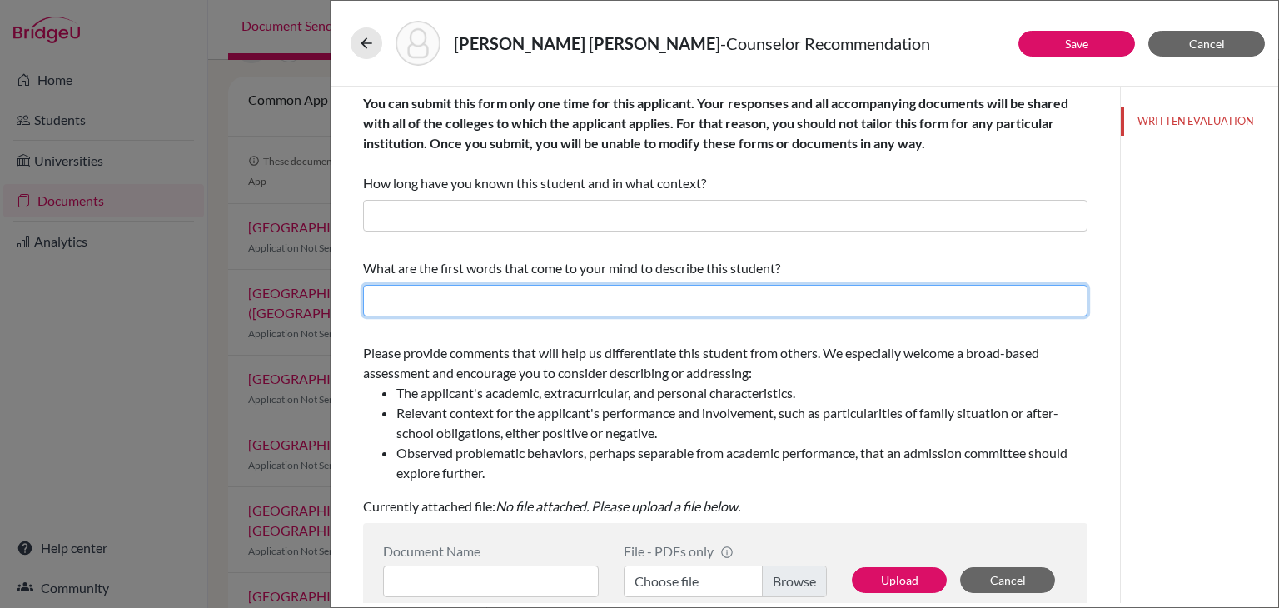
click at [749, 292] on input "text" at bounding box center [725, 301] width 725 height 32
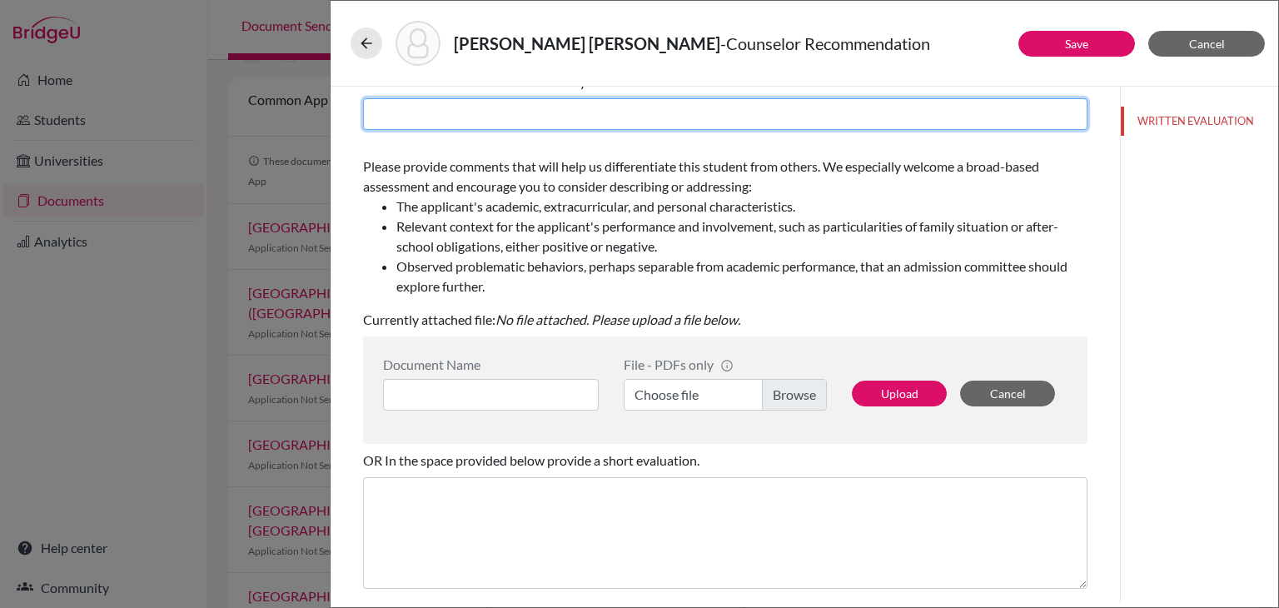
scroll to position [319, 0]
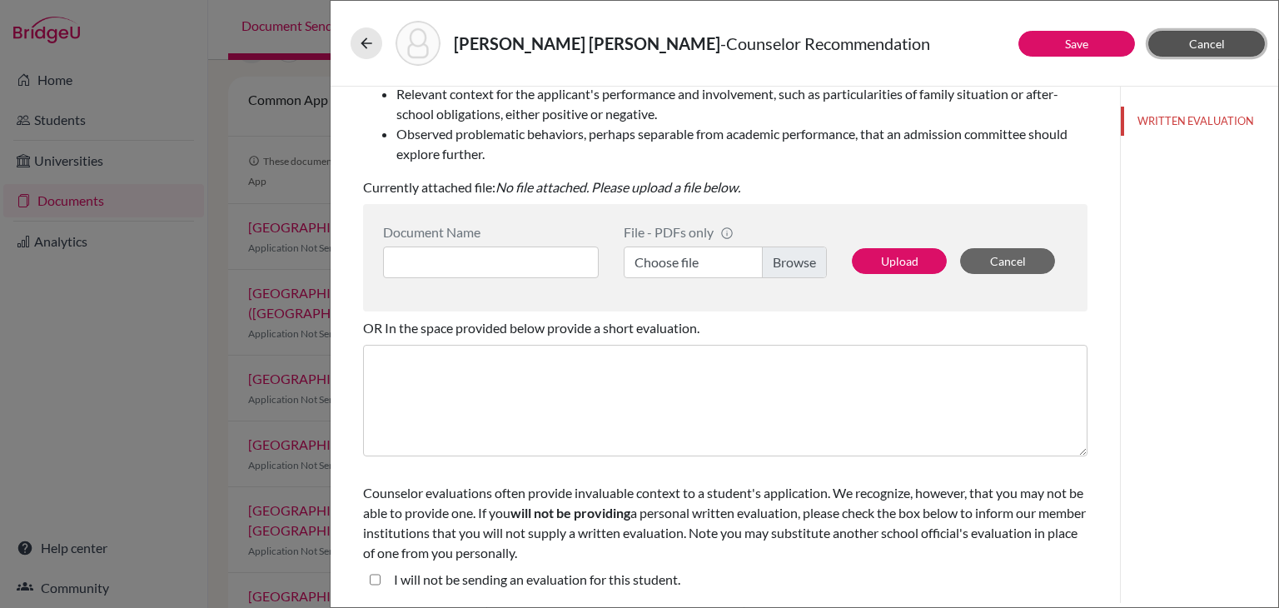
click at [1228, 38] on button "Cancel" at bounding box center [1207, 44] width 117 height 26
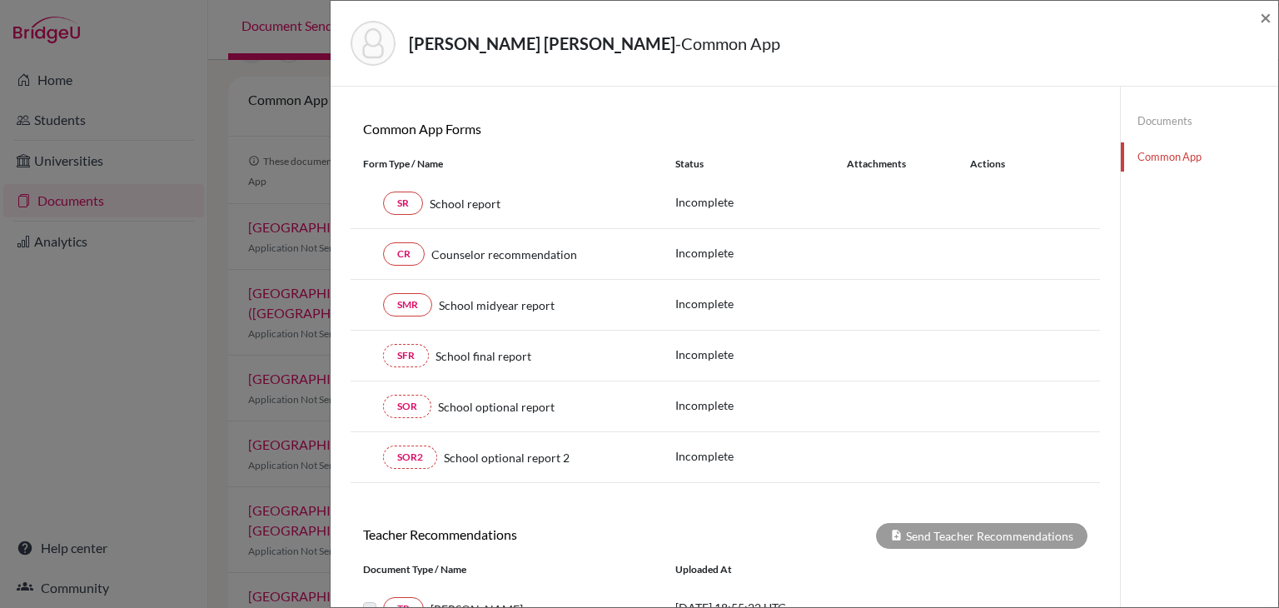
scroll to position [370, 0]
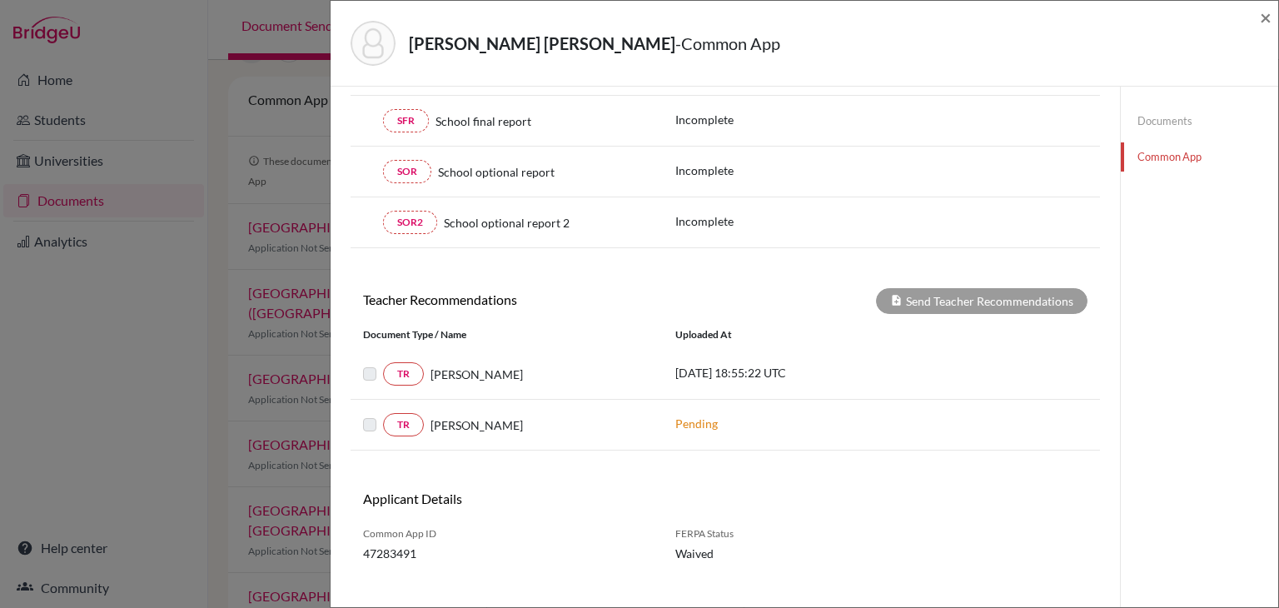
drag, startPoint x: 463, startPoint y: 371, endPoint x: 533, endPoint y: 372, distance: 70.0
click at [533, 372] on div "Mr. Fernando Sorto" at bounding box center [537, 374] width 227 height 17
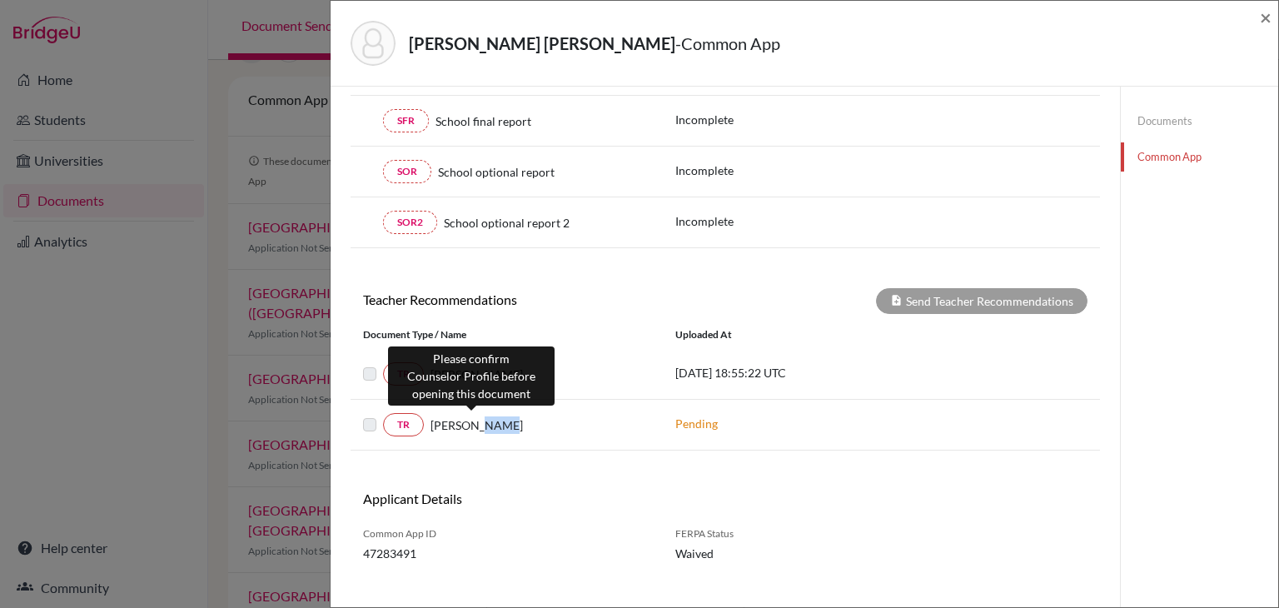
drag, startPoint x: 474, startPoint y: 414, endPoint x: 496, endPoint y: 417, distance: 21.9
click at [496, 417] on span "Mr. Daniel Borst" at bounding box center [477, 424] width 92 height 17
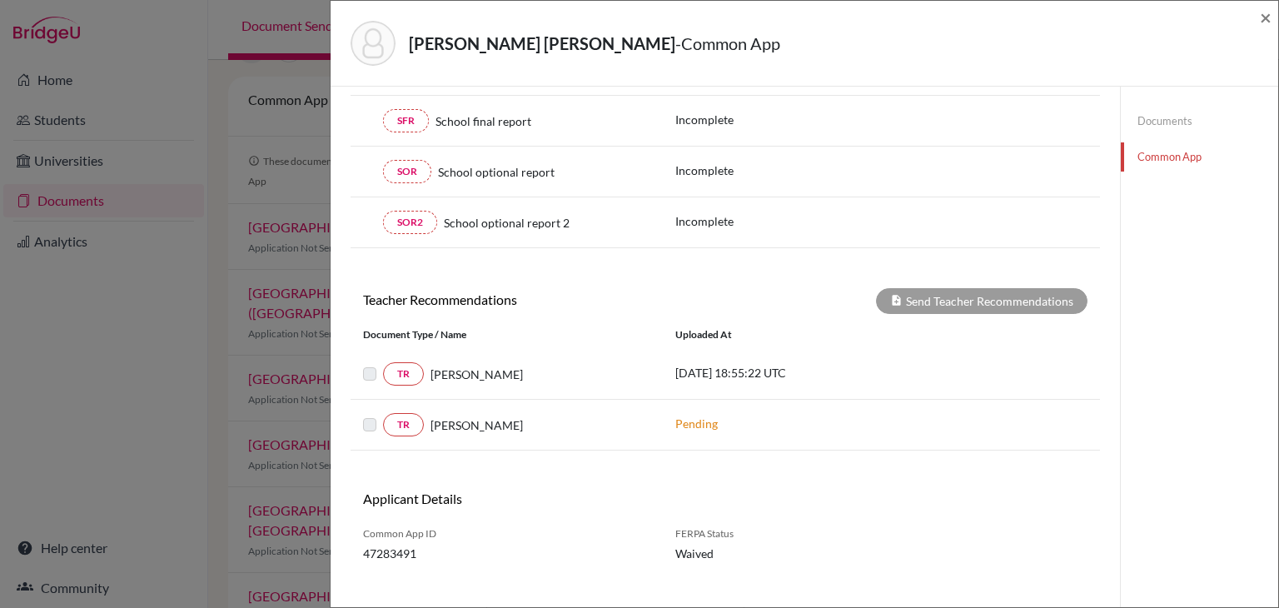
click at [610, 381] on div "TR Mr. Fernando Sorto 2025-09-12 18:55:22 UTC" at bounding box center [726, 374] width 750 height 51
drag, startPoint x: 493, startPoint y: 373, endPoint x: 552, endPoint y: 371, distance: 59.2
click at [552, 371] on div "Mr. Fernando Sorto" at bounding box center [537, 374] width 227 height 17
drag, startPoint x: 463, startPoint y: 417, endPoint x: 526, endPoint y: 421, distance: 63.4
click at [526, 421] on div "Mr. Daniel Borst" at bounding box center [537, 424] width 227 height 17
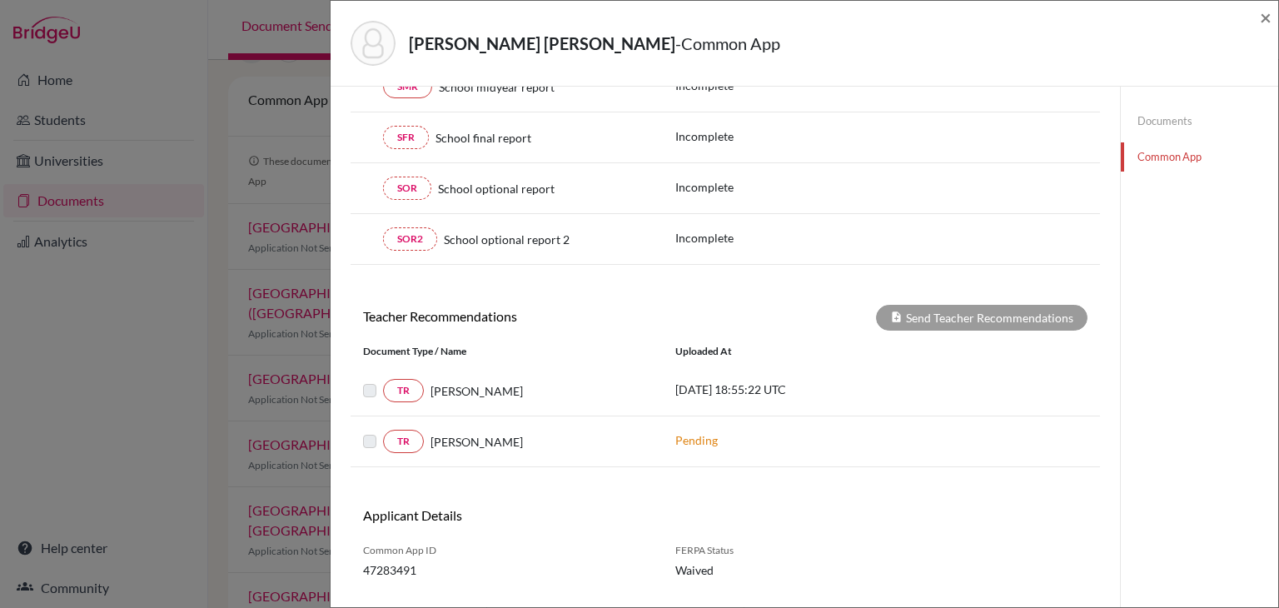
scroll to position [352, 0]
click at [383, 381] on label at bounding box center [383, 381] width 0 height 0
drag, startPoint x: 813, startPoint y: 384, endPoint x: 656, endPoint y: 381, distance: 156.6
click at [656, 381] on div "TR Mr. Fernando Sorto 2025-09-12 18:55:22 UTC" at bounding box center [726, 391] width 750 height 23
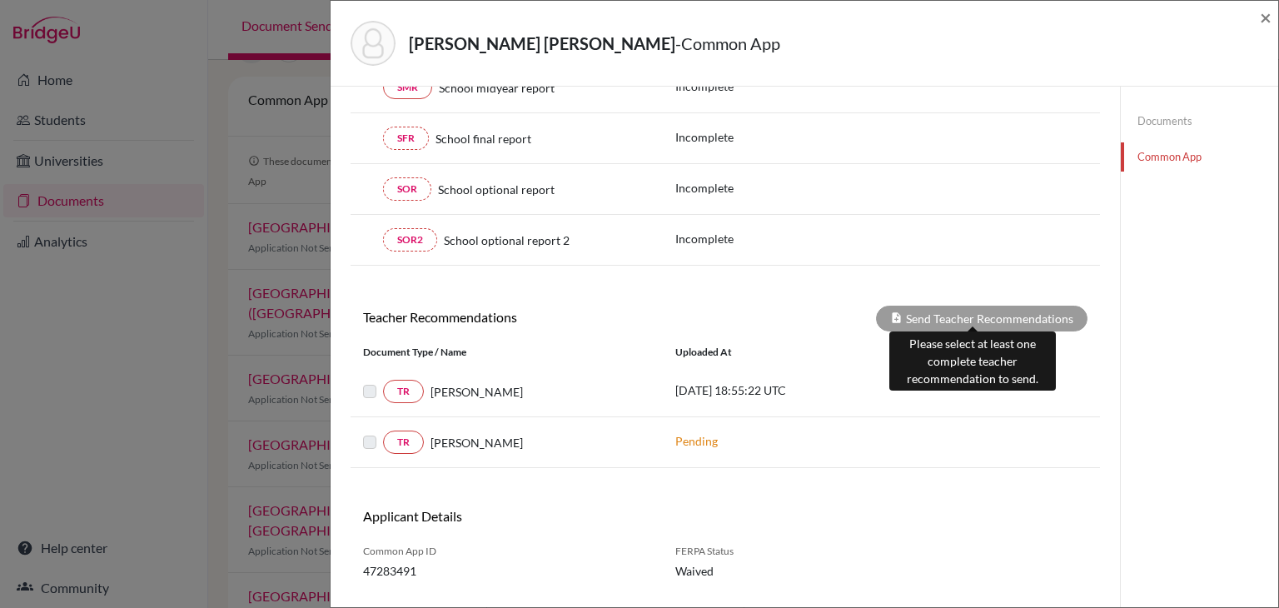
click at [916, 311] on div "Send Teacher Recommendations" at bounding box center [982, 319] width 212 height 26
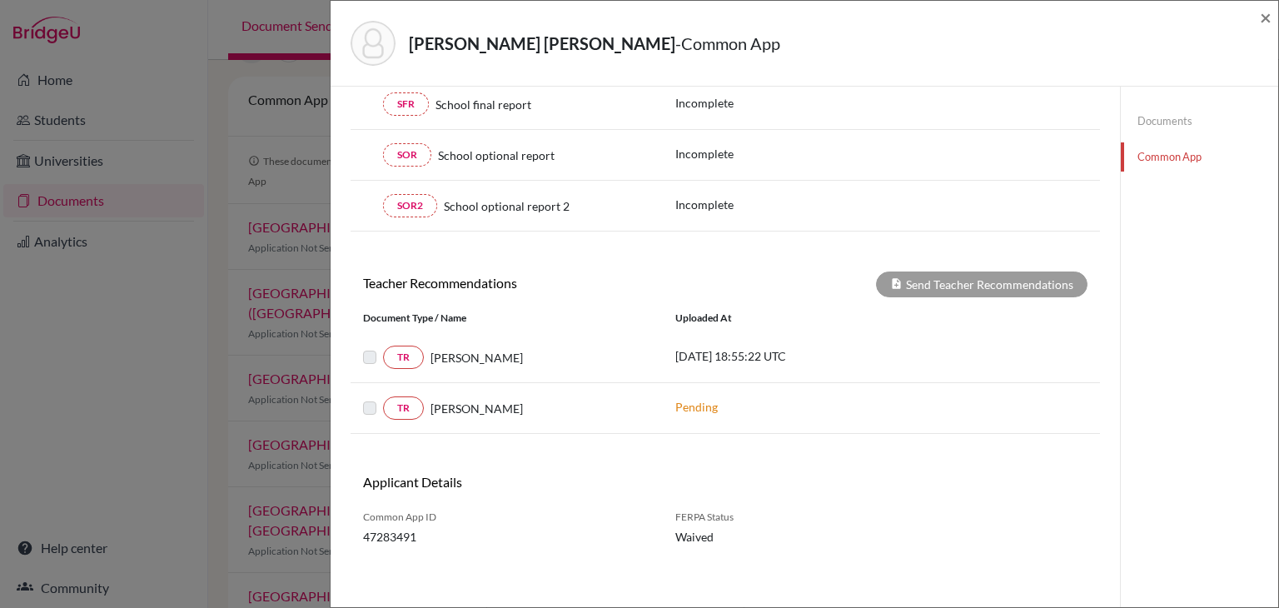
scroll to position [0, 0]
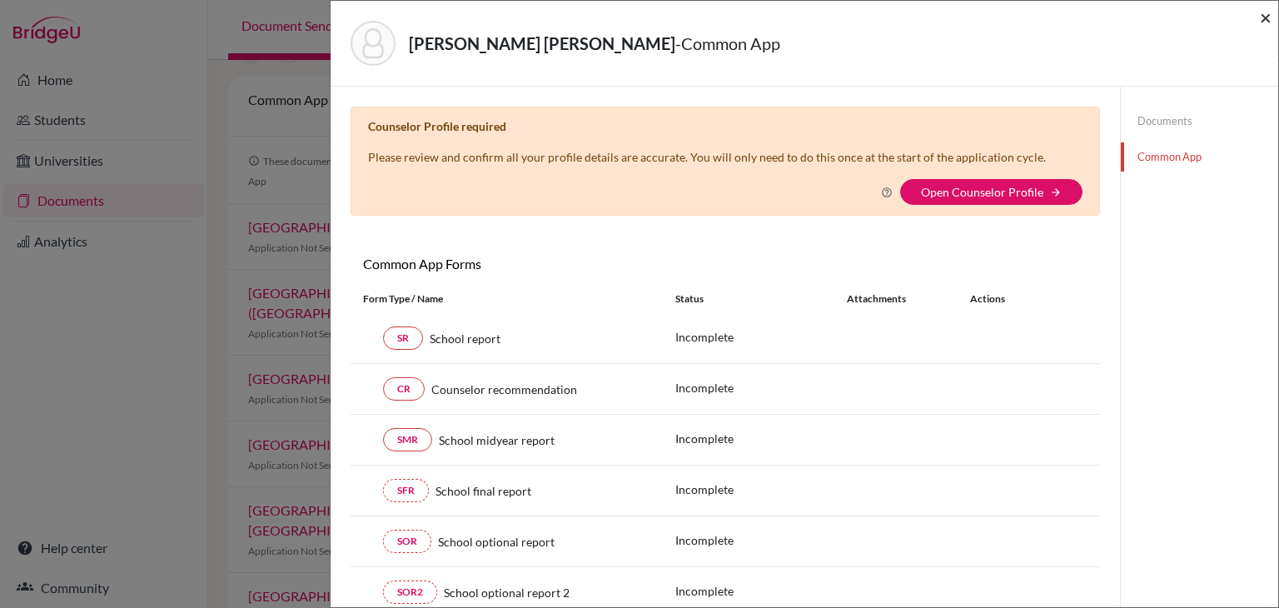
click at [1266, 17] on span "×" at bounding box center [1266, 17] width 12 height 24
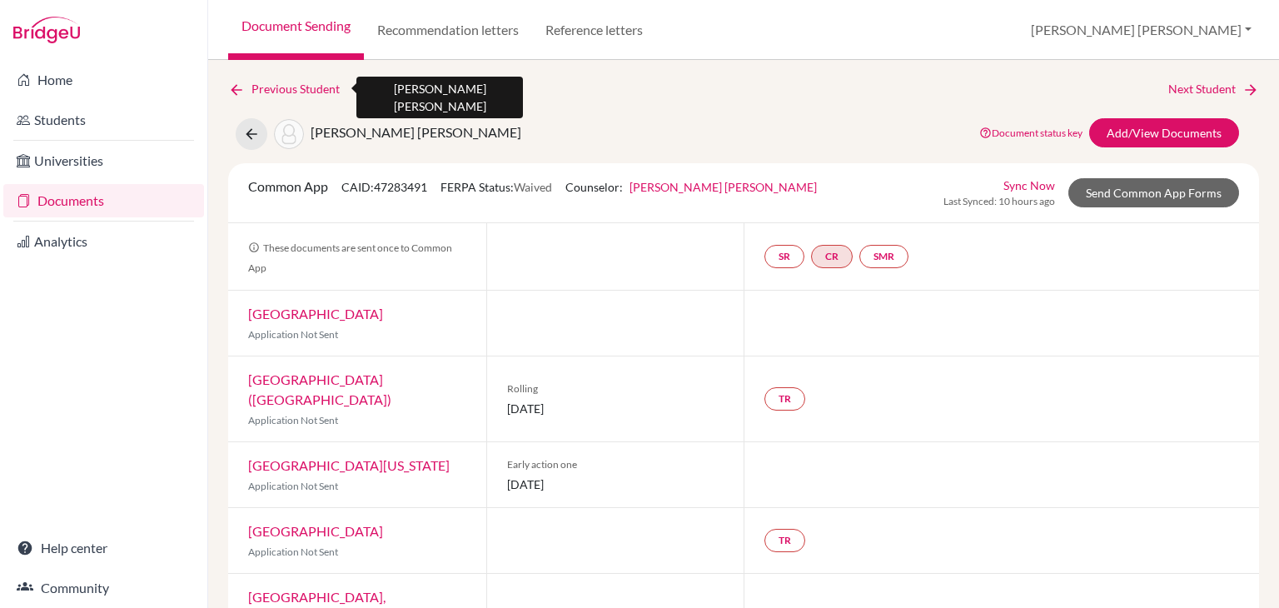
drag, startPoint x: 306, startPoint y: 92, endPoint x: 286, endPoint y: 91, distance: 20.1
click at [286, 91] on link "Previous Student" at bounding box center [290, 89] width 125 height 18
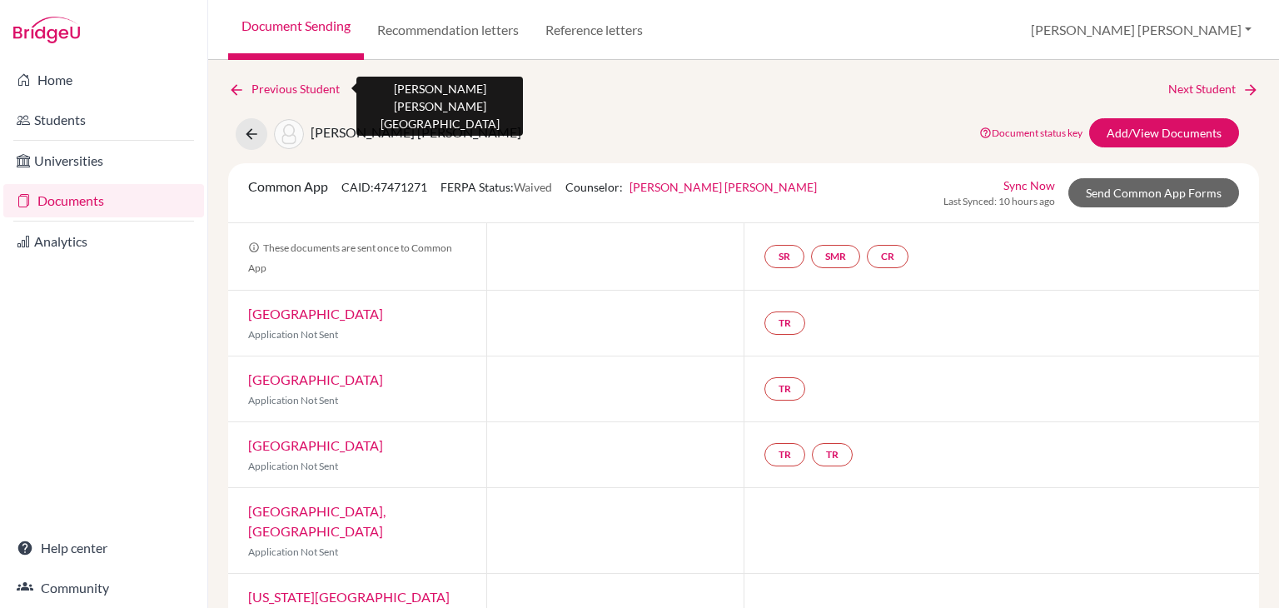
click at [307, 84] on link "Previous Student" at bounding box center [290, 89] width 125 height 18
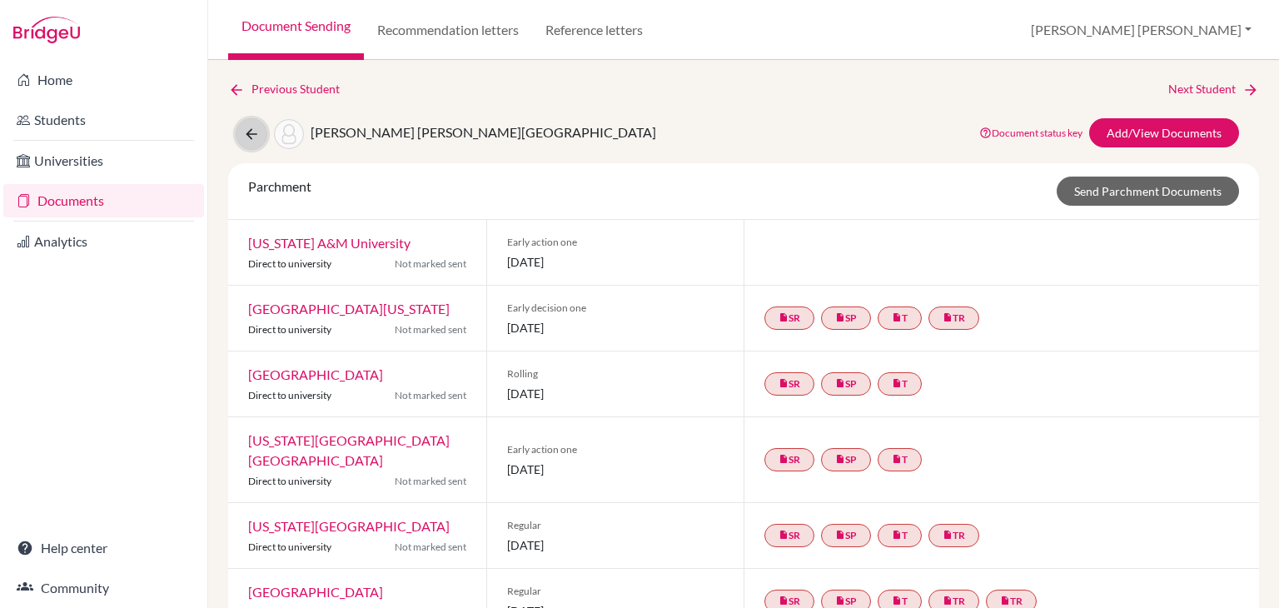
click at [243, 131] on icon at bounding box center [251, 134] width 17 height 17
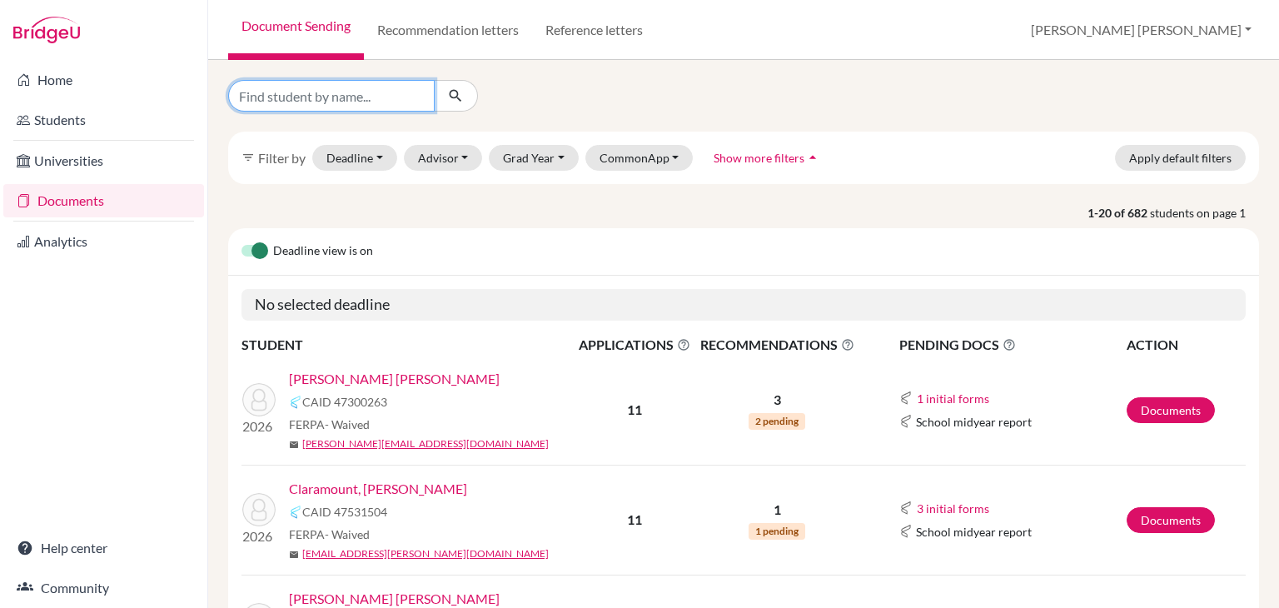
click at [383, 103] on input "Find student by name..." at bounding box center [331, 96] width 207 height 32
type input "lincoln"
click button "submit" at bounding box center [456, 96] width 44 height 32
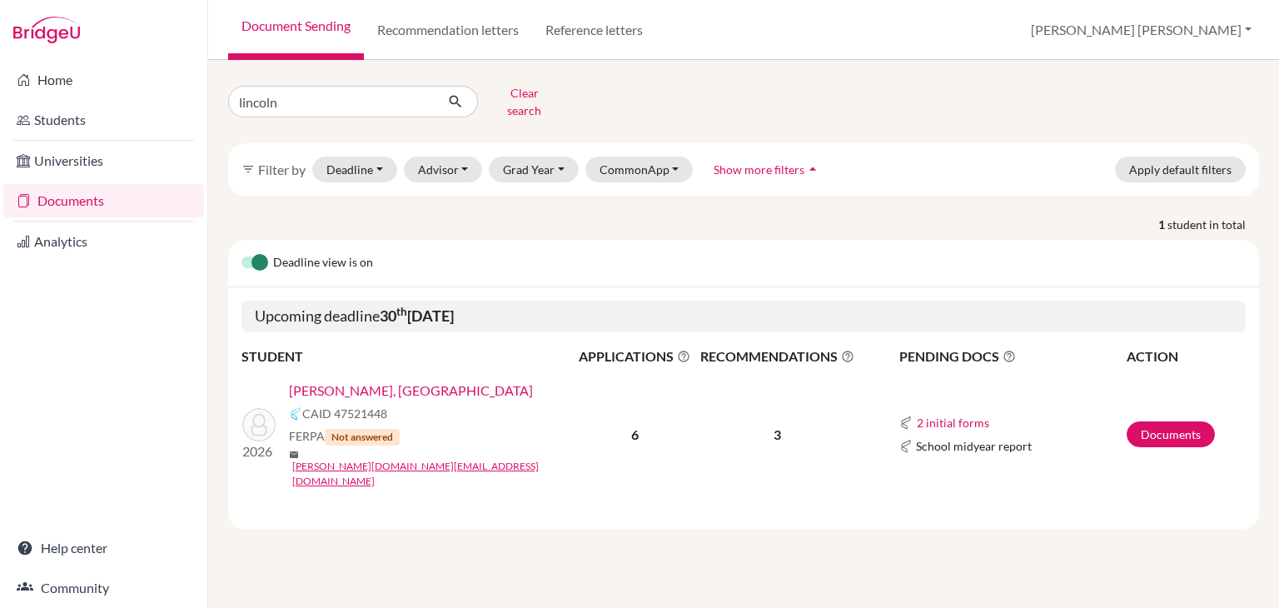
click at [348, 381] on link "[PERSON_NAME], [GEOGRAPHIC_DATA]" at bounding box center [411, 391] width 244 height 20
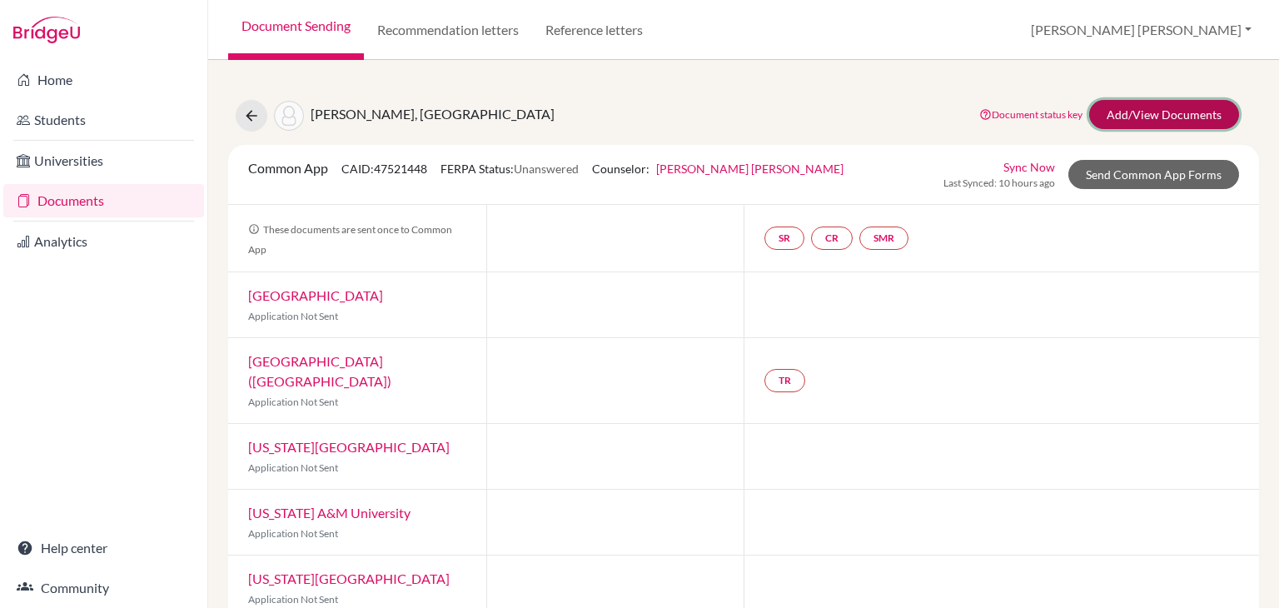
click at [1166, 115] on link "Add/View Documents" at bounding box center [1164, 114] width 150 height 29
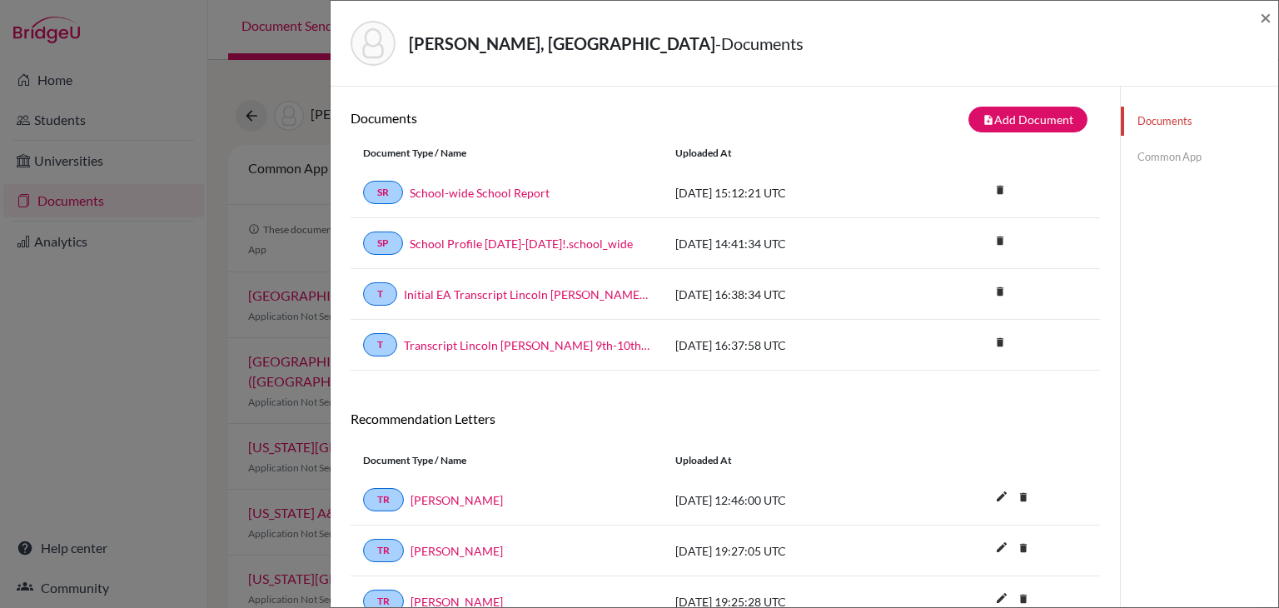
click at [1149, 152] on link "Common App" at bounding box center [1199, 156] width 157 height 29
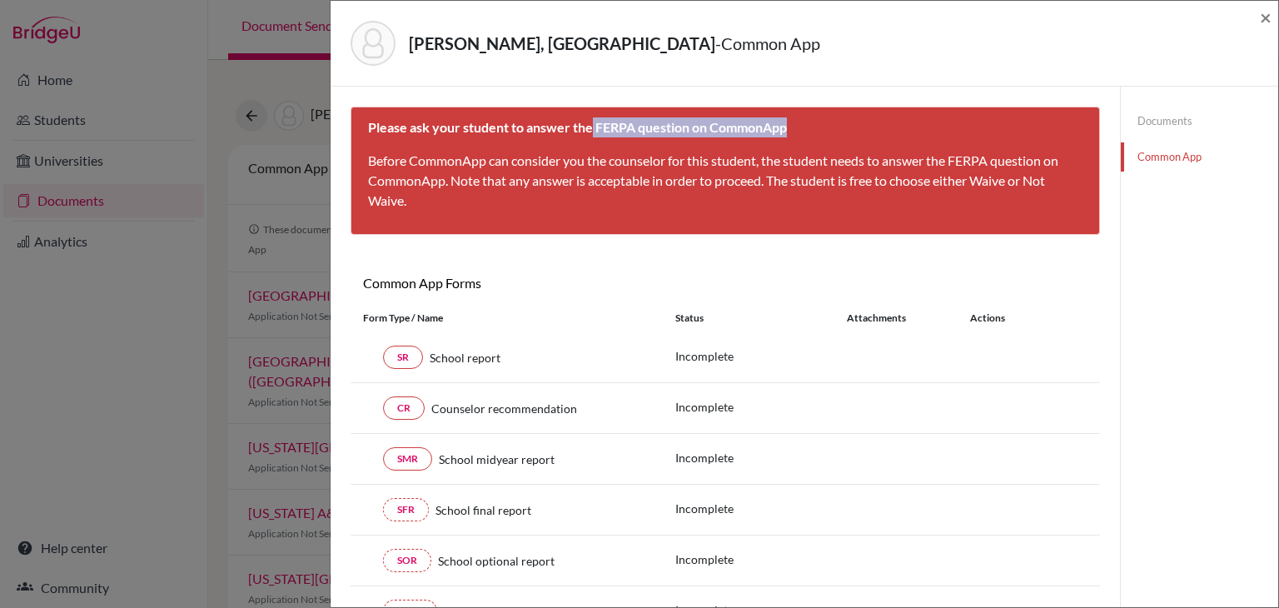
drag, startPoint x: 593, startPoint y: 124, endPoint x: 795, endPoint y: 130, distance: 201.6
click at [795, 130] on div "Please ask your student to answer the FERPA question on CommonApp Before Common…" at bounding box center [726, 171] width 750 height 128
click at [536, 143] on div "Please ask your student to answer the FERPA question on CommonApp Before Common…" at bounding box center [726, 171] width 750 height 128
drag, startPoint x: 722, startPoint y: 131, endPoint x: 802, endPoint y: 136, distance: 80.1
click at [802, 136] on div "Please ask your student to answer the FERPA question on CommonApp Before Common…" at bounding box center [726, 171] width 750 height 128
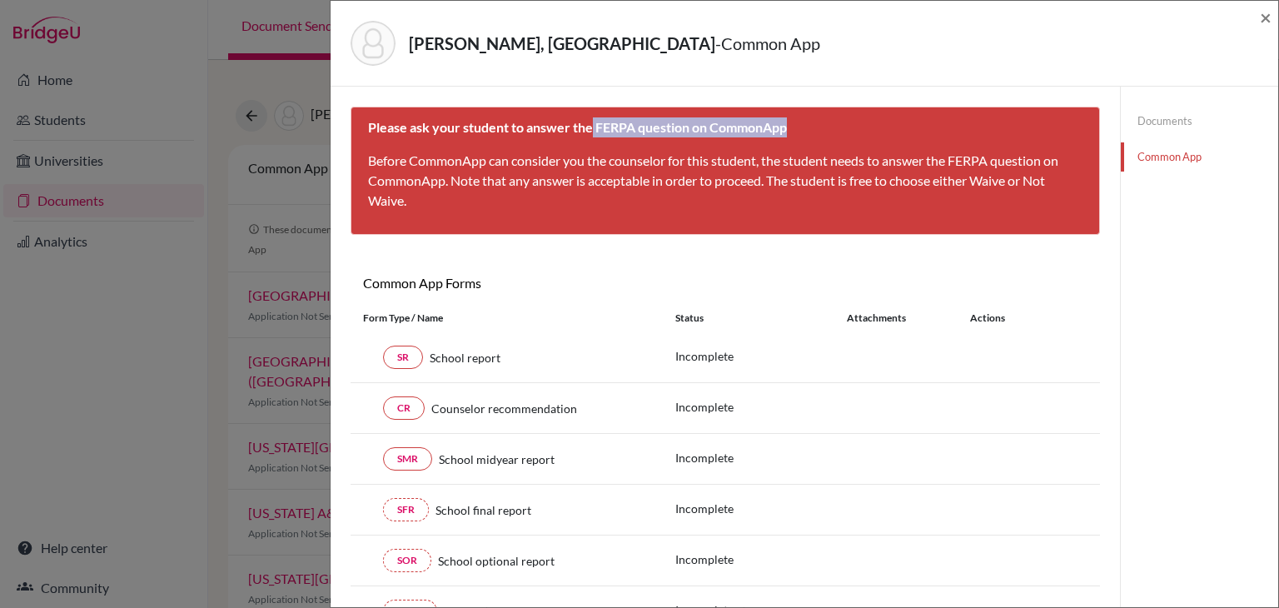
drag, startPoint x: 592, startPoint y: 127, endPoint x: 785, endPoint y: 135, distance: 192.6
click at [785, 135] on p "Please ask your student to answer the FERPA question on CommonApp" at bounding box center [577, 127] width 419 height 20
click at [804, 127] on div "Please ask your student to answer the FERPA question on CommonApp Before Common…" at bounding box center [726, 171] width 750 height 128
drag, startPoint x: 596, startPoint y: 124, endPoint x: 637, endPoint y: 128, distance: 41.9
click at [637, 128] on b "Please ask your student to answer the FERPA question on CommonApp" at bounding box center [577, 127] width 419 height 16
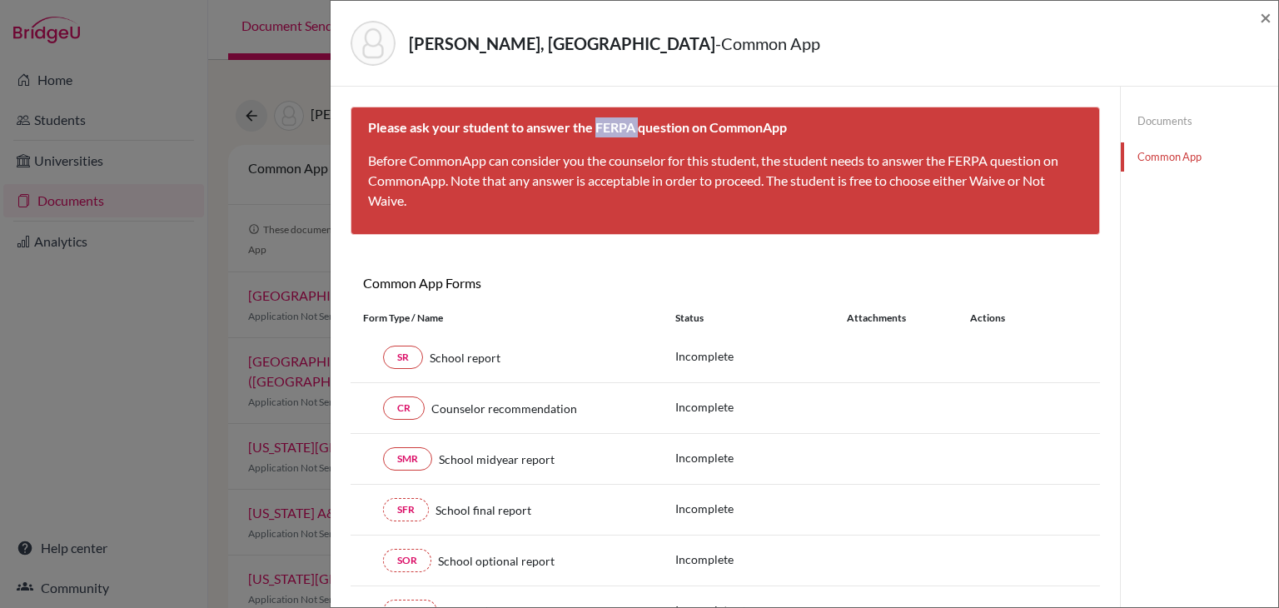
click at [634, 123] on b "Please ask your student to answer the FERPA question on CommonApp" at bounding box center [577, 127] width 419 height 16
drag, startPoint x: 593, startPoint y: 131, endPoint x: 648, endPoint y: 122, distance: 55.7
click at [648, 122] on b "Please ask your student to answer the FERPA question on CommonApp" at bounding box center [577, 127] width 419 height 16
click at [1150, 122] on link "Documents" at bounding box center [1199, 121] width 157 height 29
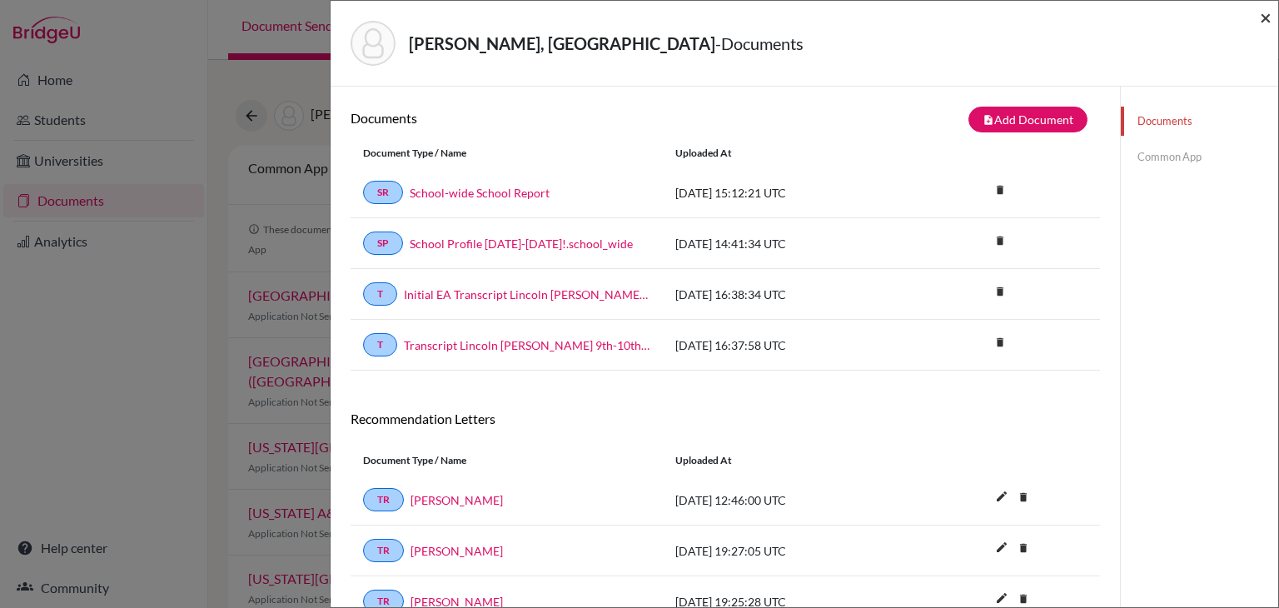
click at [1267, 21] on span "×" at bounding box center [1266, 17] width 12 height 24
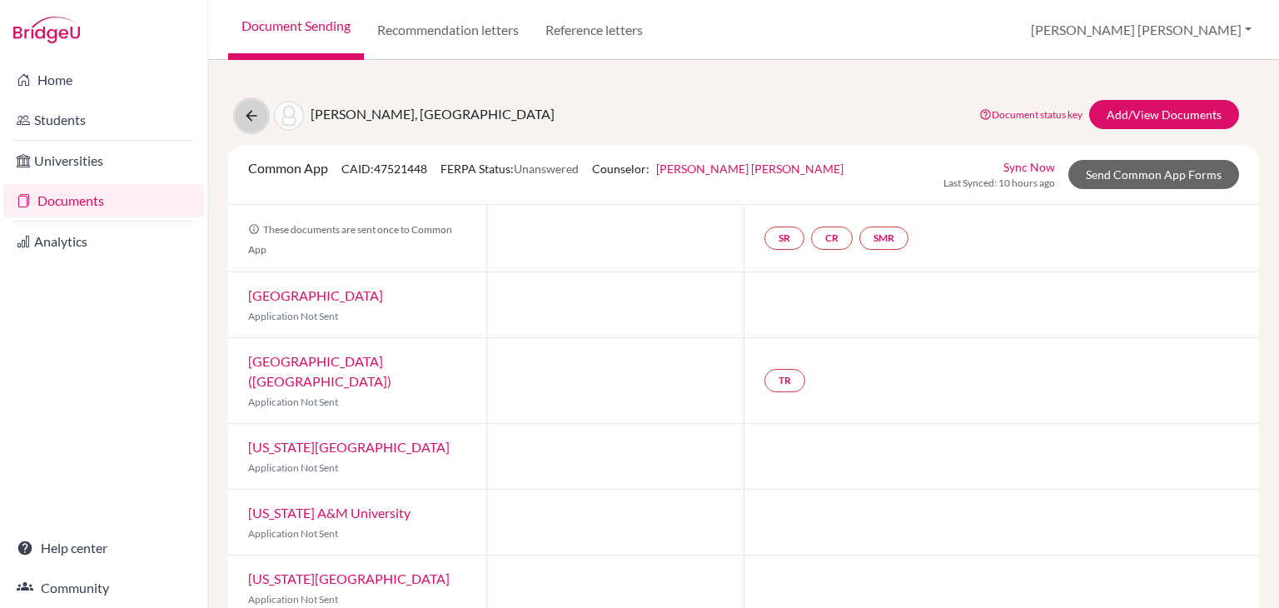
click at [262, 111] on button at bounding box center [252, 116] width 32 height 32
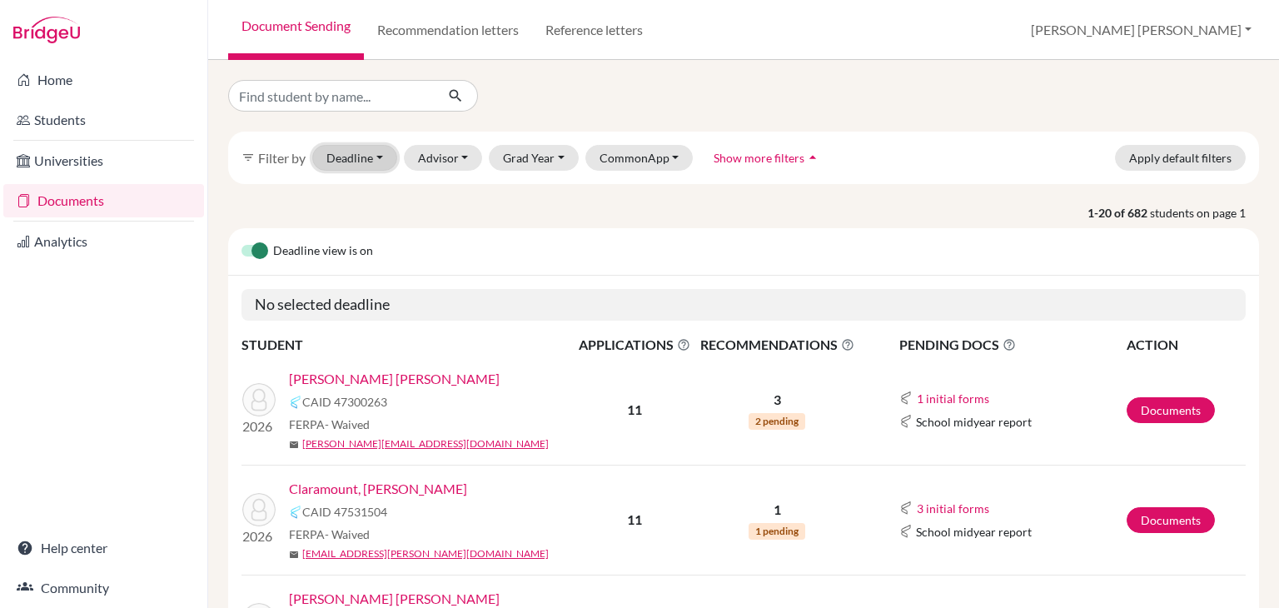
click at [380, 155] on button "Deadline - Select a date range Or double click for a single date selection [DAT…" at bounding box center [354, 158] width 85 height 26
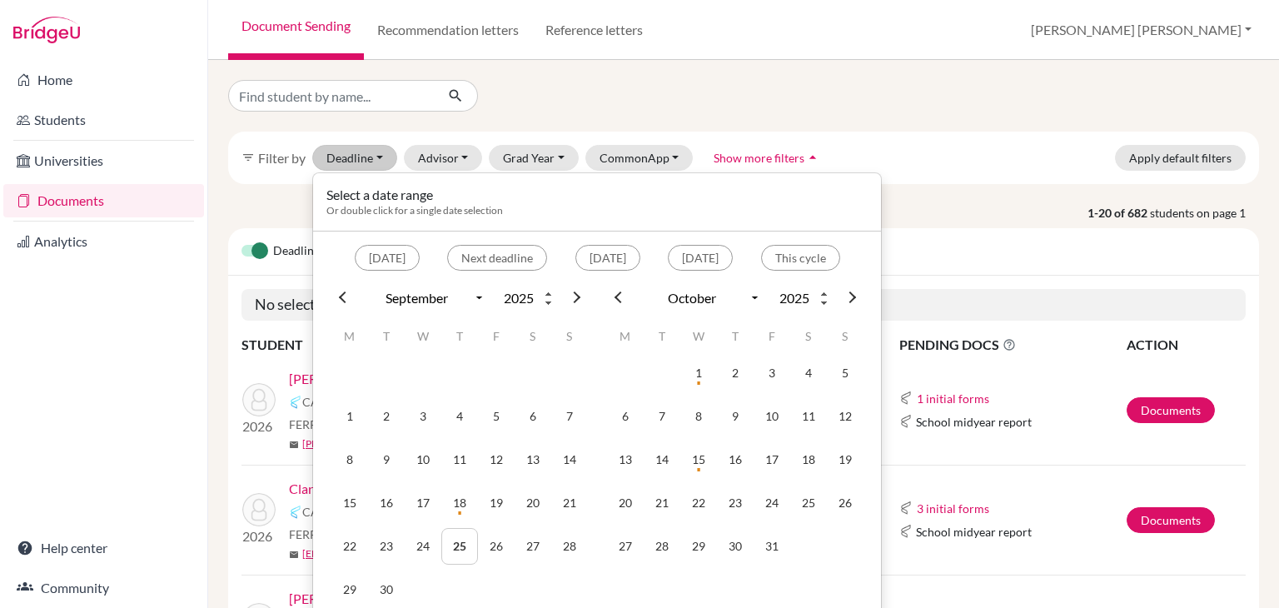
click at [296, 207] on p "1-20 of 682 students on page 1" at bounding box center [744, 212] width 1056 height 17
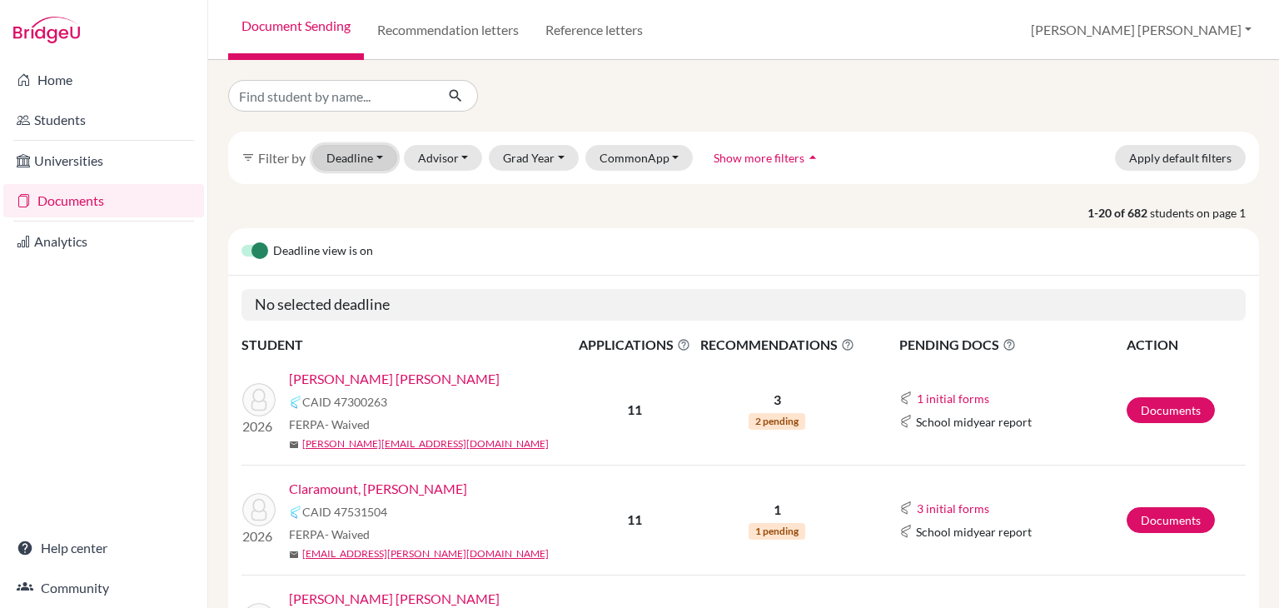
click at [379, 153] on button "Deadline - Select a date range Or double click for a single date selection [DAT…" at bounding box center [354, 158] width 85 height 26
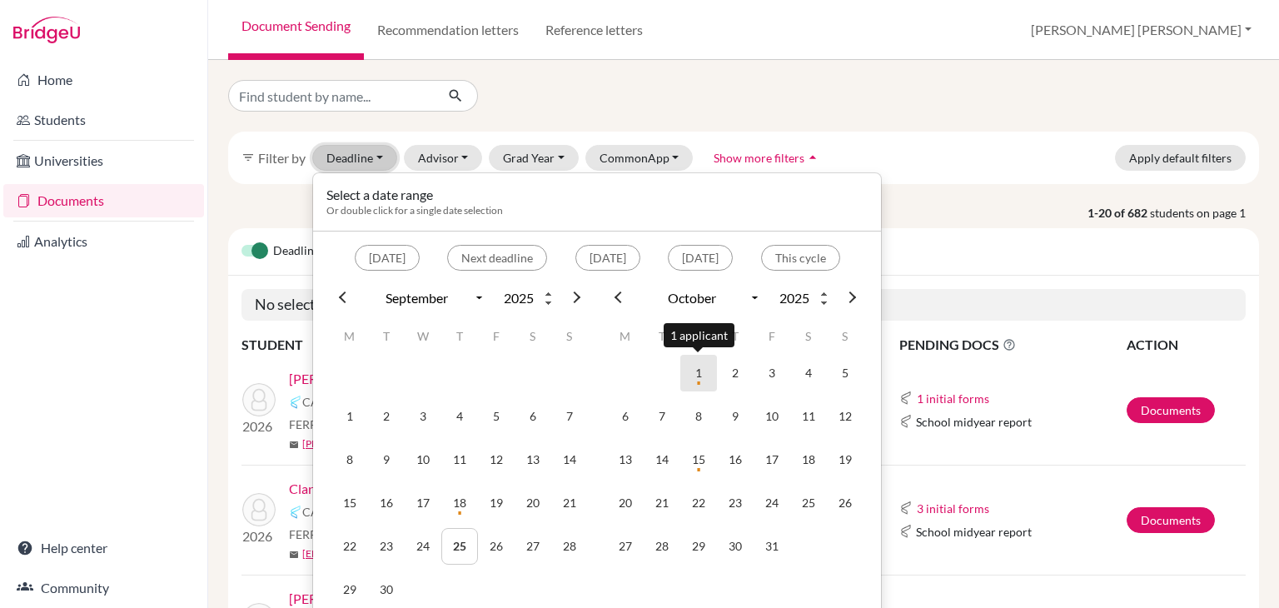
click at [699, 376] on td "1" at bounding box center [698, 373] width 37 height 37
click at [700, 372] on td "1" at bounding box center [698, 373] width 37 height 37
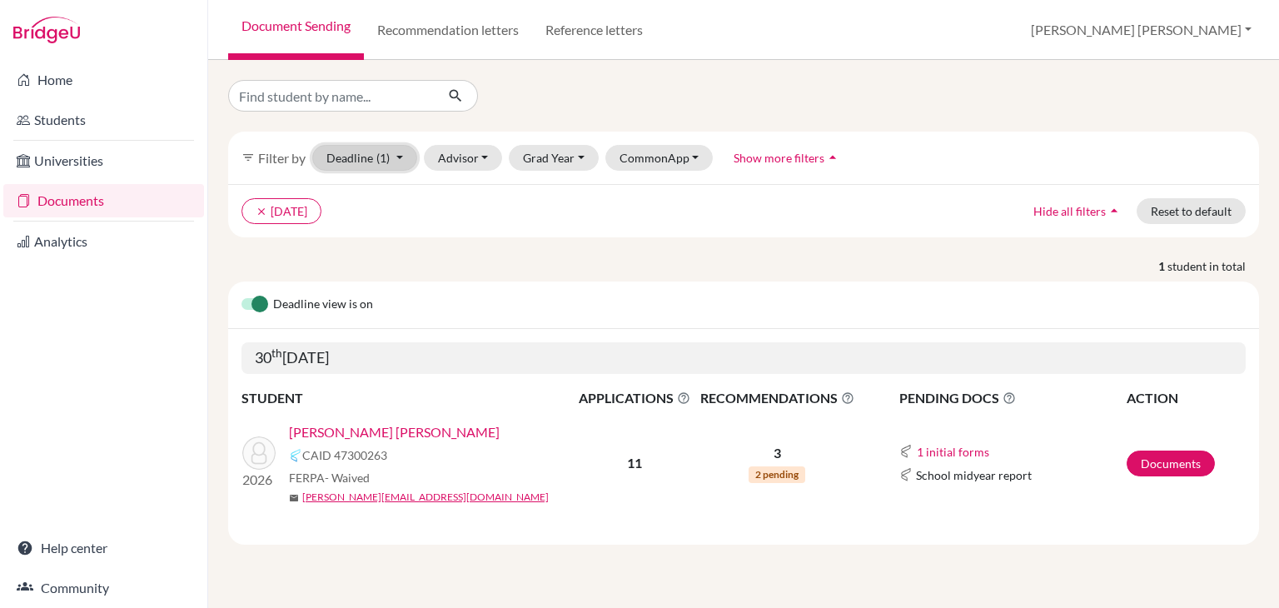
click at [403, 156] on button "Deadline (1) [DATE] - [DATE] Select a date range Or double click for a single d…" at bounding box center [364, 158] width 105 height 26
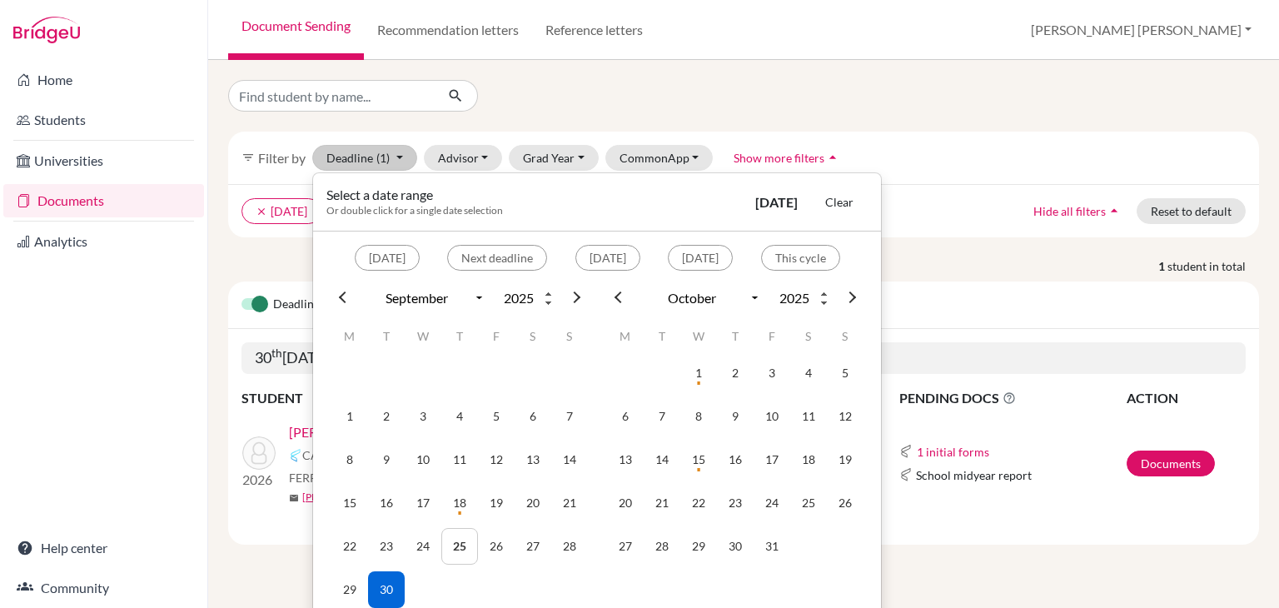
click at [925, 317] on div "Deadline view is on" at bounding box center [743, 305] width 1031 height 47
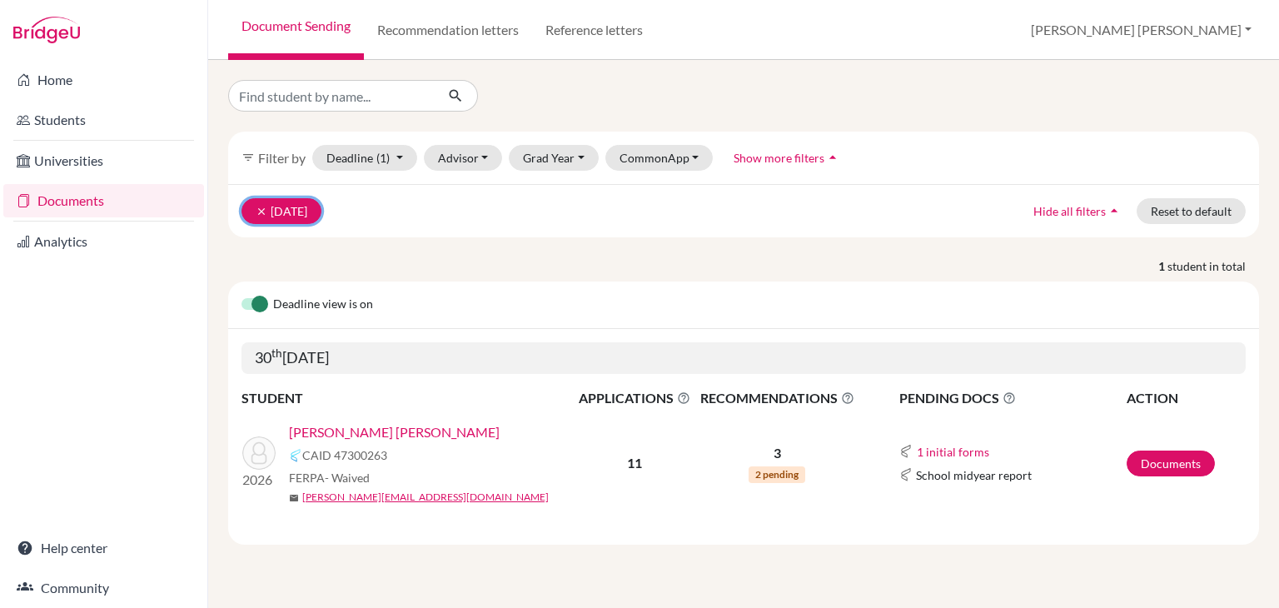
click at [261, 211] on icon "clear" at bounding box center [262, 212] width 12 height 12
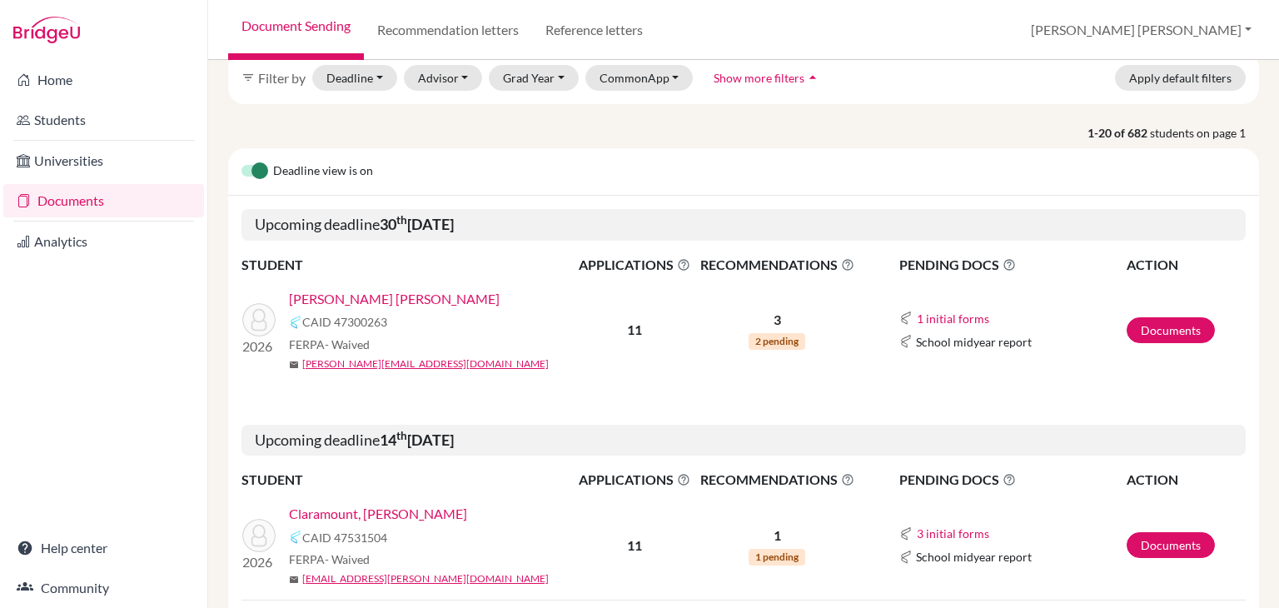
scroll to position [80, 0]
